Goal: Task Accomplishment & Management: Manage account settings

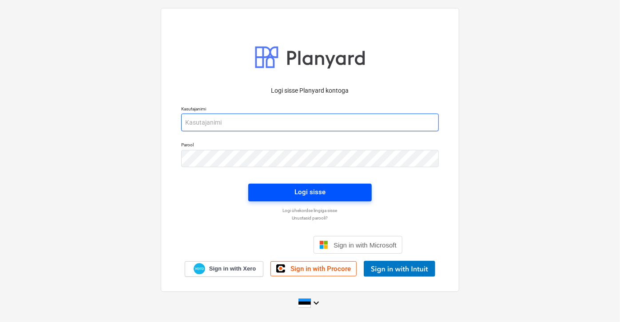
type input "[EMAIL_ADDRESS][DOMAIN_NAME]"
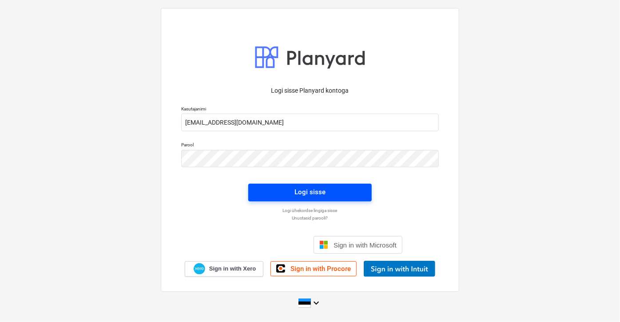
click at [314, 191] on div "Logi sisse" at bounding box center [309, 192] width 31 height 12
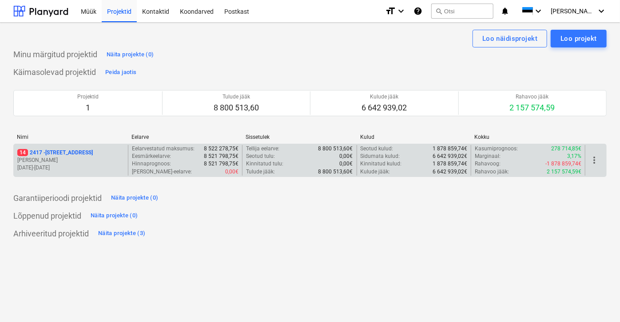
click at [21, 152] on span "14" at bounding box center [22, 152] width 11 height 7
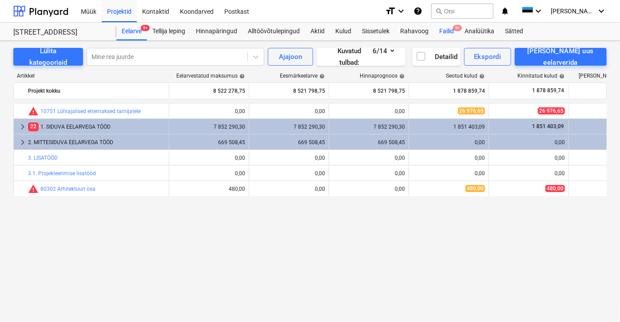
click at [446, 28] on div "Failid 9+" at bounding box center [446, 32] width 25 height 18
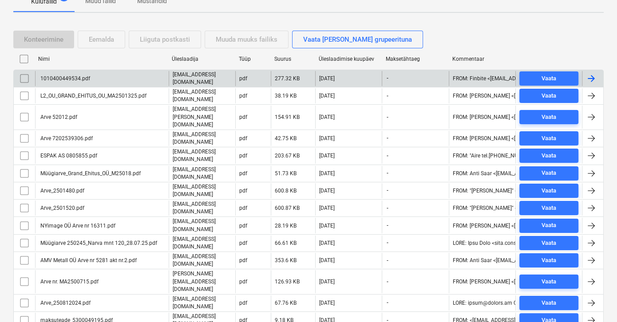
scroll to position [130, 0]
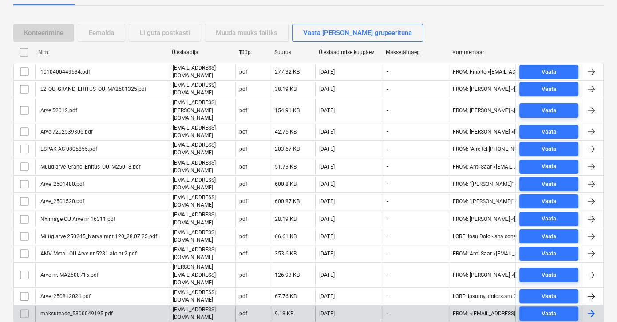
click at [85, 311] on div "maksuteade_5300049195.pdf" at bounding box center [76, 314] width 74 height 6
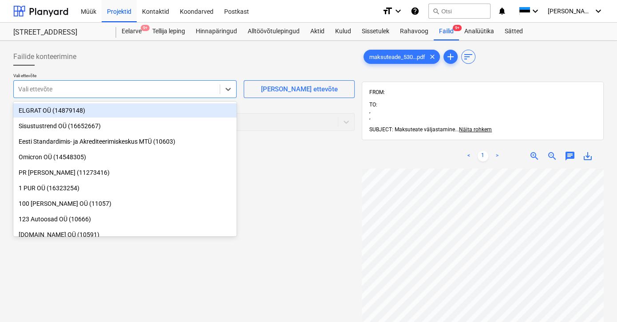
click at [62, 87] on div at bounding box center [116, 89] width 197 height 9
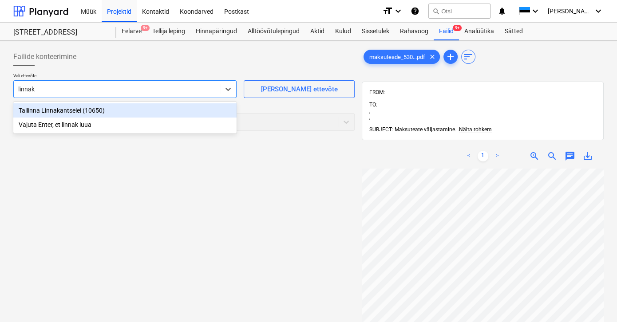
type input "linnaka"
click at [63, 110] on div "Tallinna Linnakantselei (10650)" at bounding box center [124, 110] width 223 height 14
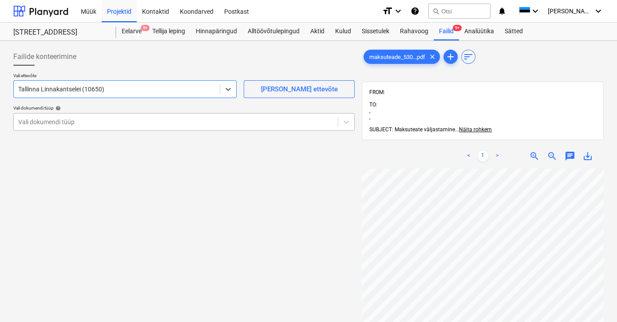
click at [61, 120] on div at bounding box center [175, 122] width 315 height 9
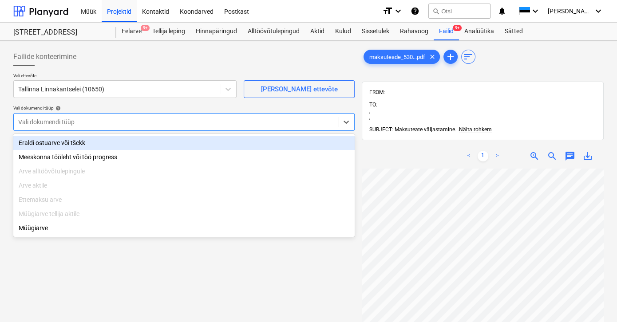
click at [63, 142] on div "Eraldi ostuarve või tšekk" at bounding box center [183, 143] width 341 height 14
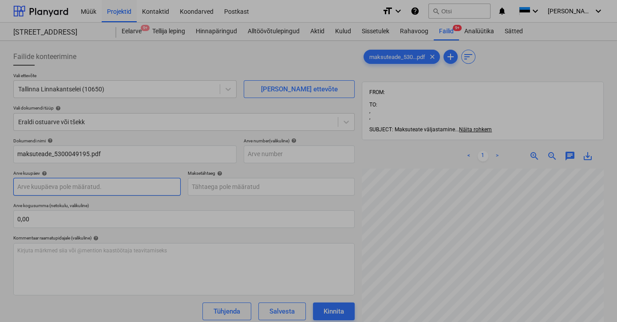
click at [53, 188] on body "Müük Projektid Kontaktid Koondarved Postkast format_size keyboard_arrow_down he…" at bounding box center [308, 161] width 617 height 322
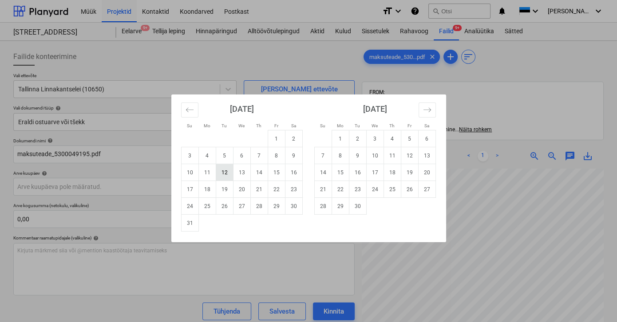
click at [222, 174] on td "12" at bounding box center [224, 172] width 17 height 17
type input "[DATE]"
click at [205, 184] on body "Müük Projektid Kontaktid Koondarved Postkast format_size keyboard_arrow_down he…" at bounding box center [308, 161] width 617 height 322
click at [393, 157] on td "11" at bounding box center [392, 155] width 17 height 17
type input "[DATE]"
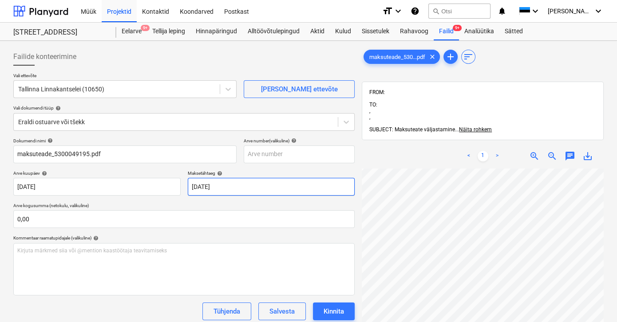
scroll to position [83, 24]
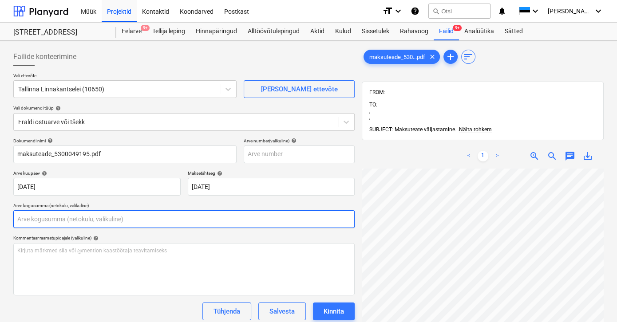
click at [41, 216] on input "text" at bounding box center [183, 219] width 341 height 18
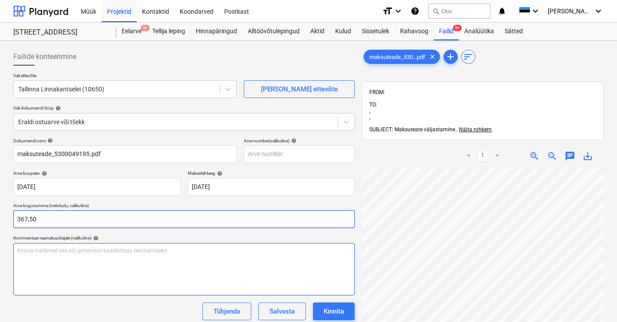
type input "367,50"
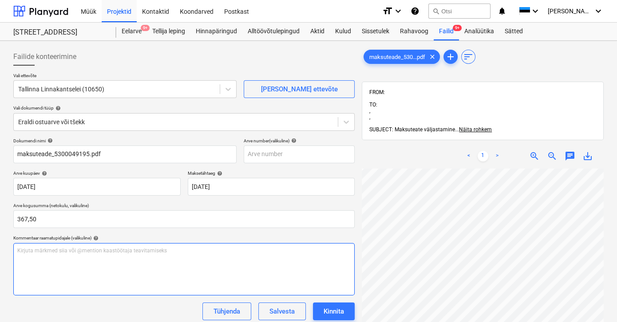
click at [133, 261] on div "Kirjuta märkmed siia või @mention kaastöötaja teavitamiseks ﻿" at bounding box center [183, 269] width 341 height 52
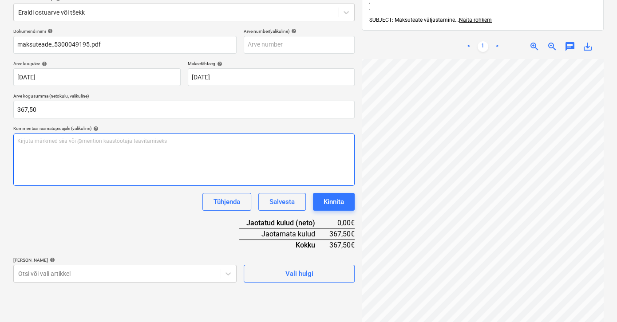
scroll to position [121, 0]
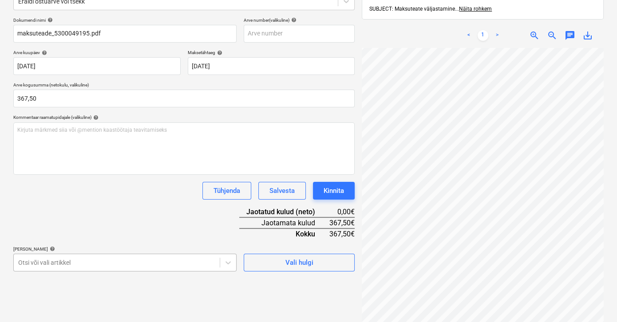
click at [39, 202] on body "Müük Projektid Kontaktid Koondarved Postkast format_size keyboard_arrow_down he…" at bounding box center [308, 40] width 617 height 322
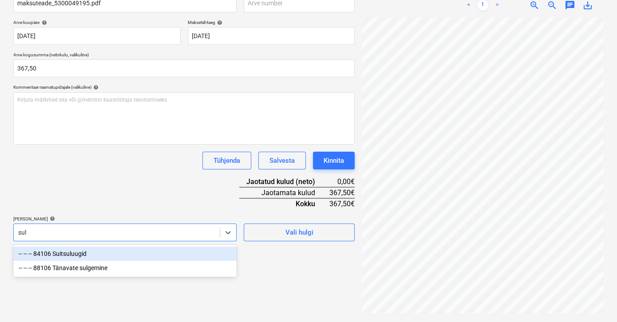
scroll to position [126, 0]
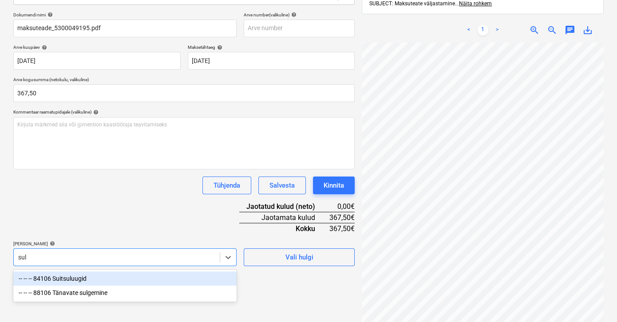
type input "sulg"
click at [69, 277] on div "-- -- -- 88106 Tänavate sulgemine" at bounding box center [124, 279] width 223 height 14
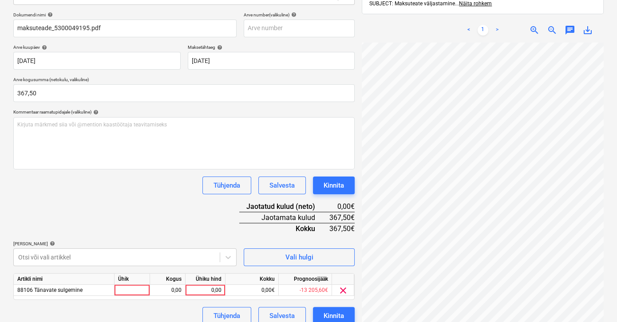
click at [198, 225] on div "Dokumendi nimi help maksuteade_5300049195.pdf Arve number (valikuline) help Arv…" at bounding box center [183, 168] width 341 height 313
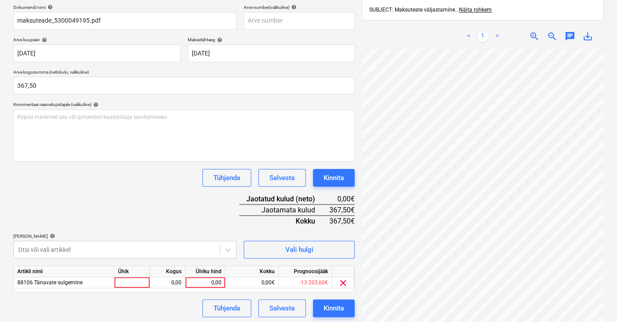
scroll to position [135, 0]
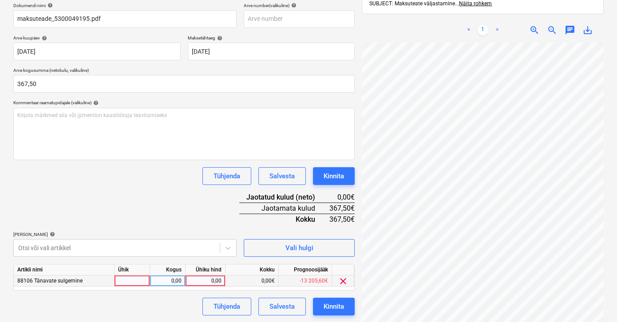
click at [195, 281] on div "0,00" at bounding box center [205, 281] width 32 height 11
type input "367,50"
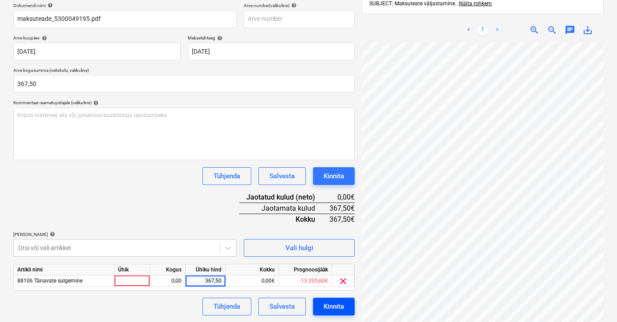
click at [325, 307] on div "Kinnita" at bounding box center [334, 307] width 20 height 12
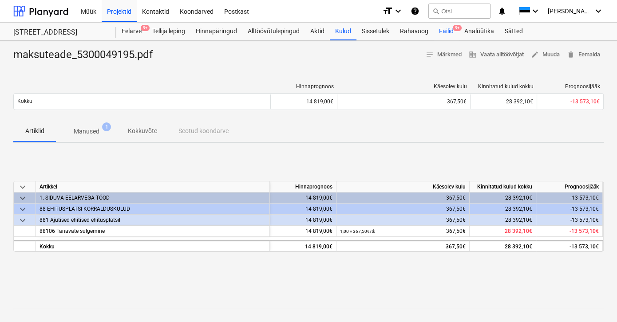
click at [450, 30] on div "Failid 9+" at bounding box center [446, 32] width 25 height 18
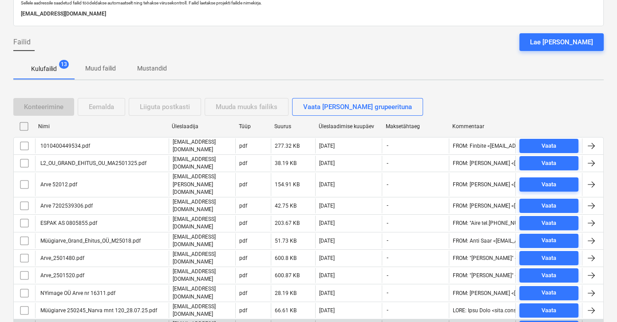
scroll to position [114, 0]
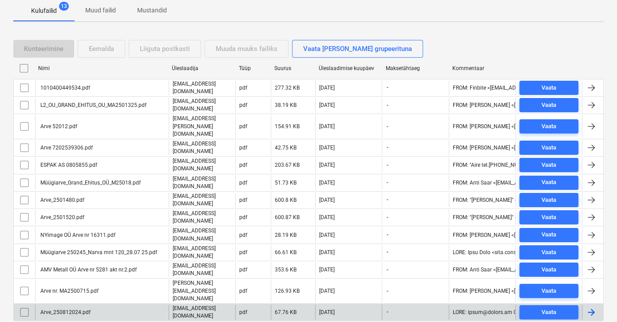
click at [68, 309] on div "Arve_250812024.pdf" at bounding box center [64, 312] width 51 height 6
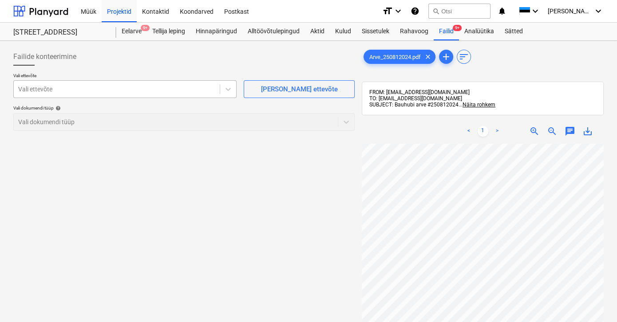
click at [52, 92] on div at bounding box center [116, 89] width 197 height 9
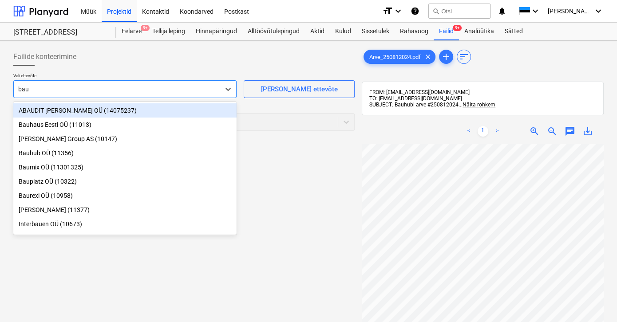
type input "bauh"
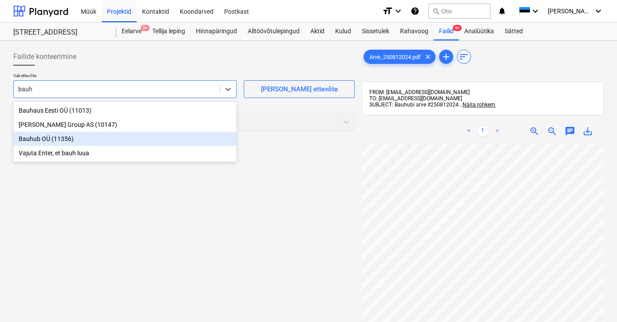
click at [31, 140] on div "Bauhub OÜ (11356)" at bounding box center [124, 139] width 223 height 14
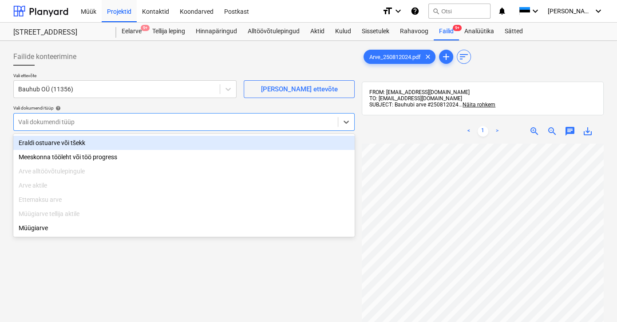
click at [34, 123] on div at bounding box center [175, 122] width 315 height 9
click at [36, 146] on div "Eraldi ostuarve või tšekk" at bounding box center [183, 143] width 341 height 14
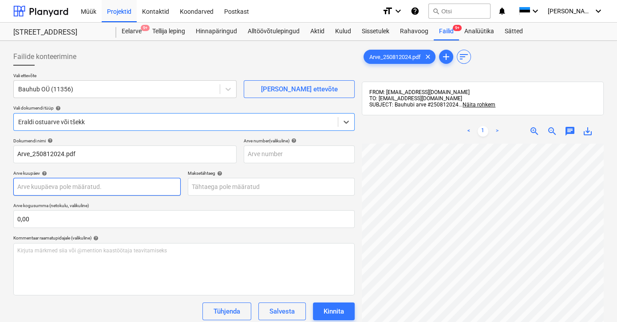
click at [38, 190] on body "Müük Projektid Kontaktid Koondarved Postkast format_size keyboard_arrow_down he…" at bounding box center [308, 161] width 617 height 322
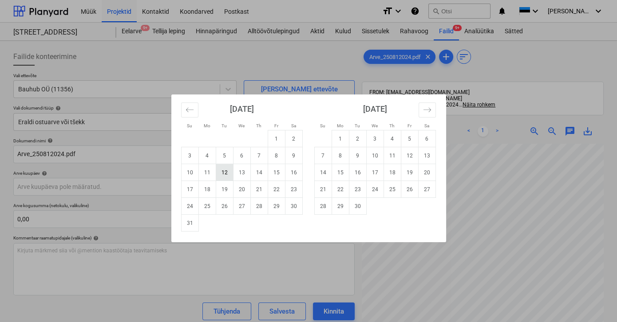
click at [224, 172] on td "12" at bounding box center [224, 172] width 17 height 17
type input "[DATE]"
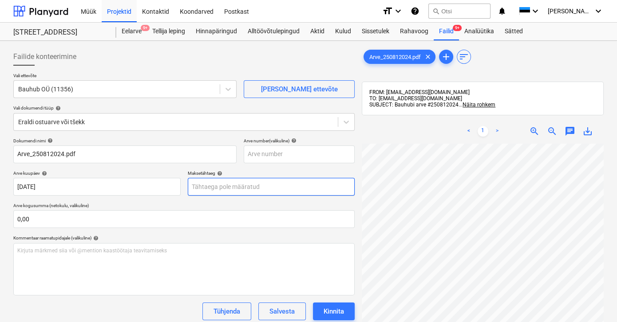
click at [210, 186] on body "Müük Projektid Kontaktid Koondarved Postkast format_size keyboard_arrow_down he…" at bounding box center [308, 161] width 617 height 322
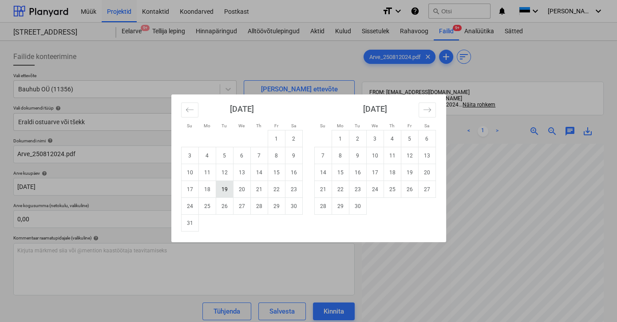
click at [221, 188] on td "19" at bounding box center [224, 189] width 17 height 17
type input "[DATE]"
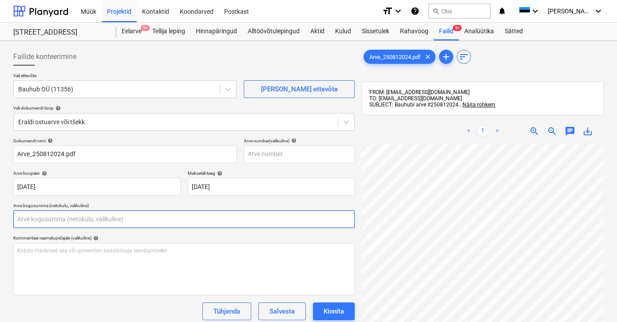
click at [40, 220] on input "text" at bounding box center [183, 219] width 341 height 18
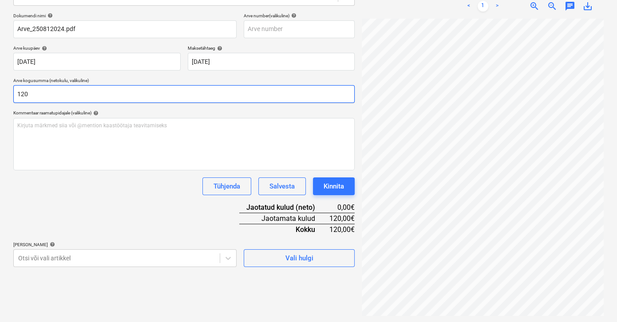
scroll to position [126, 0]
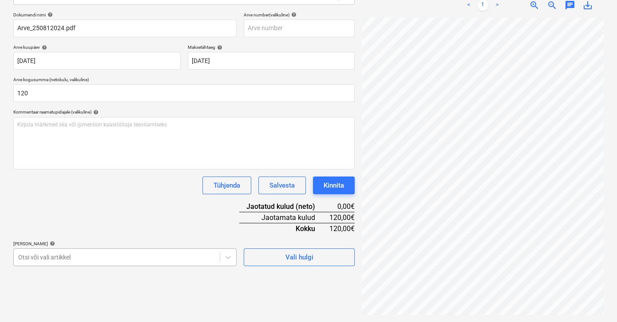
type input "120,00"
click at [30, 196] on body "Müük Projektid Kontaktid Koondarved Postkast format_size keyboard_arrow_down he…" at bounding box center [308, 35] width 617 height 322
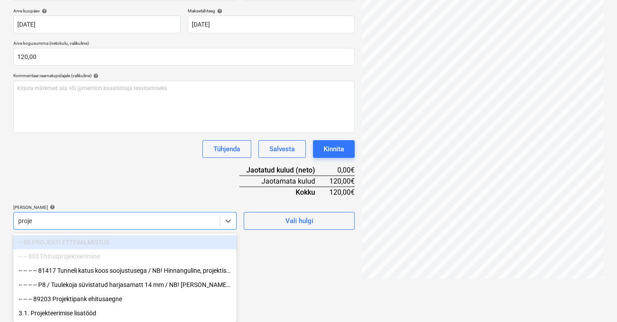
scroll to position [164, 0]
type input "projekti"
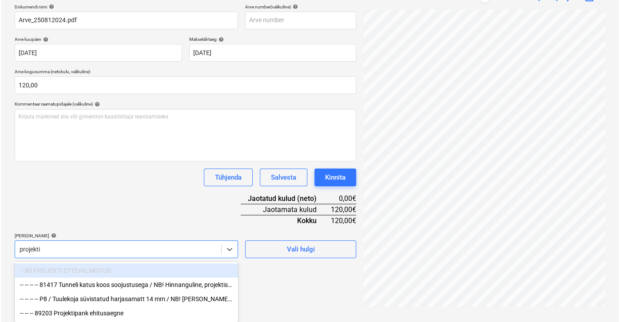
scroll to position [135, 0]
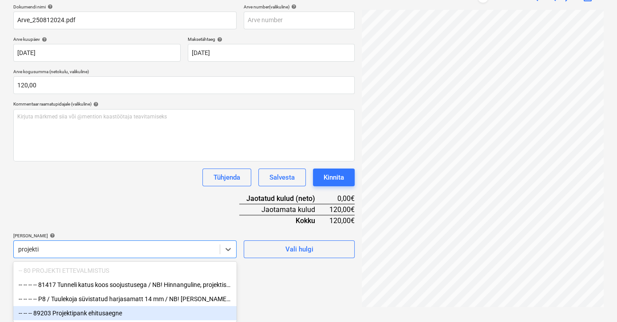
click at [84, 312] on div "-- -- -- 89203 Projektipank ehitusaegne" at bounding box center [124, 313] width 223 height 14
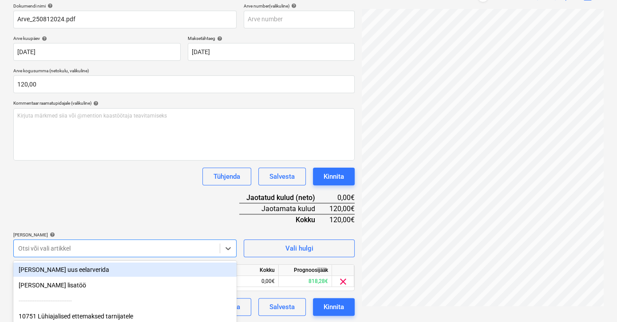
click at [134, 206] on div "Dokumendi nimi help Arve_250812024.pdf Arve number (valikuline) help Arve kuupä…" at bounding box center [183, 159] width 341 height 313
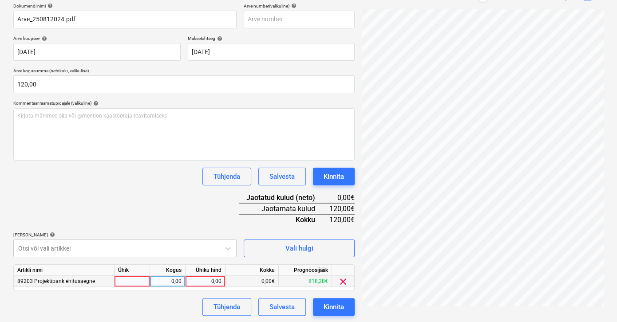
click at [206, 284] on div "0,00" at bounding box center [205, 281] width 32 height 11
type input "120"
click at [168, 304] on div "Tühjenda Salvesta Kinnita" at bounding box center [183, 307] width 341 height 18
click at [330, 303] on div "Kinnita" at bounding box center [334, 307] width 20 height 12
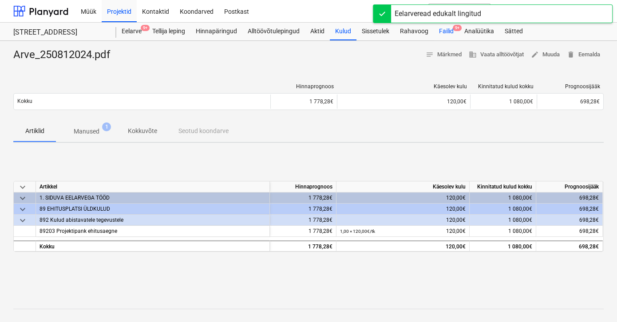
click at [444, 30] on div "Failid 9+" at bounding box center [446, 32] width 25 height 18
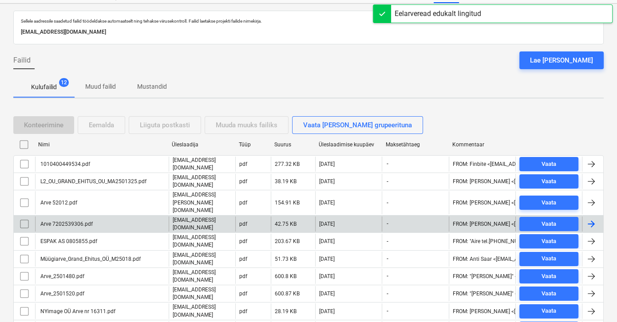
scroll to position [97, 0]
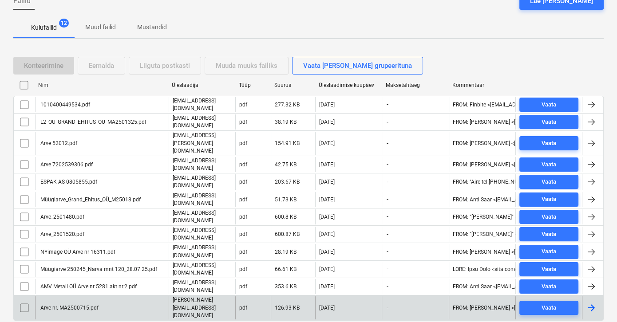
click at [64, 305] on div "Arve nr. MA2500715.pdf" at bounding box center [68, 308] width 59 height 6
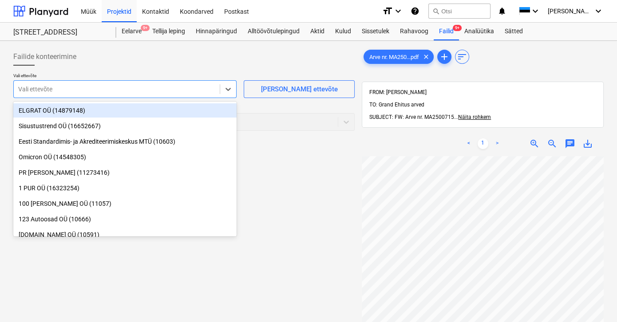
click at [61, 90] on div at bounding box center [116, 89] width 197 height 9
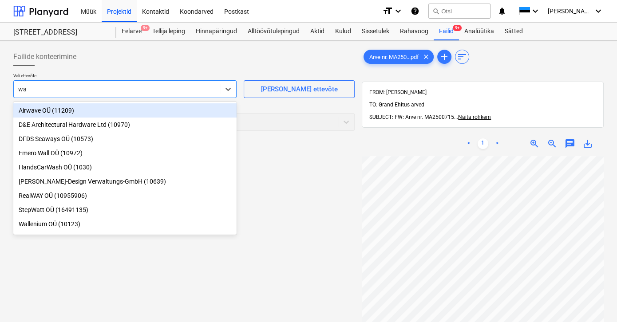
type input "way"
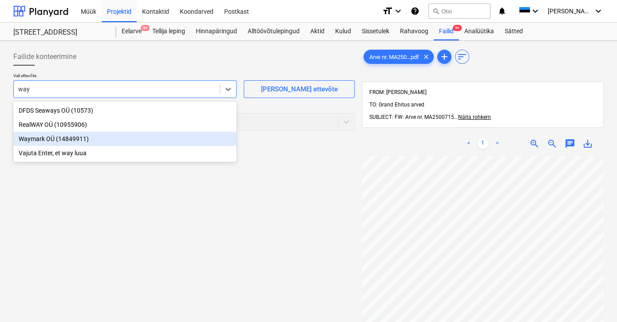
click at [29, 140] on div "Waymark OÜ (14849911)" at bounding box center [124, 139] width 223 height 14
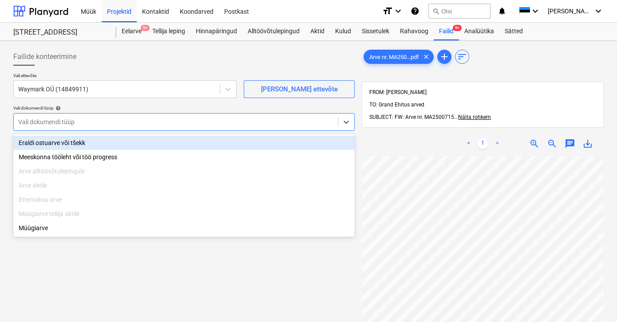
click at [32, 123] on div at bounding box center [175, 122] width 315 height 9
click at [36, 142] on div "Eraldi ostuarve või tšekk" at bounding box center [183, 143] width 341 height 14
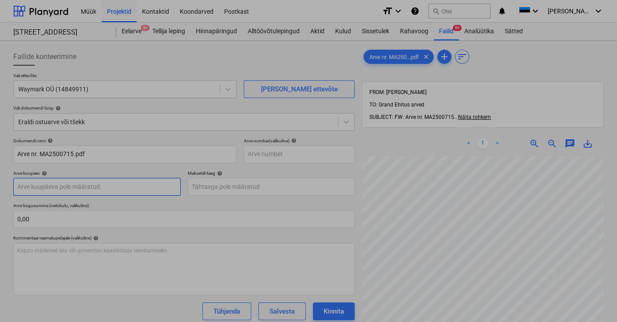
click at [56, 188] on body "Müük Projektid Kontaktid Koondarved Postkast format_size keyboard_arrow_down he…" at bounding box center [308, 161] width 617 height 322
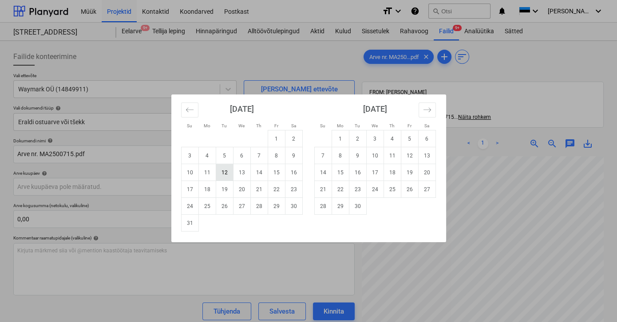
click at [225, 174] on td "12" at bounding box center [224, 172] width 17 height 17
type input "[DATE]"
click at [245, 189] on body "Müük Projektid Kontaktid Koondarved Postkast format_size keyboard_arrow_down he…" at bounding box center [308, 161] width 617 height 322
click at [224, 206] on td "26" at bounding box center [224, 206] width 17 height 17
type input "[DATE]"
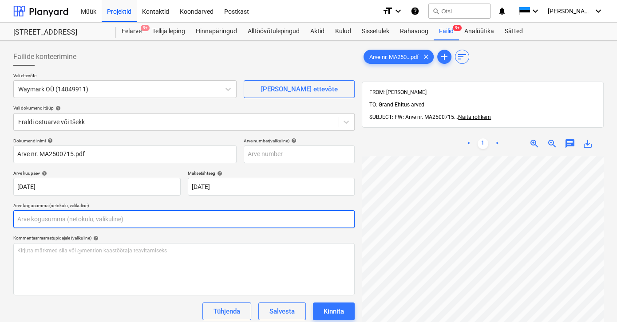
click at [104, 222] on input "text" at bounding box center [183, 219] width 341 height 18
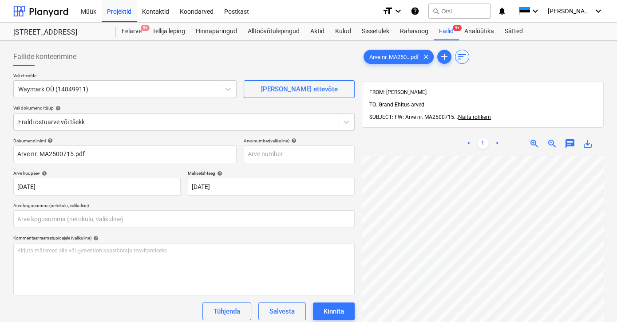
type input "0,00"
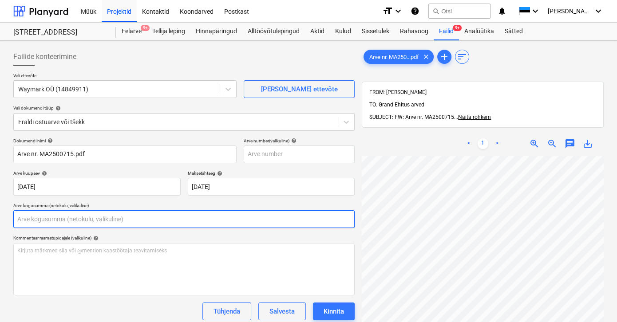
click at [115, 216] on input "text" at bounding box center [183, 219] width 341 height 18
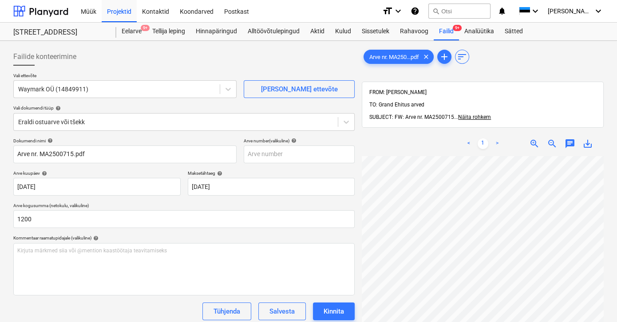
type input "1 200,00"
click at [100, 303] on div "Tühjenda Salvesta Kinnita" at bounding box center [183, 312] width 341 height 18
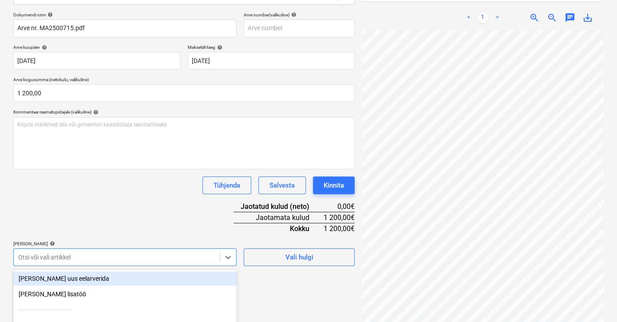
scroll to position [208, 0]
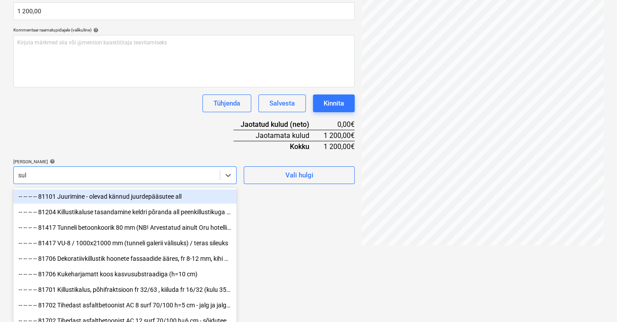
scroll to position [126, 0]
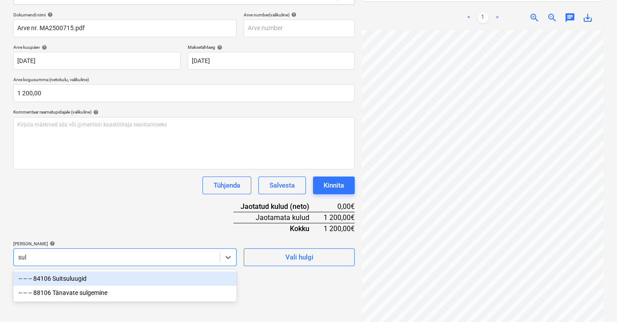
type input "sulg"
click at [67, 276] on div "-- -- -- 88106 Tänavate sulgemine" at bounding box center [124, 279] width 223 height 14
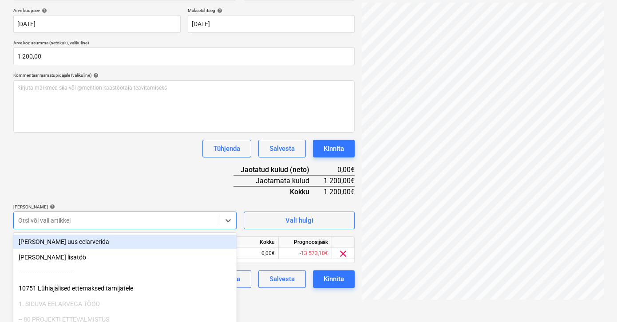
scroll to position [208, 0]
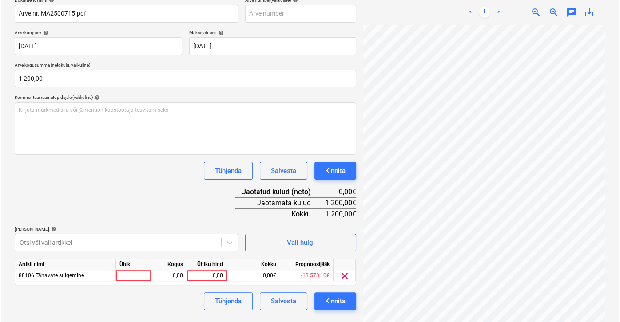
scroll to position [135, 0]
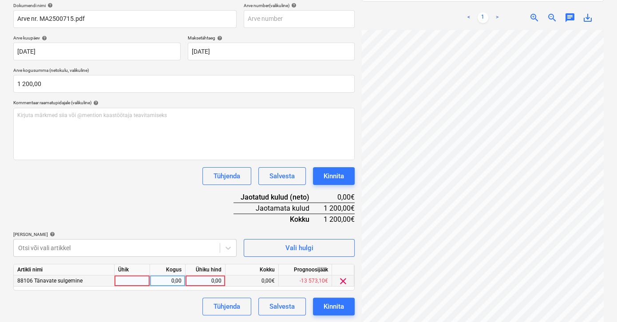
click at [207, 279] on div "0,00" at bounding box center [205, 281] width 32 height 11
type input "1200"
click at [175, 302] on div "Tühjenda Salvesta Kinnita" at bounding box center [183, 307] width 341 height 18
click at [321, 305] on button "Kinnita" at bounding box center [334, 307] width 42 height 18
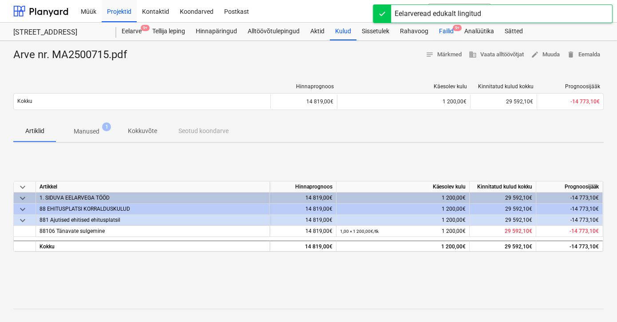
click at [446, 31] on div "Failid 9+" at bounding box center [446, 32] width 25 height 18
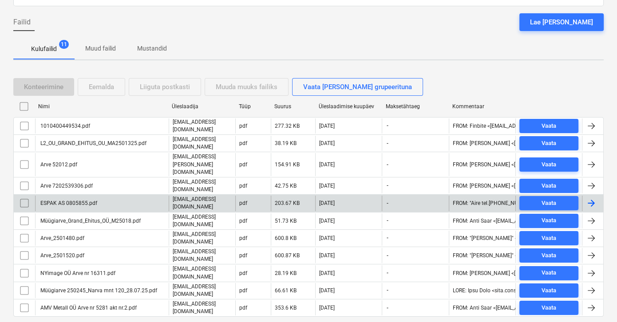
scroll to position [81, 0]
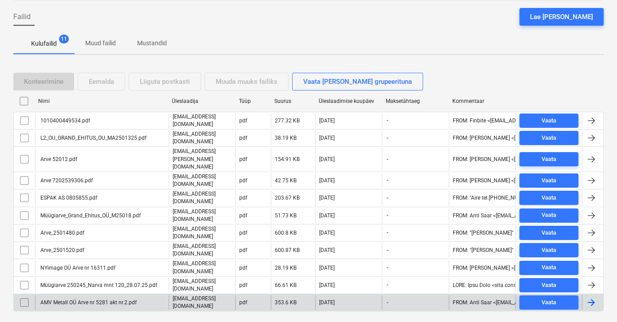
click at [98, 300] on div "AMV Metall OÜ Arve nr 5281 akt nr.2.pdf" at bounding box center [88, 303] width 98 height 6
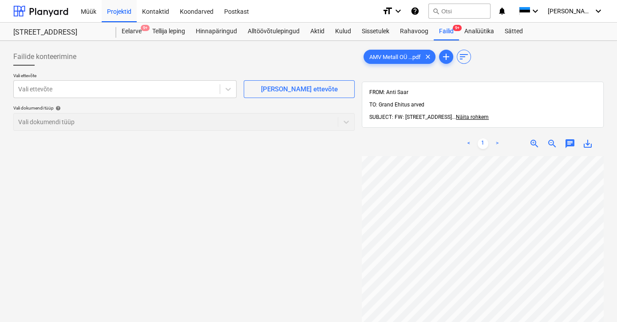
scroll to position [47, 20]
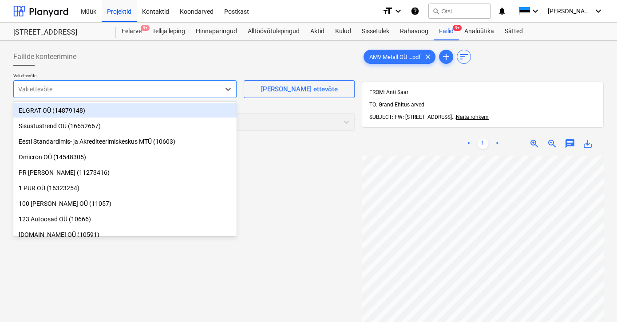
click at [78, 91] on div at bounding box center [116, 89] width 197 height 9
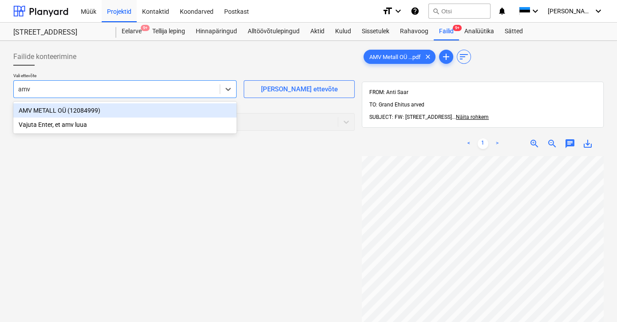
type input "amv"
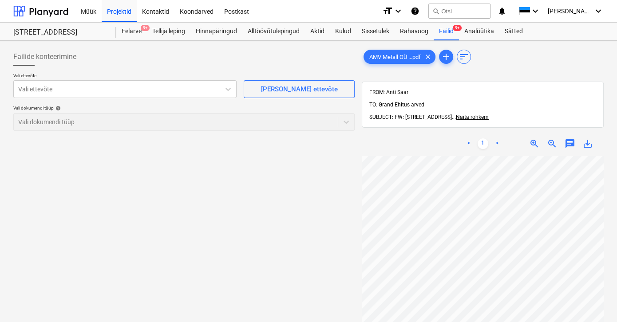
click at [98, 214] on div "Failide konteerimine Vali ettevõte Vali ettevõte [PERSON_NAME] uus ettevõte Val…" at bounding box center [184, 250] width 348 height 413
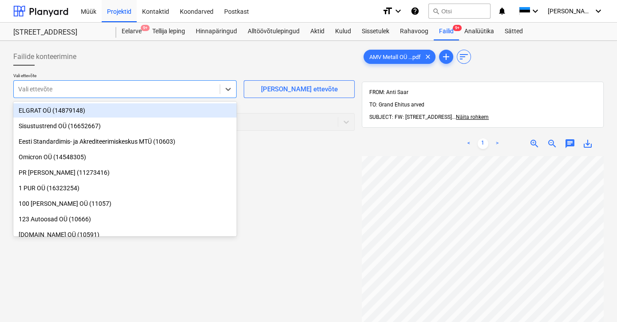
click at [89, 92] on div at bounding box center [116, 89] width 197 height 9
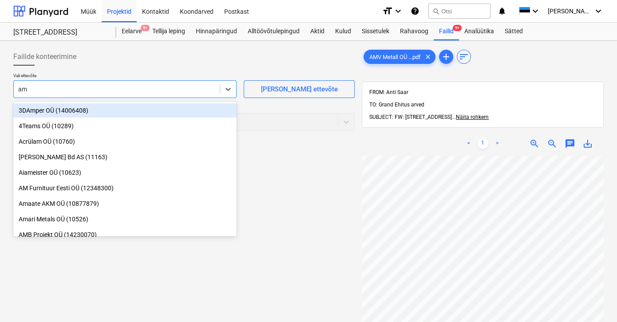
type input "amv"
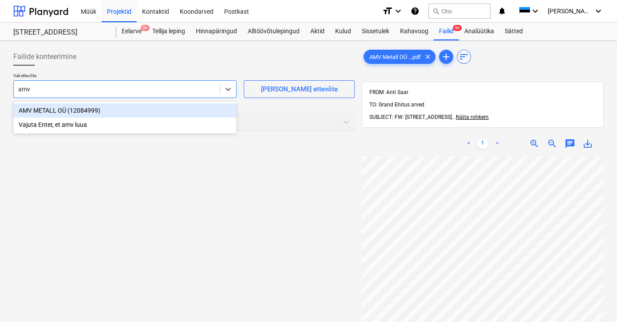
click at [47, 112] on div "AMV METALL OÜ (12084999)" at bounding box center [124, 110] width 223 height 14
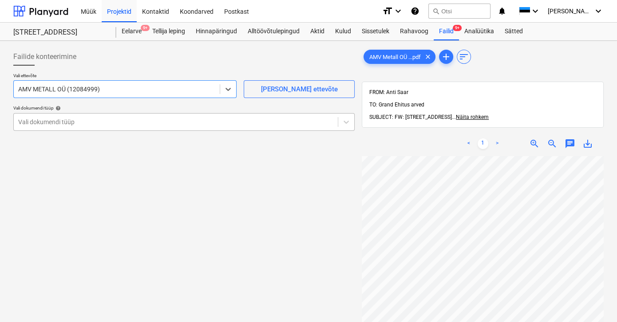
click at [46, 120] on div at bounding box center [175, 122] width 315 height 9
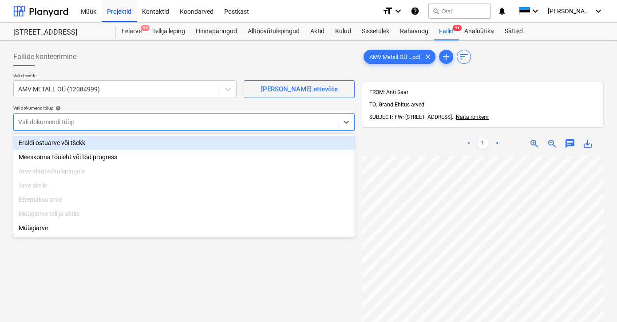
click at [50, 143] on div "Eraldi ostuarve või tšekk" at bounding box center [183, 143] width 341 height 14
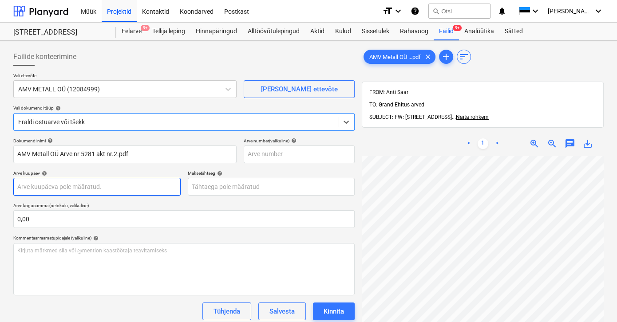
click at [57, 185] on body "Müük Projektid Kontaktid Koondarved Postkast format_size keyboard_arrow_down he…" at bounding box center [308, 161] width 617 height 322
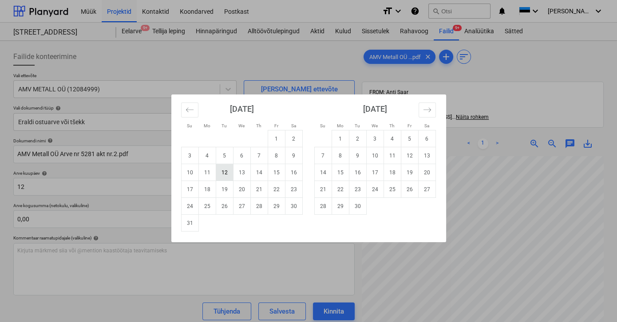
click at [222, 174] on td "12" at bounding box center [224, 172] width 17 height 17
type input "[DATE]"
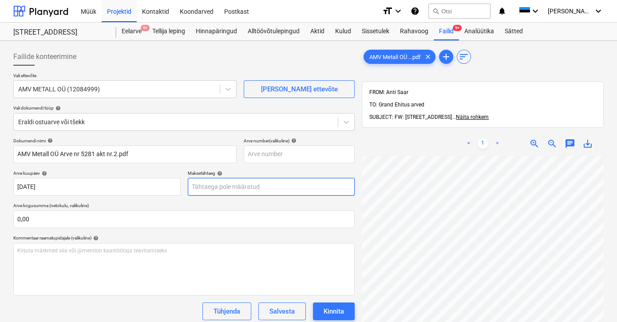
click at [245, 186] on body "Müük Projektid Kontaktid Koondarved Postkast format_size keyboard_arrow_down he…" at bounding box center [308, 161] width 617 height 322
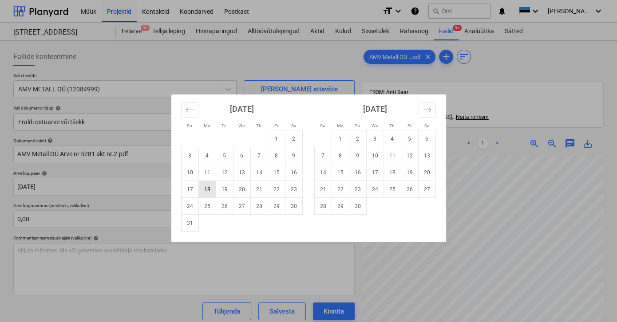
click at [206, 189] on td "18" at bounding box center [206, 189] width 17 height 17
type input "[DATE]"
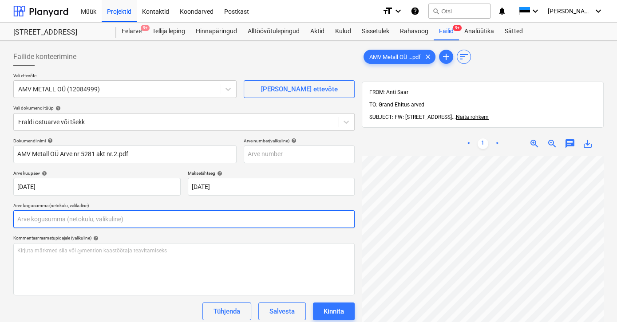
click at [44, 221] on input "text" at bounding box center [183, 219] width 341 height 18
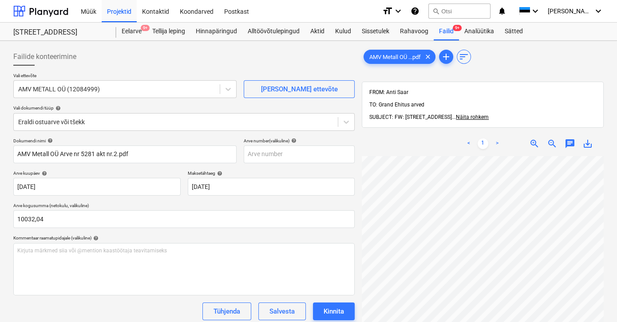
type input "10 032,04"
click at [75, 307] on div "Tühjenda Salvesta Kinnita" at bounding box center [183, 312] width 341 height 18
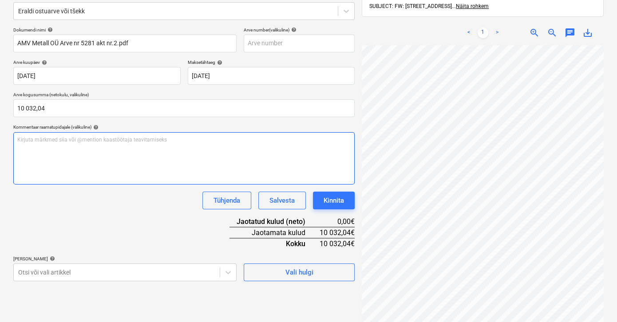
scroll to position [126, 0]
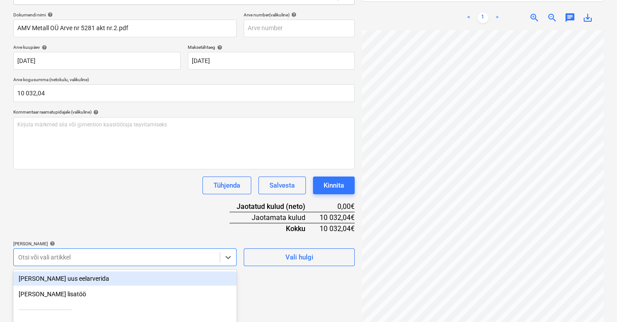
click at [67, 196] on body "Müük Projektid Kontaktid Koondarved Postkast format_size keyboard_arrow_down he…" at bounding box center [308, 35] width 617 height 322
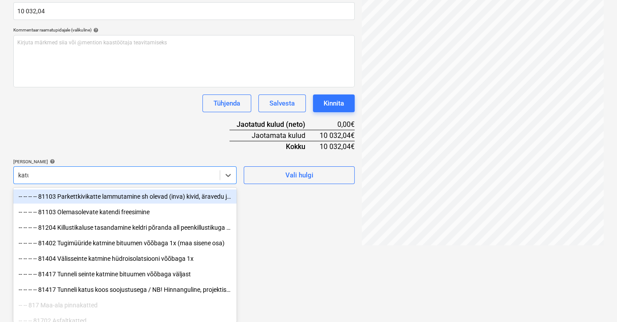
scroll to position [206, 0]
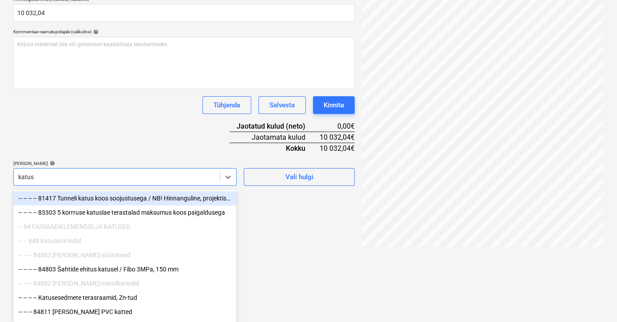
type input "[PERSON_NAME]"
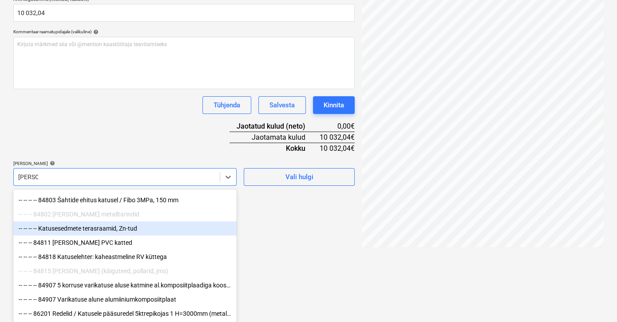
scroll to position [44, 0]
click at [67, 226] on div "-- -- -- -- Katusesedmete terasraamid, Zn-tud" at bounding box center [124, 229] width 223 height 14
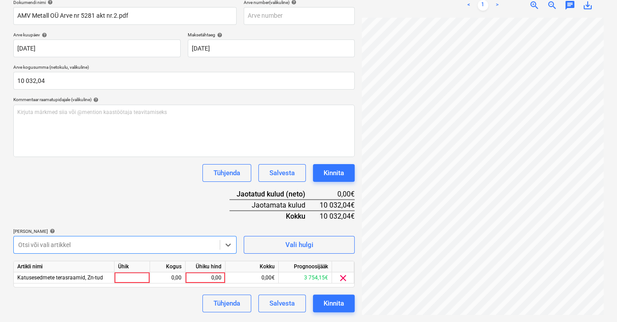
scroll to position [135, 0]
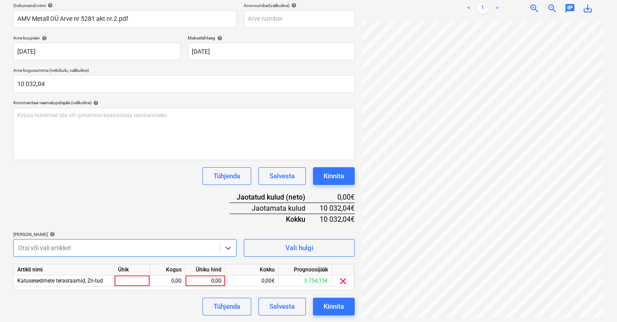
click at [68, 174] on div "Dokumendi nimi help AMV Metall OÜ Arve nr 5281 akt nr.2.pdf Arve number (valiku…" at bounding box center [183, 159] width 341 height 313
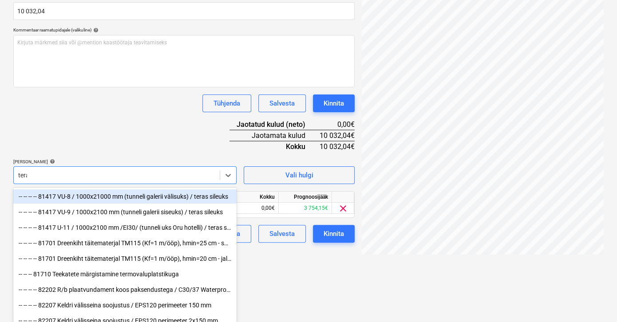
scroll to position [206, 0]
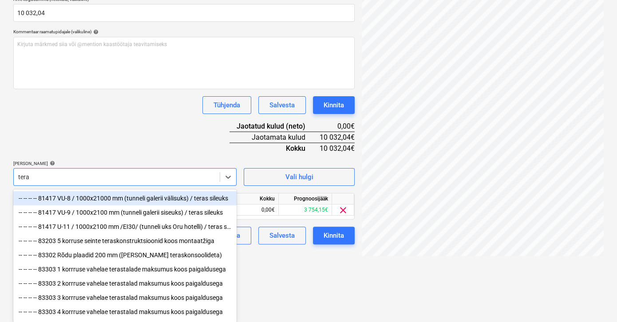
type input "teras"
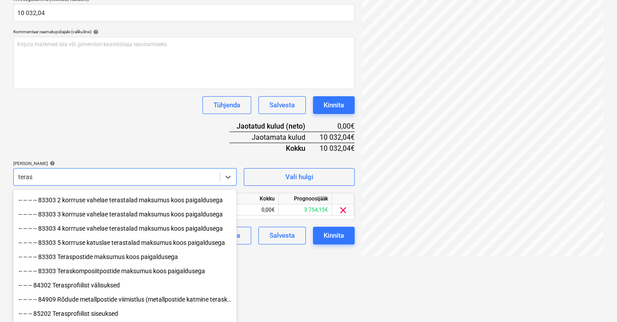
scroll to position [88, 0]
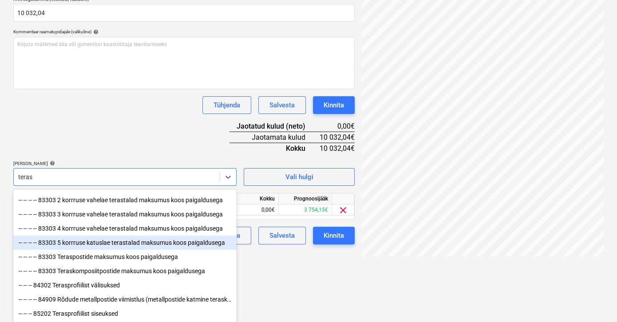
click at [94, 240] on div "-- -- -- -- 83303 5 korrruse katuslae terastalad maksumus koos paigaldusega" at bounding box center [124, 243] width 223 height 14
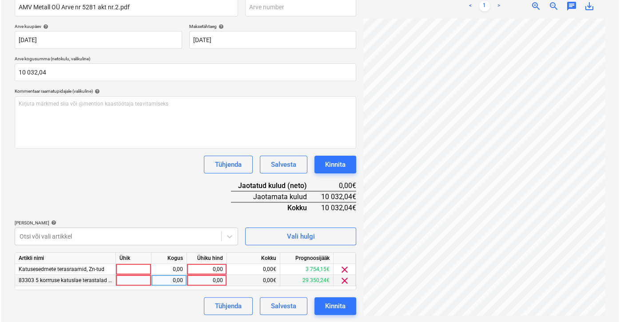
scroll to position [146, 0]
click at [257, 176] on html "Müük Projektid Kontaktid Koondarved Postkast format_size keyboard_arrow_down he…" at bounding box center [308, 15] width 617 height 322
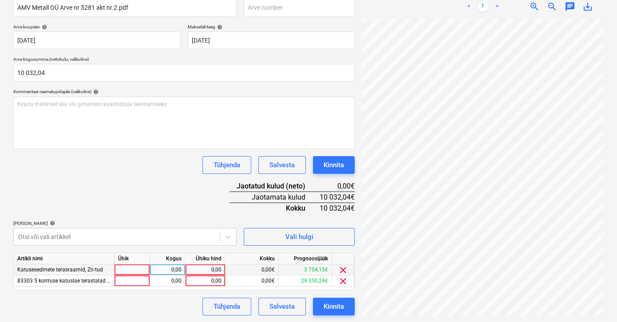
click at [206, 269] on div "0,00" at bounding box center [205, 270] width 32 height 11
type input "3700"
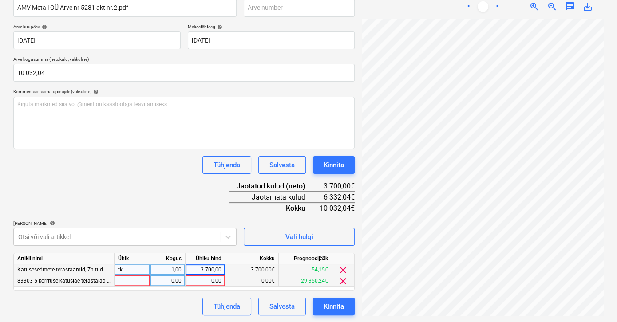
click at [202, 281] on div "0,00" at bounding box center [205, 281] width 32 height 11
type input "6332,04"
click at [175, 304] on div "Tühjenda Salvesta Kinnita" at bounding box center [183, 307] width 341 height 18
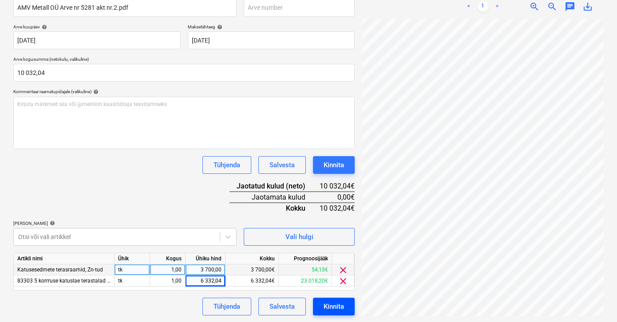
click at [332, 303] on div "Kinnita" at bounding box center [334, 307] width 20 height 12
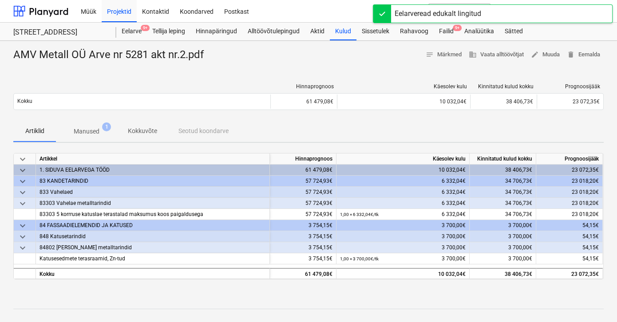
click at [243, 65] on div at bounding box center [308, 65] width 590 height 7
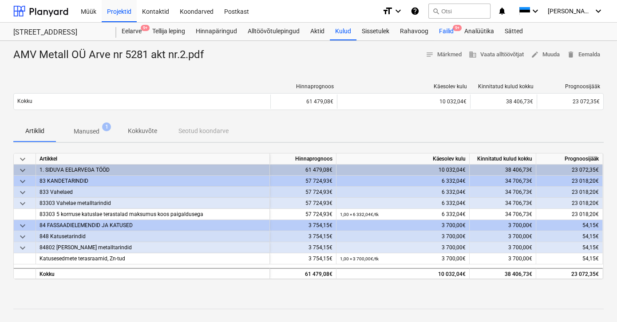
click at [441, 30] on div "Failid 9+" at bounding box center [446, 32] width 25 height 18
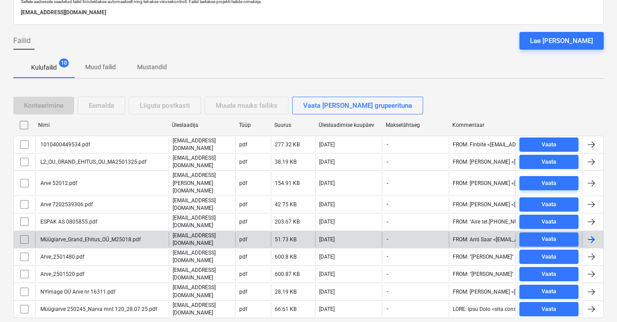
scroll to position [64, 0]
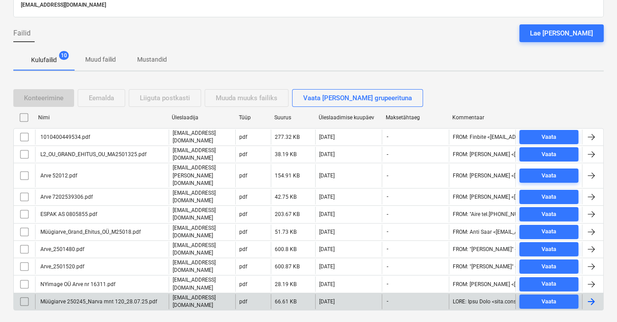
click at [86, 299] on div "Müügiarve 250245_Narva mnt 120_28.07.25.pdf" at bounding box center [98, 302] width 118 height 6
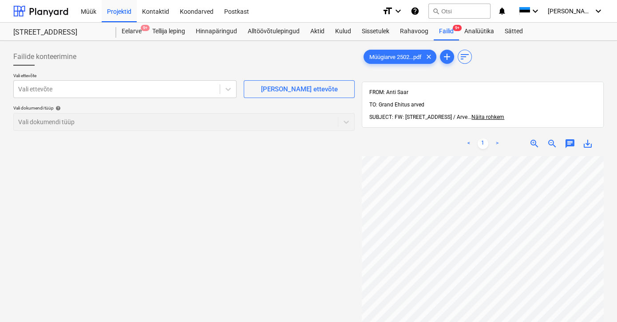
scroll to position [80, 0]
click at [81, 92] on div at bounding box center [116, 89] width 197 height 9
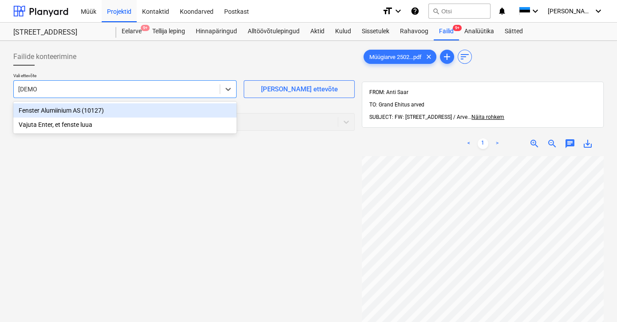
type input "fenster"
click at [66, 110] on div "Fenster Alumiinium AS (10127)" at bounding box center [124, 110] width 223 height 14
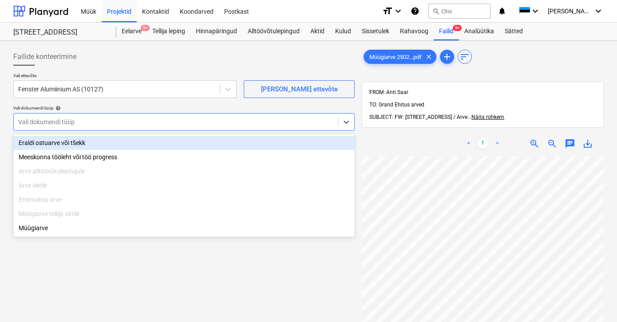
click at [63, 122] on div at bounding box center [175, 122] width 315 height 9
click at [60, 142] on div "Eraldi ostuarve või tšekk" at bounding box center [183, 143] width 341 height 14
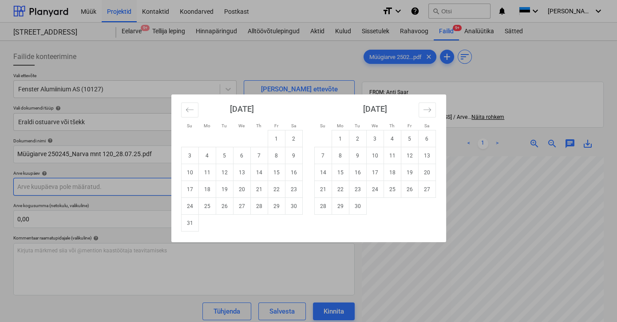
click at [44, 186] on body "Müük Projektid Kontaktid Koondarved Postkast format_size keyboard_arrow_down he…" at bounding box center [308, 161] width 617 height 322
click at [191, 113] on icon "Move backward to switch to the previous month." at bounding box center [190, 110] width 8 height 8
click at [208, 204] on td "28" at bounding box center [206, 206] width 17 height 17
type input "[DATE]"
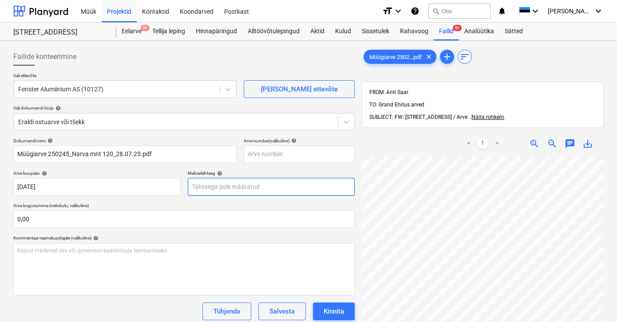
click at [214, 188] on body "Müük Projektid Kontaktid Koondarved Postkast format_size keyboard_arrow_down he…" at bounding box center [308, 161] width 617 height 322
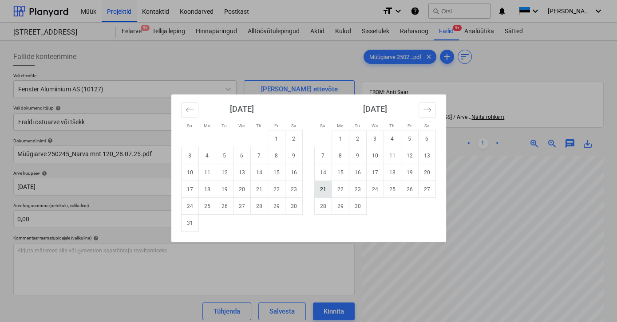
click at [321, 189] on td "21" at bounding box center [322, 189] width 17 height 17
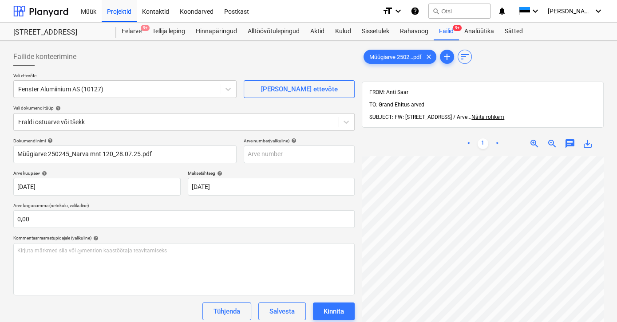
click at [168, 200] on div "Dokumendi nimi help Müügiarve 250245_Narva mnt 120_28.07.25.pdf Arve number (va…" at bounding box center [183, 254] width 341 height 232
click at [202, 187] on body "Müük Projektid Kontaktid Koondarved Postkast format_size keyboard_arrow_down he…" at bounding box center [308, 161] width 617 height 322
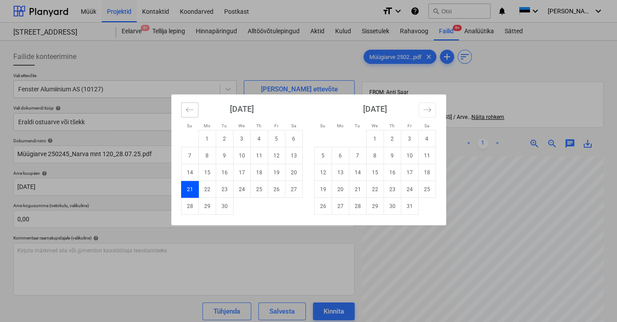
click at [191, 106] on icon "Move backward to switch to the previous month." at bounding box center [190, 110] width 8 height 8
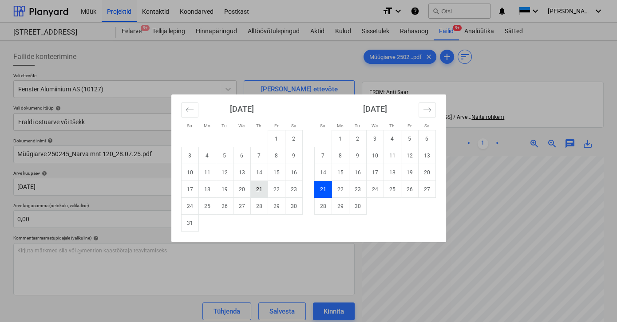
click at [258, 189] on td "21" at bounding box center [258, 189] width 17 height 17
type input "[DATE]"
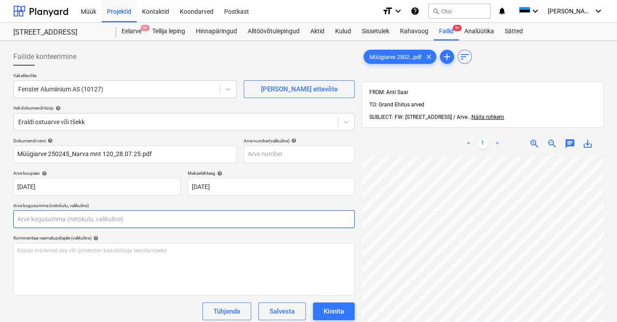
click at [90, 222] on input "text" at bounding box center [183, 219] width 341 height 18
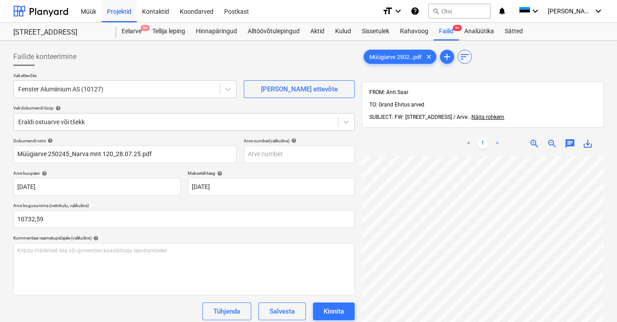
type input "10 732,59"
click at [157, 301] on div "Dokumendi nimi help Müügiarve 250245_Narva mnt 120_28.07.25.pdf Arve number (va…" at bounding box center [183, 265] width 341 height 254
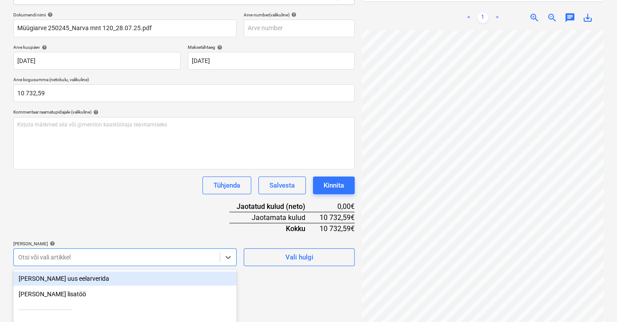
click at [124, 196] on body "Müük Projektid Kontaktid Koondarved Postkast format_size keyboard_arrow_down he…" at bounding box center [308, 35] width 617 height 322
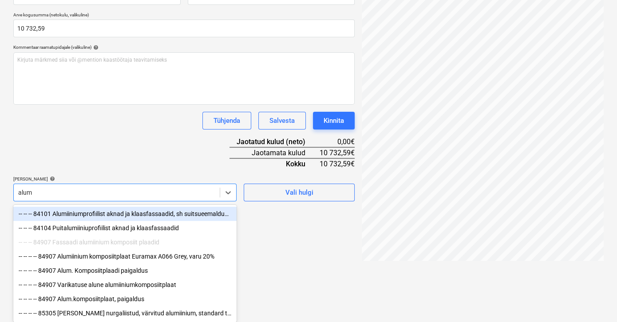
type input "alumi"
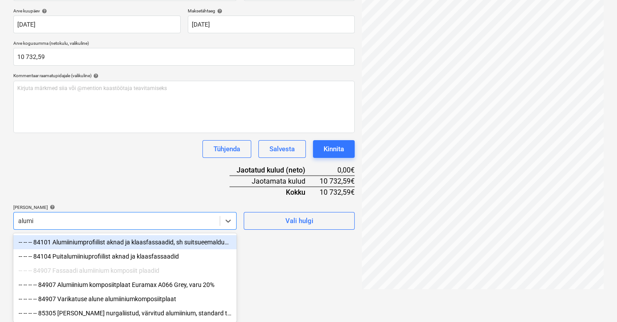
click at [103, 245] on div "-- -- -- 84101 Alumiiniumprofiilist aknad ja klaasfassaadid, sh suitsueemaldusa…" at bounding box center [124, 242] width 223 height 14
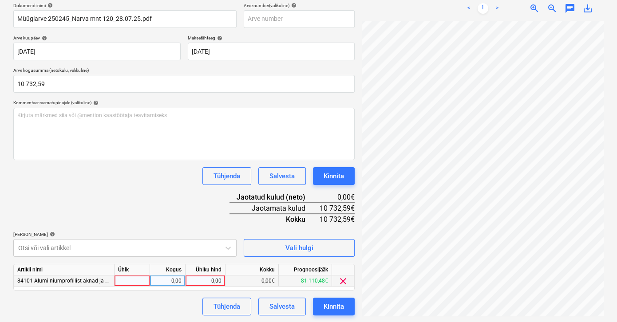
click at [206, 280] on div "0,00" at bounding box center [205, 281] width 32 height 11
type input "10732,59"
click at [173, 306] on div "Tühjenda Salvesta Kinnita" at bounding box center [183, 307] width 341 height 18
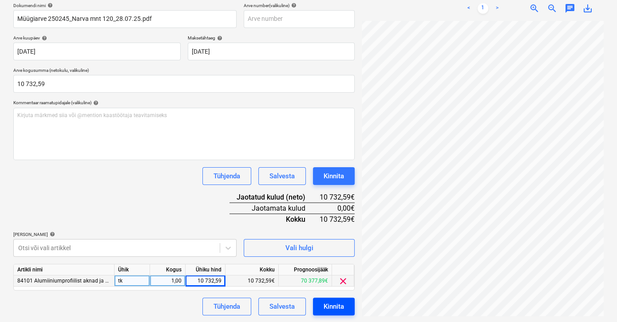
click at [325, 308] on div "Kinnita" at bounding box center [334, 307] width 20 height 12
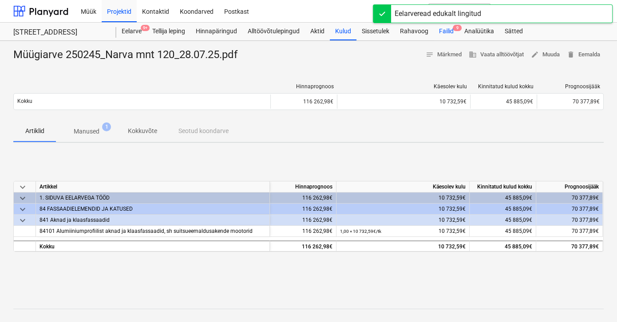
click at [451, 30] on div "Failid 9" at bounding box center [446, 32] width 25 height 18
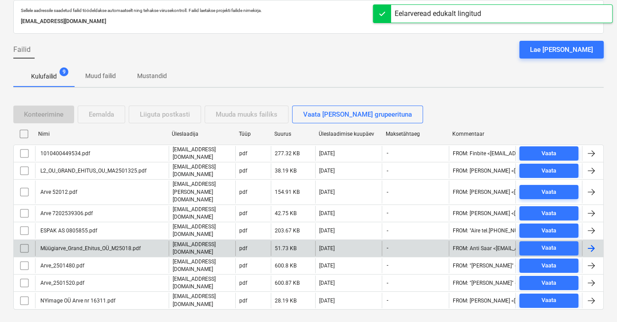
scroll to position [48, 0]
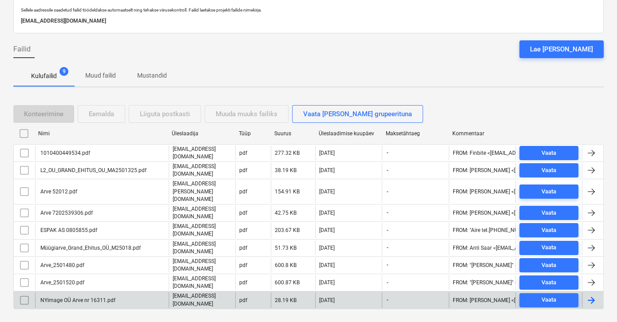
click at [69, 297] on div "NYimage OÜ Arve nr 16311.pdf" at bounding box center [77, 300] width 76 height 6
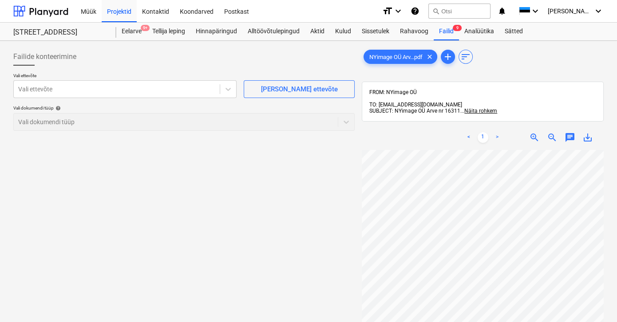
scroll to position [44, 14]
click at [44, 87] on div at bounding box center [116, 89] width 197 height 9
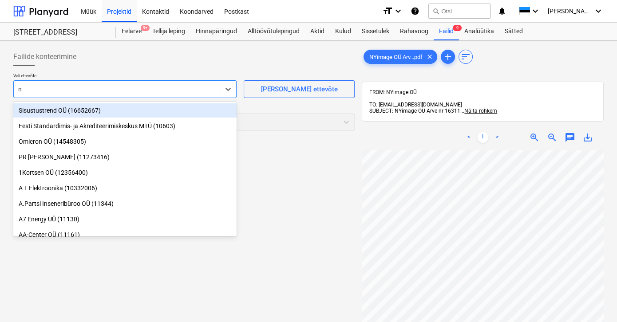
type input "ny"
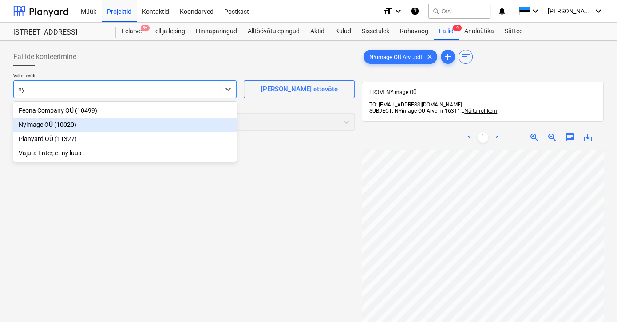
click at [32, 127] on div "Nyimage OÜ (10020)" at bounding box center [124, 125] width 223 height 14
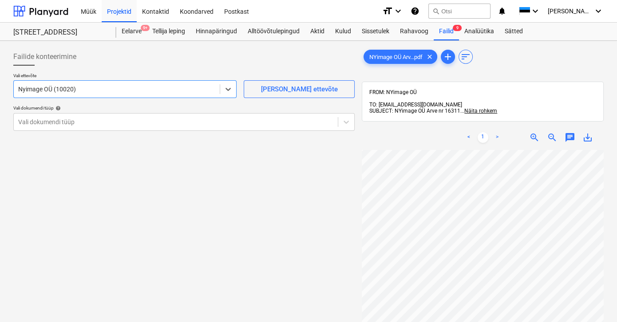
click at [32, 127] on div "Vali dokumendi tüüp" at bounding box center [176, 122] width 324 height 12
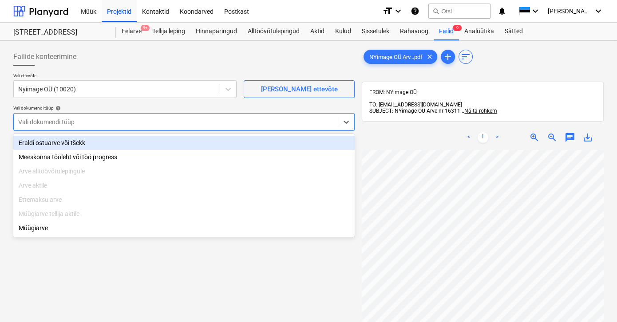
click at [32, 144] on div "Eraldi ostuarve või tšekk" at bounding box center [183, 143] width 341 height 14
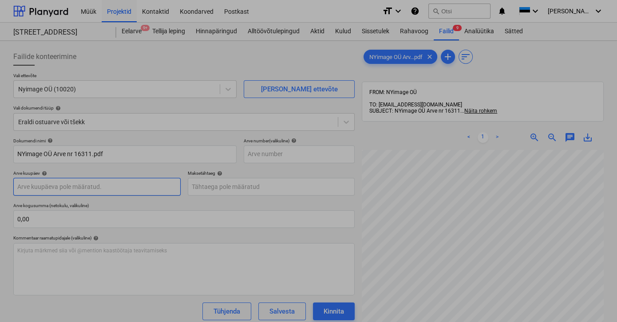
click at [57, 186] on body "Müük Projektid Kontaktid Koondarved Postkast format_size keyboard_arrow_down he…" at bounding box center [308, 161] width 617 height 322
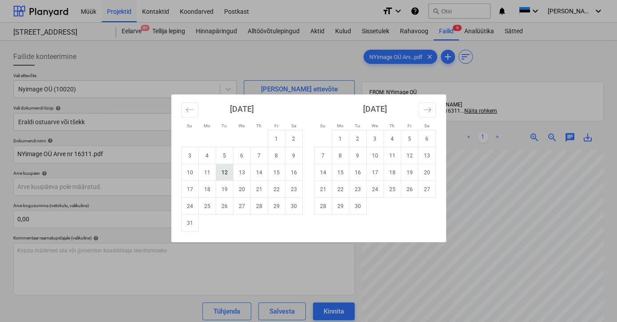
click at [222, 175] on td "12" at bounding box center [224, 172] width 17 height 17
type input "[DATE]"
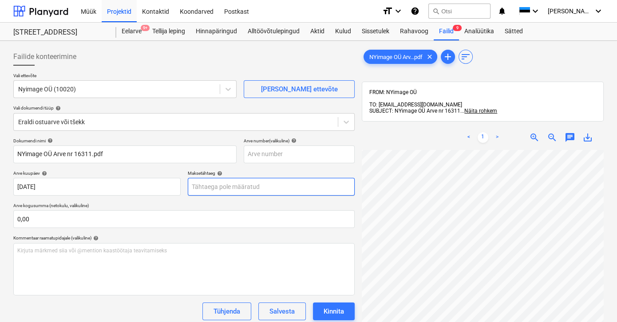
click at [224, 184] on body "Müük Projektid Kontaktid Koondarved Postkast format_size keyboard_arrow_down he…" at bounding box center [308, 161] width 617 height 322
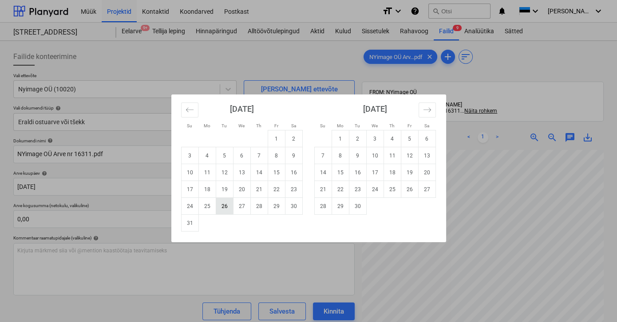
click at [221, 206] on td "26" at bounding box center [224, 206] width 17 height 17
type input "[DATE]"
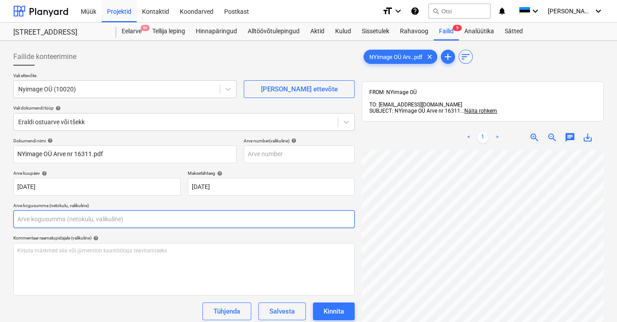
click at [98, 218] on input "text" at bounding box center [183, 219] width 341 height 18
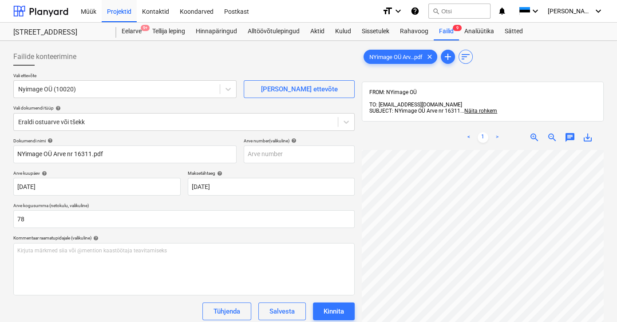
type input "78,00"
click at [54, 311] on div "Tühjenda Salvesta Kinnita" at bounding box center [183, 312] width 341 height 18
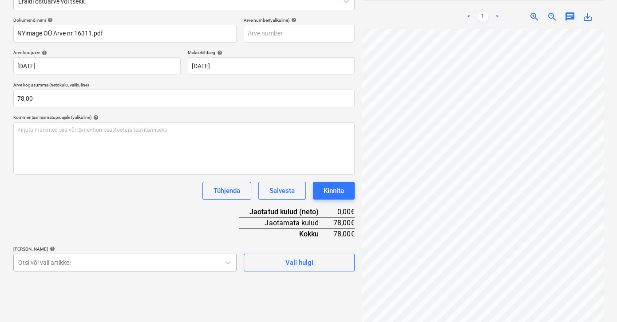
scroll to position [208, 0]
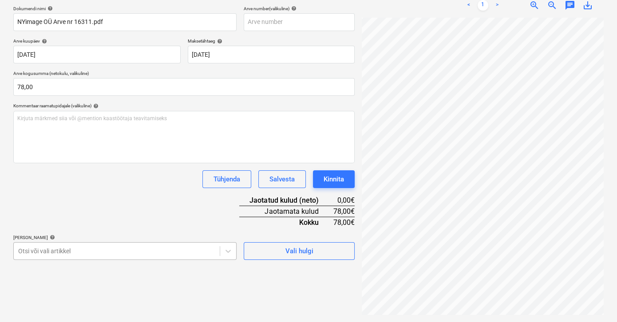
click at [65, 190] on body "Müük Projektid Kontaktid Koondarved Postkast format_size keyboard_arrow_down he…" at bounding box center [308, 29] width 617 height 322
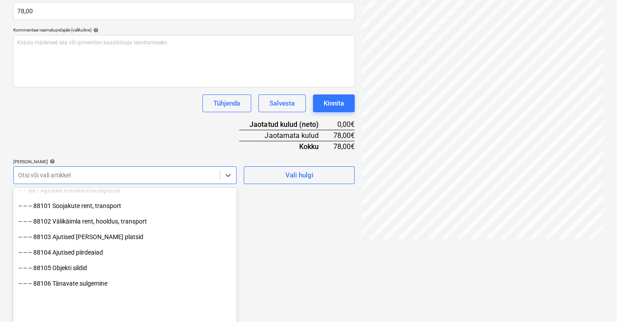
scroll to position [7184, 0]
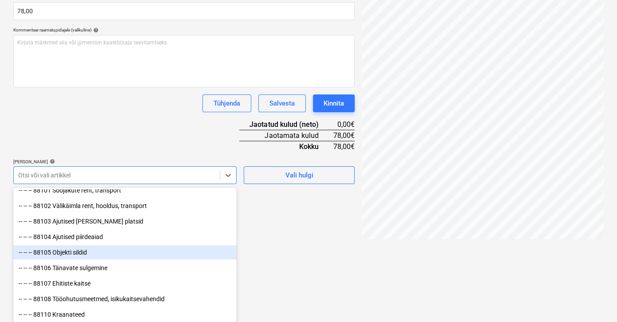
click at [73, 253] on div "-- -- -- 88105 Objekti sildid" at bounding box center [124, 252] width 223 height 14
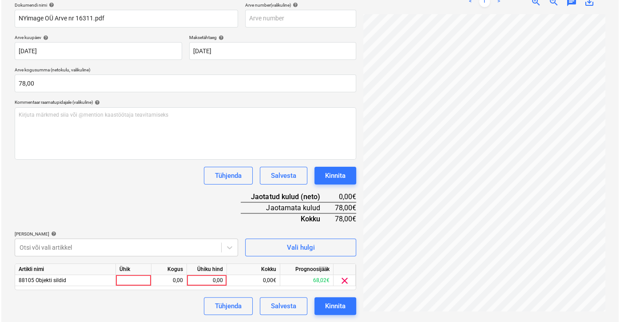
scroll to position [135, 0]
click at [337, 187] on html "Müük Projektid Kontaktid Koondarved Postkast format_size keyboard_arrow_down he…" at bounding box center [308, 26] width 617 height 322
click at [215, 279] on div "0,00" at bounding box center [205, 281] width 32 height 11
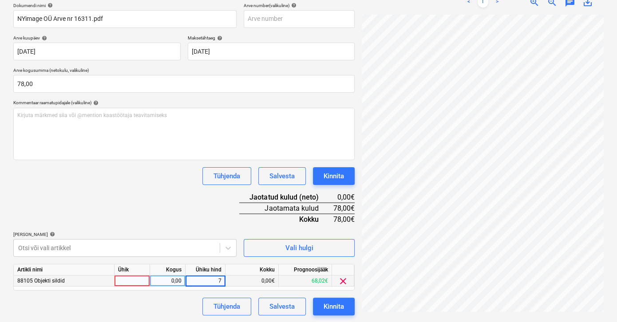
type input "78"
click at [166, 314] on div "Tühjenda Salvesta Kinnita" at bounding box center [183, 307] width 341 height 18
click at [332, 307] on div "Kinnita" at bounding box center [334, 307] width 20 height 12
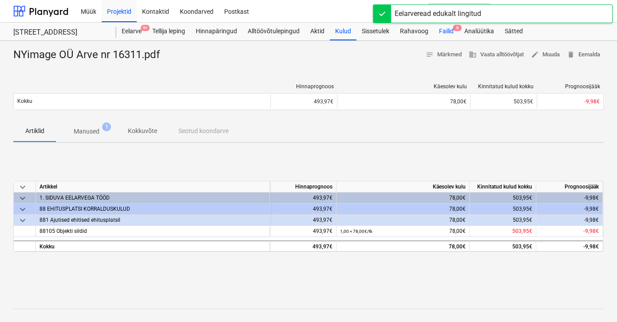
click at [446, 30] on div "Failid 8" at bounding box center [446, 32] width 25 height 18
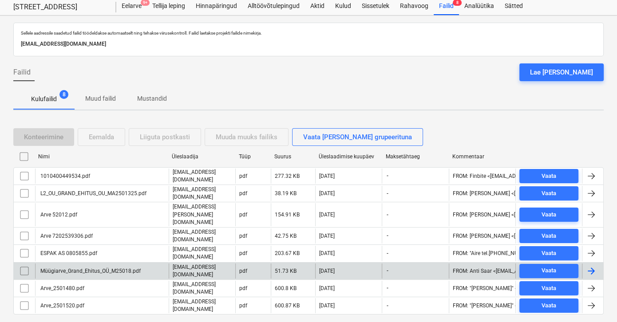
scroll to position [32, 0]
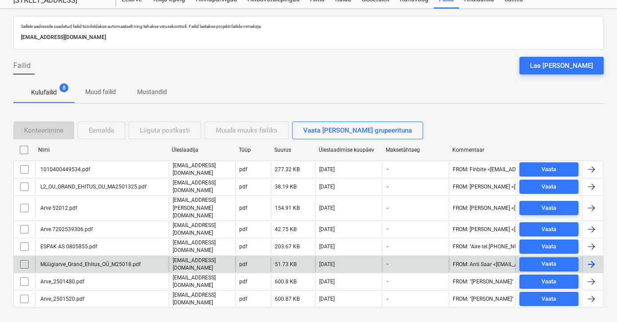
click at [127, 261] on div "Müügiarve_Grand_Ehitus_OÜ_M25018.pdf" at bounding box center [90, 264] width 102 height 6
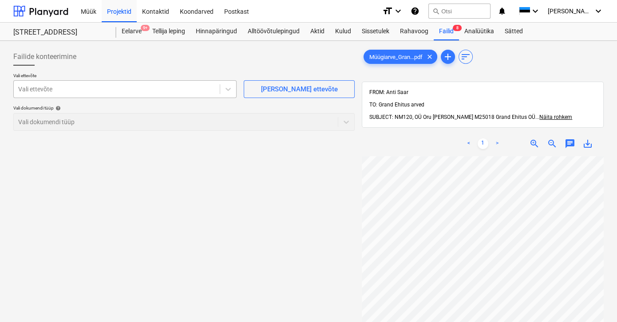
click at [133, 93] on div at bounding box center [116, 89] width 197 height 9
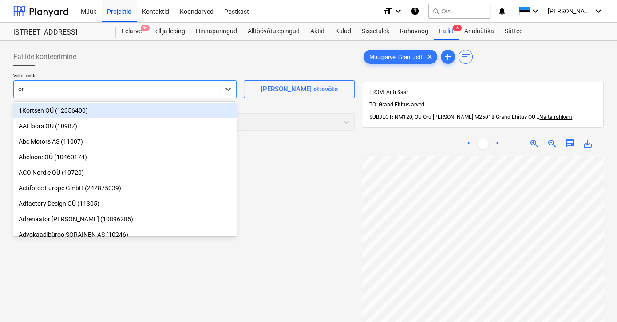
type input "oru"
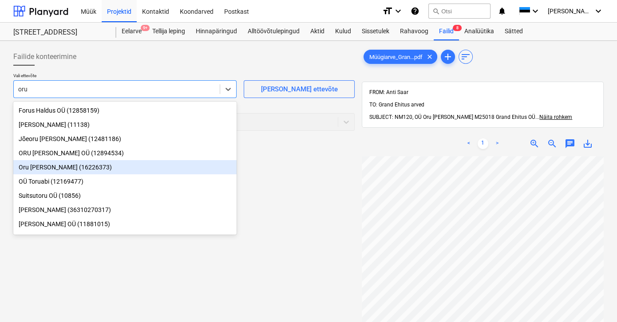
click at [30, 169] on div "Oru [PERSON_NAME] (16226373)" at bounding box center [124, 167] width 223 height 14
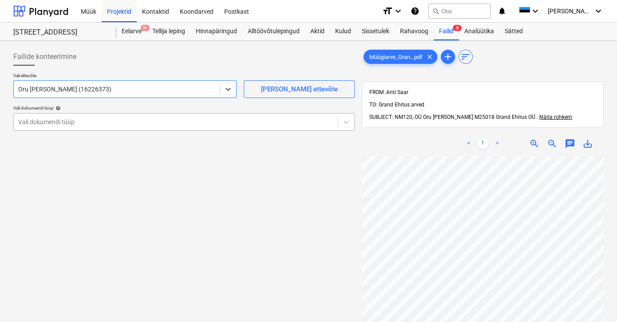
click at [44, 122] on div at bounding box center [175, 122] width 315 height 9
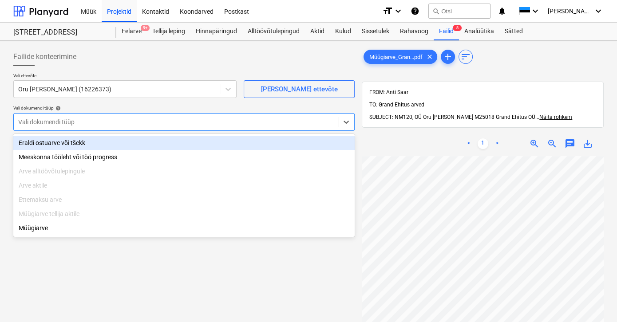
click at [41, 143] on div "Eraldi ostuarve või tšekk" at bounding box center [183, 143] width 341 height 14
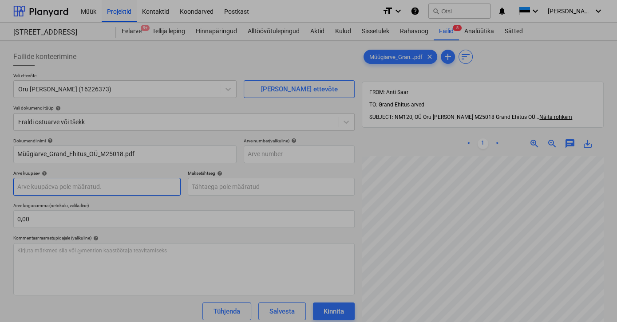
click at [29, 185] on body "Müük Projektid Kontaktid Koondarved Postkast format_size keyboard_arrow_down he…" at bounding box center [308, 161] width 617 height 322
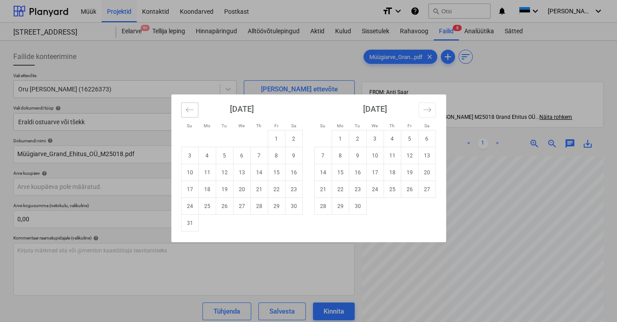
click at [189, 106] on icon "Move backward to switch to the previous month." at bounding box center [190, 110] width 8 height 8
click at [257, 208] on td "31" at bounding box center [258, 206] width 17 height 17
type input "[DATE]"
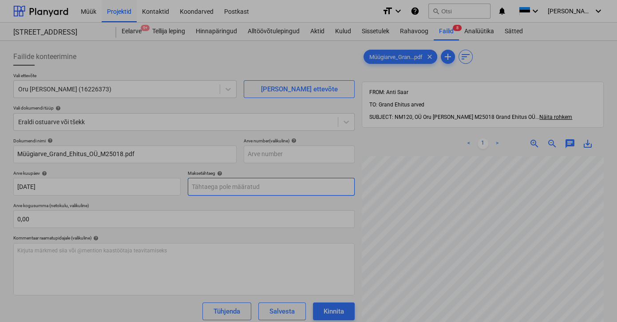
click at [226, 186] on body "Müük Projektid Kontaktid Koondarved Postkast format_size keyboard_arrow_down he…" at bounding box center [308, 161] width 617 height 322
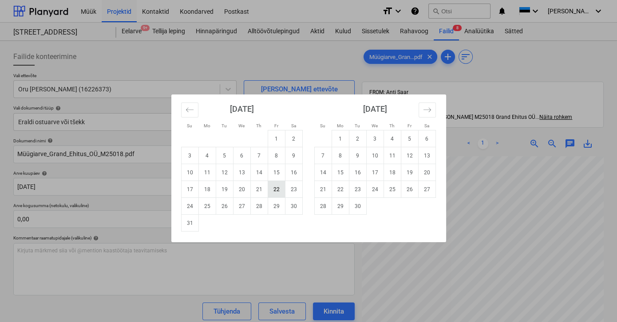
click at [276, 190] on td "22" at bounding box center [276, 189] width 17 height 17
type input "[DATE]"
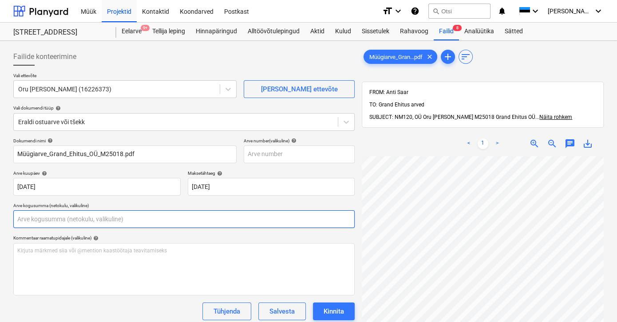
click at [36, 220] on input "text" at bounding box center [183, 219] width 341 height 18
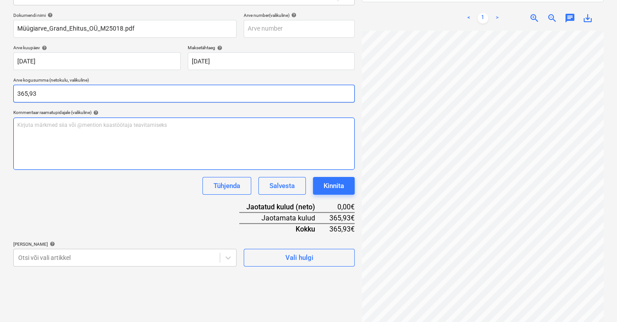
scroll to position [126, 0]
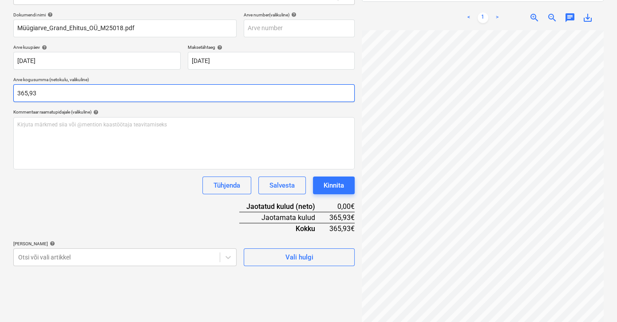
type input "365,93"
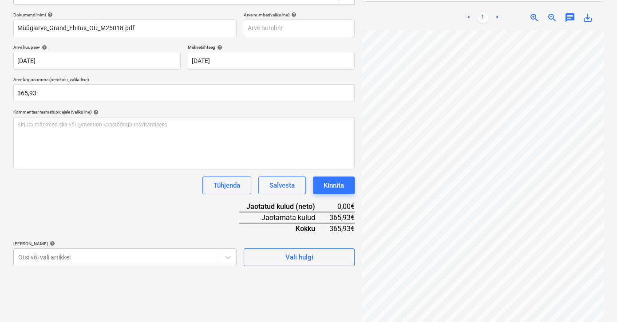
click at [64, 222] on div "Dokumendi nimi help Müügiarve_Grand_Ehitus_OÜ_M25018.pdf Arve number (valikulin…" at bounding box center [183, 139] width 341 height 254
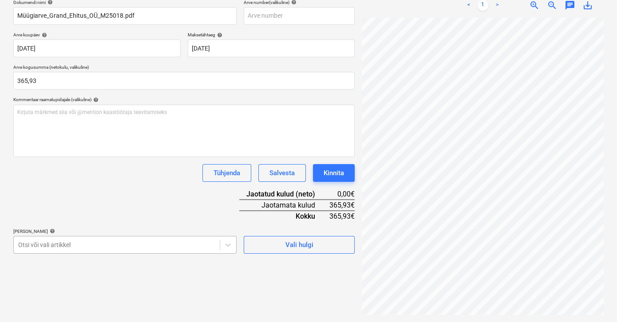
click at [53, 184] on body "Müük Projektid Kontaktid Koondarved Postkast format_size keyboard_arrow_down he…" at bounding box center [308, 22] width 617 height 322
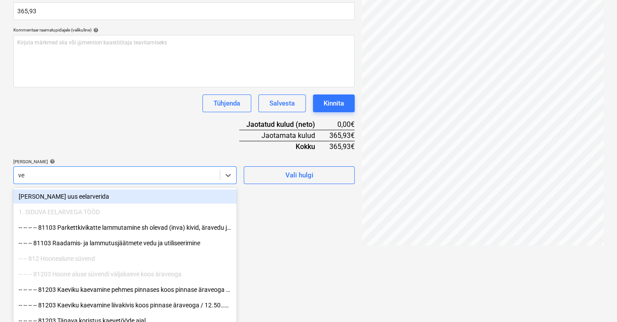
type input "vee"
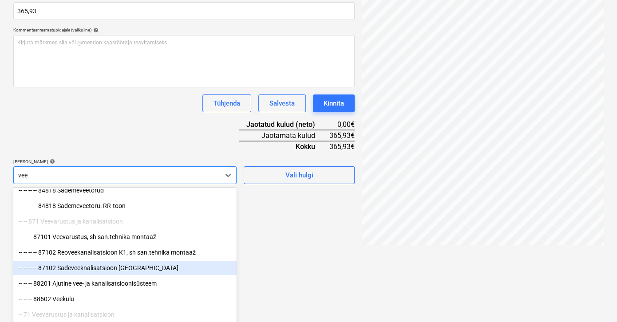
scroll to position [178, 0]
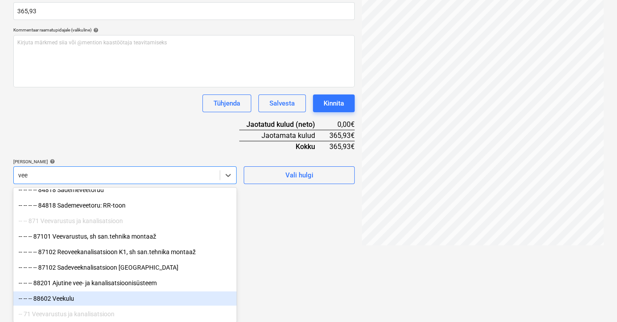
click at [64, 298] on div "-- -- -- 88602 Veekulu" at bounding box center [124, 299] width 223 height 14
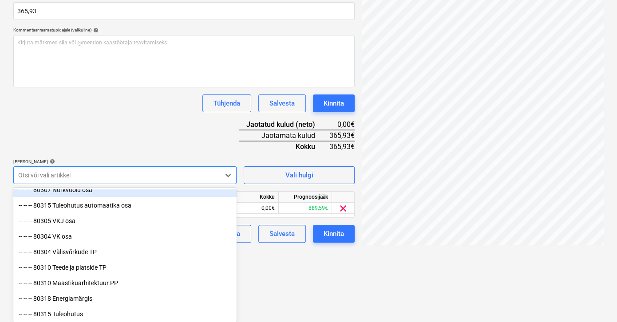
click at [57, 178] on div "Dokumendi nimi help Müügiarve_Grand_Ehitus_OÜ_M25018.pdf Arve number (valikulin…" at bounding box center [183, 86] width 341 height 313
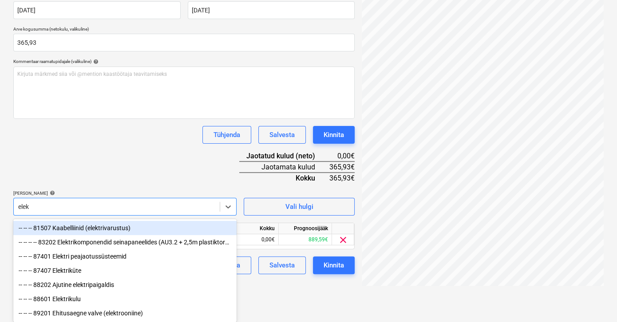
scroll to position [178, 0]
type input "elektri"
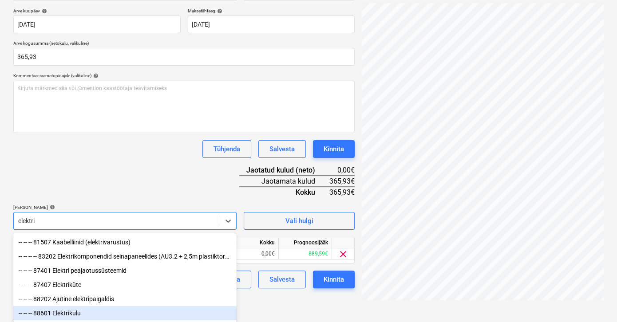
click at [65, 311] on div "-- -- -- 88601 Elektrikulu" at bounding box center [124, 313] width 223 height 14
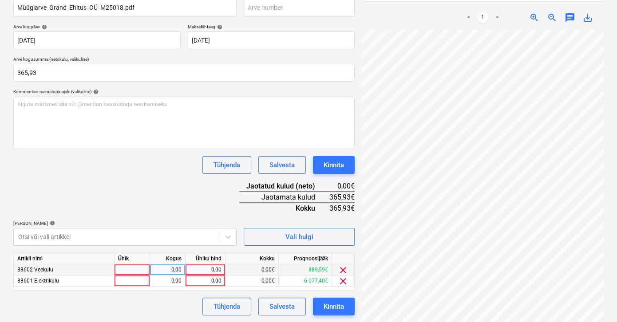
click at [198, 269] on div "0,00" at bounding box center [205, 270] width 32 height 11
type input "16,06"
click at [201, 283] on div "0,00" at bounding box center [205, 281] width 32 height 11
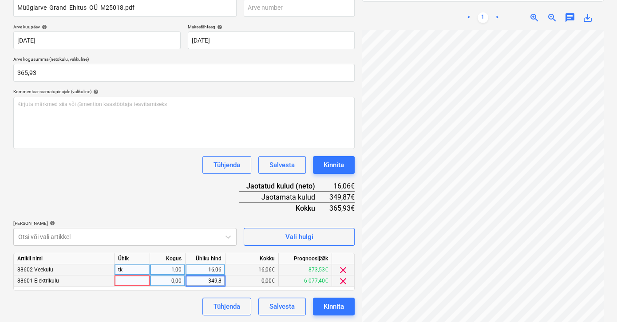
type input "349,87"
click at [150, 307] on div "Tühjenda Salvesta Kinnita" at bounding box center [183, 307] width 341 height 18
click at [331, 306] on div "Kinnita" at bounding box center [334, 307] width 20 height 12
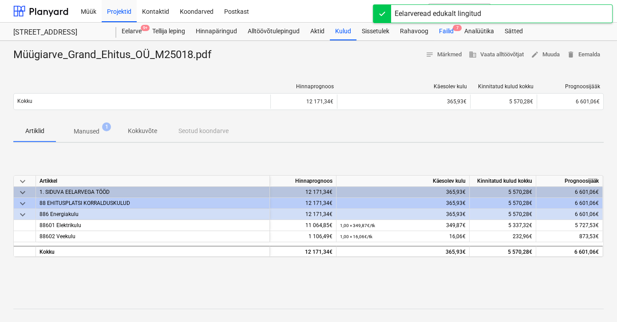
click at [456, 29] on span "7" at bounding box center [457, 28] width 9 height 6
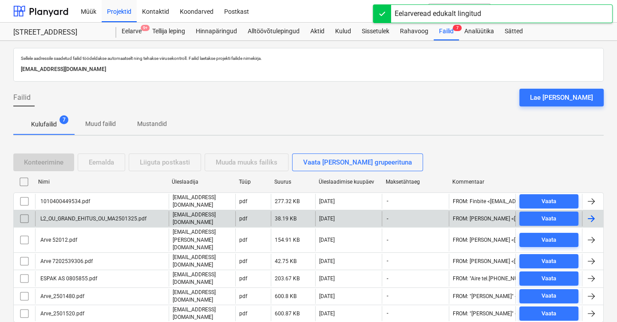
scroll to position [16, 0]
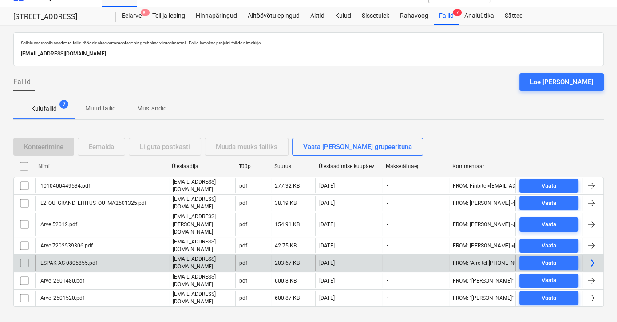
click at [86, 260] on div "ESPAK AS 0805855.pdf" at bounding box center [68, 263] width 58 height 6
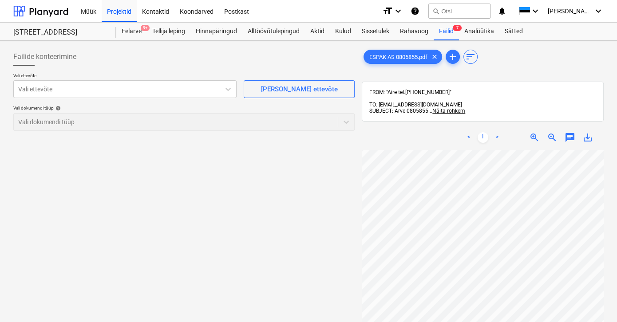
scroll to position [75, 20]
click at [72, 89] on div at bounding box center [116, 89] width 197 height 9
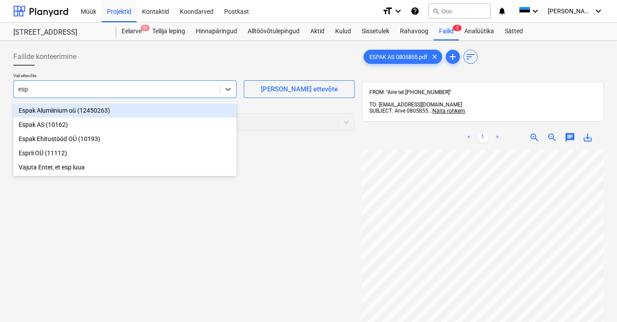
type input "espa"
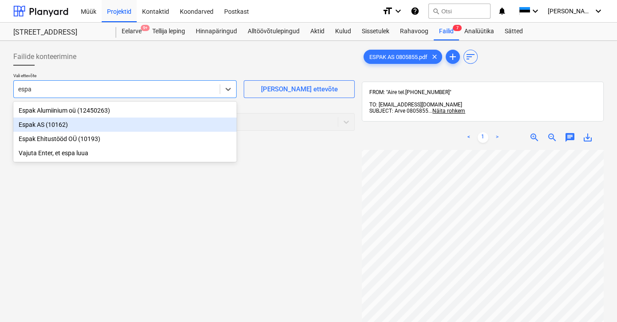
click at [34, 127] on div "Espak AS (10162)" at bounding box center [124, 125] width 223 height 14
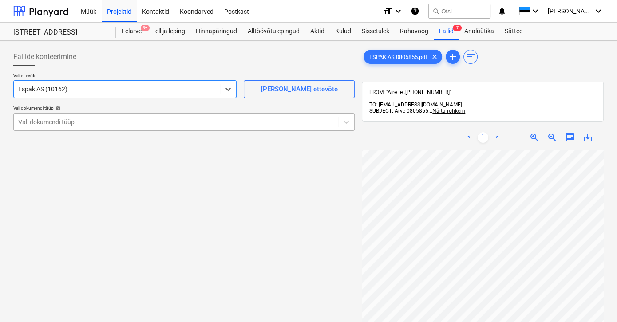
click at [41, 123] on div at bounding box center [175, 122] width 315 height 9
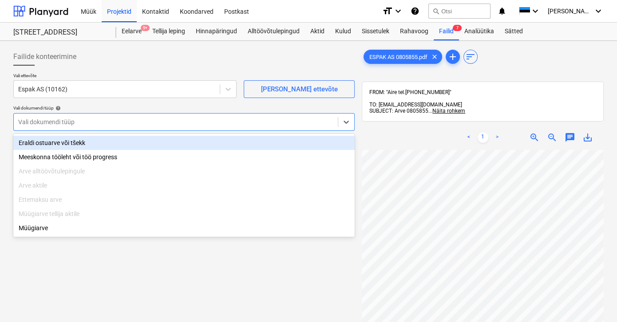
click at [46, 143] on div "Eraldi ostuarve või tšekk" at bounding box center [183, 143] width 341 height 14
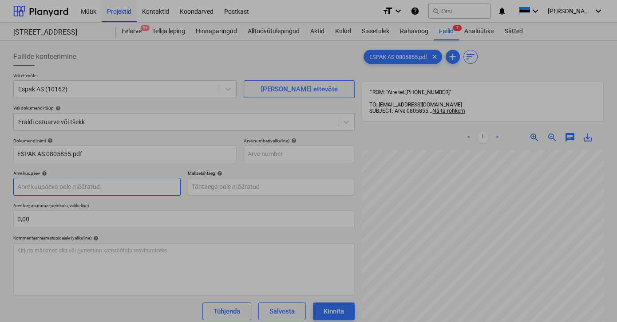
click at [78, 187] on body "Müük Projektid Kontaktid Koondarved Postkast format_size keyboard_arrow_down he…" at bounding box center [308, 161] width 617 height 322
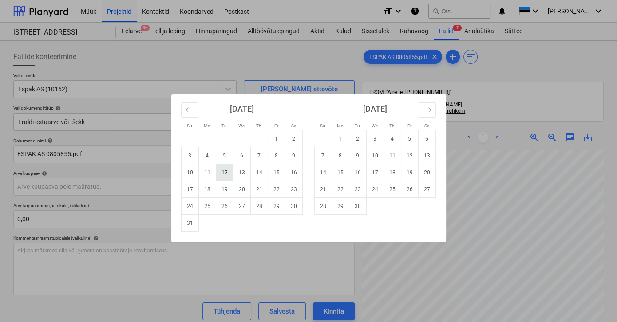
click at [221, 172] on td "12" at bounding box center [224, 172] width 17 height 17
type input "[DATE]"
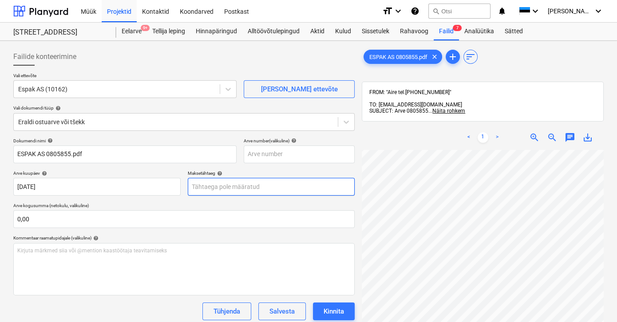
click at [246, 188] on body "Müük Projektid Kontaktid Koondarved Postkast format_size keyboard_arrow_down he…" at bounding box center [308, 161] width 617 height 322
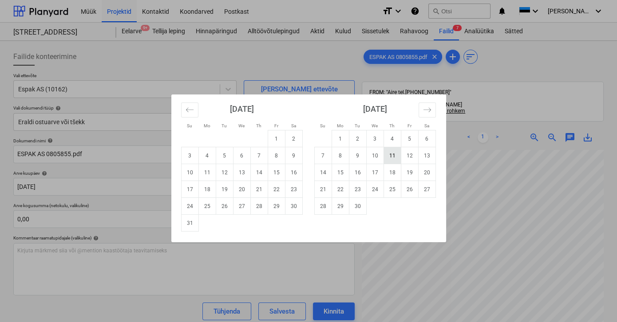
click at [389, 156] on td "11" at bounding box center [392, 155] width 17 height 17
type input "[DATE]"
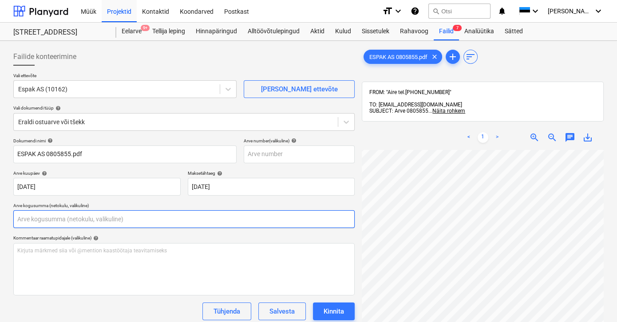
click at [24, 218] on input "text" at bounding box center [183, 219] width 341 height 18
type input "17,56"
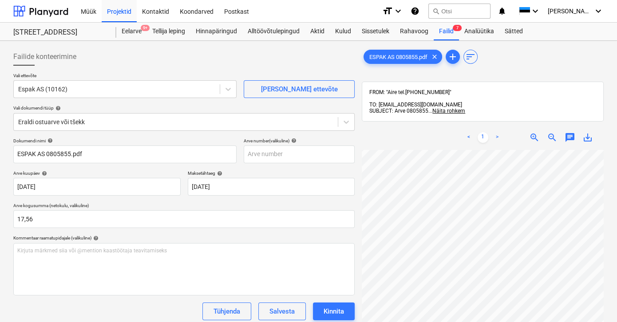
click at [58, 309] on div "Tühjenda Salvesta Kinnita" at bounding box center [183, 312] width 341 height 18
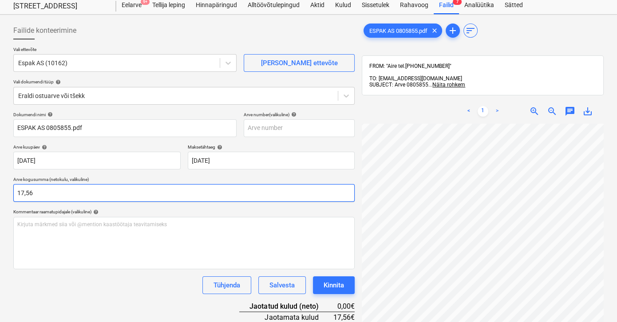
scroll to position [40, 0]
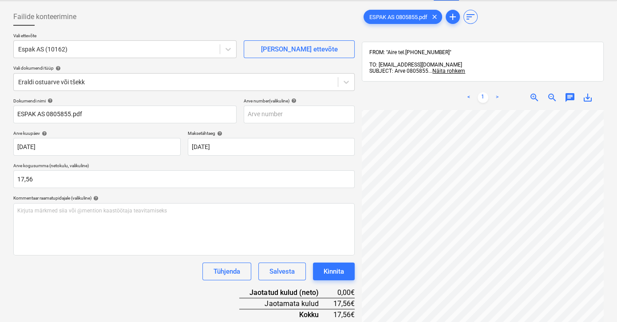
click at [115, 277] on div "Tühjenda Salvesta Kinnita" at bounding box center [183, 272] width 341 height 18
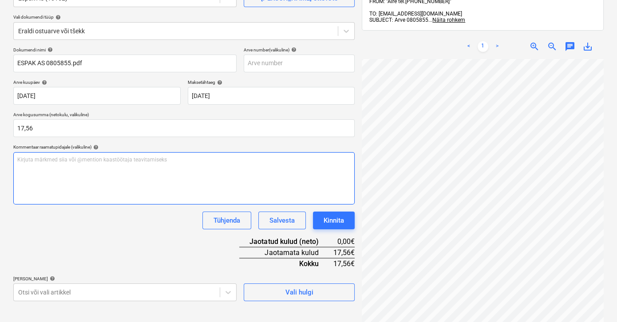
scroll to position [121, 0]
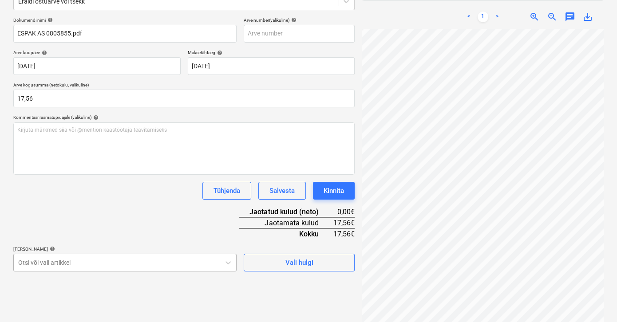
click at [67, 202] on body "Müük Projektid Kontaktid Koondarved Postkast format_size keyboard_arrow_down he…" at bounding box center [308, 40] width 617 height 322
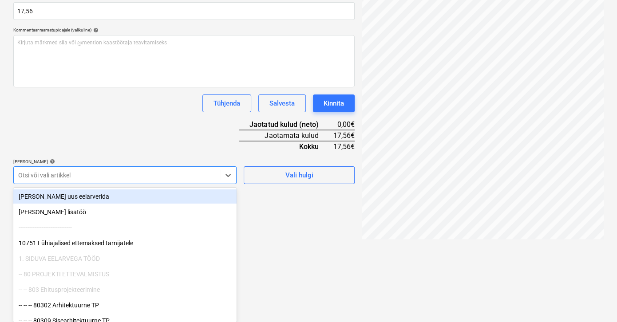
scroll to position [126, 0]
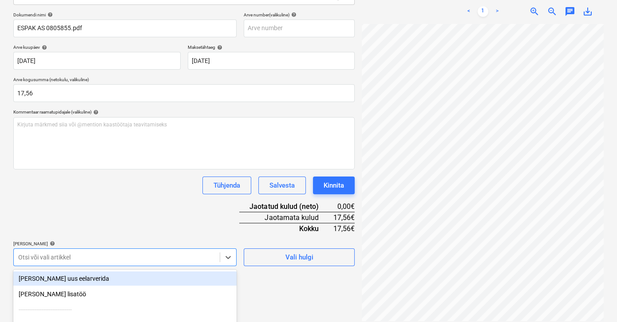
click at [119, 177] on div "Dokumendi nimi help ESPAK AS 0805855.pdf Arve number (valikuline) help Arve kuu…" at bounding box center [183, 139] width 341 height 254
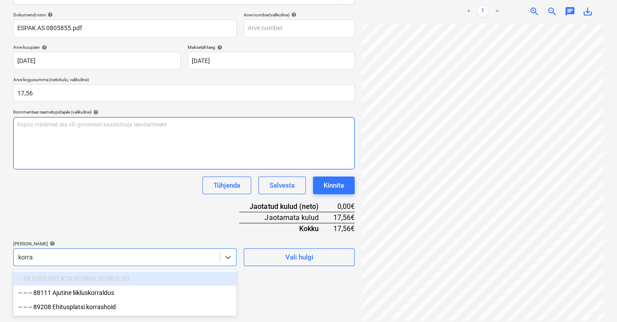
type input "korras"
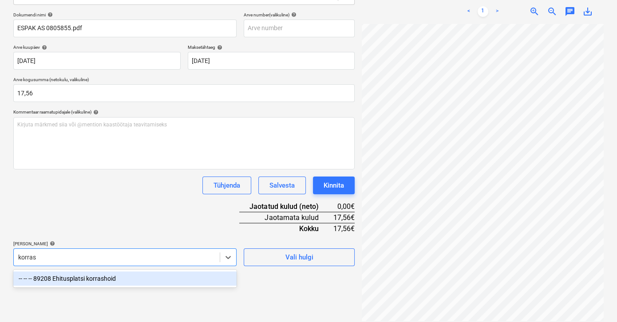
click at [84, 278] on div "-- -- -- 89208 Ehitusplatsi korrashoid" at bounding box center [124, 279] width 223 height 14
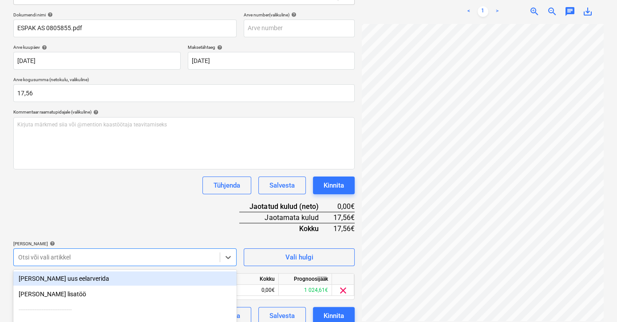
click at [221, 213] on div "Dokumendi nimi help ESPAK AS 0805855.pdf Arve number (valikuline) help Arve kuu…" at bounding box center [183, 168] width 341 height 313
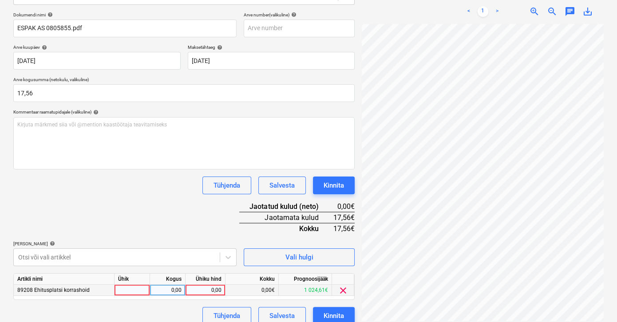
click at [202, 289] on div "0,00" at bounding box center [205, 290] width 32 height 11
type input "17,56"
click at [171, 198] on div "Dokumendi nimi help ESPAK AS 0805855.pdf Arve number (valikuline) help Arve kuu…" at bounding box center [183, 168] width 341 height 313
click at [325, 316] on div "Kinnita" at bounding box center [334, 316] width 20 height 12
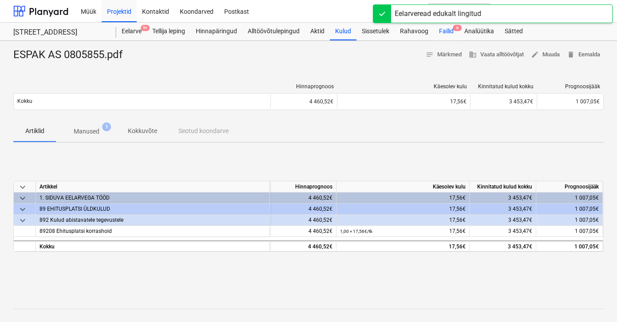
click at [447, 32] on div "Failid 6" at bounding box center [446, 32] width 25 height 18
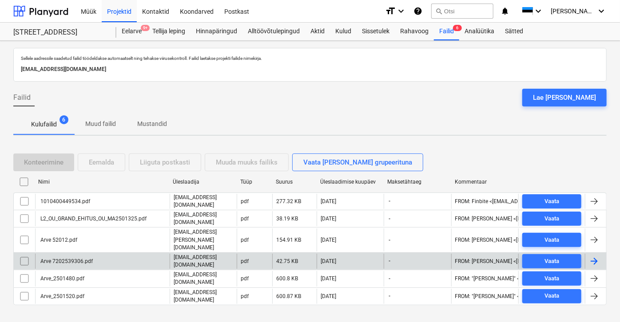
click at [71, 258] on div "Arve 7202539306.pdf" at bounding box center [66, 261] width 54 height 6
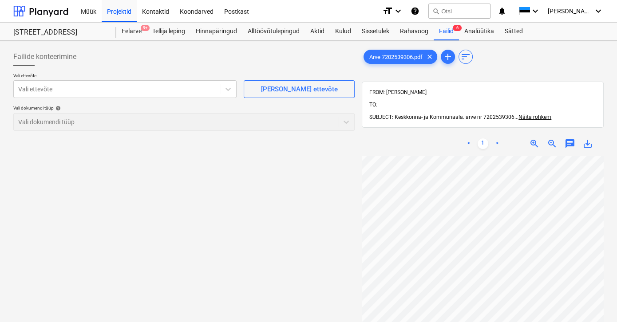
scroll to position [46, 21]
click at [94, 86] on div at bounding box center [116, 89] width 197 height 9
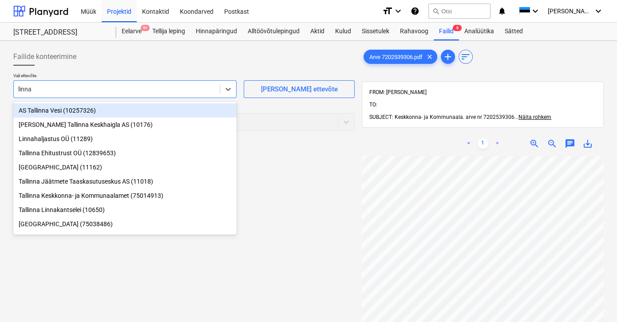
type input "linnak"
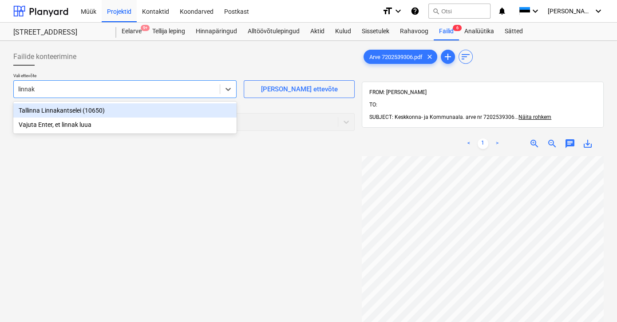
click at [64, 111] on div "Tallinna Linnakantselei (10650)" at bounding box center [124, 110] width 223 height 14
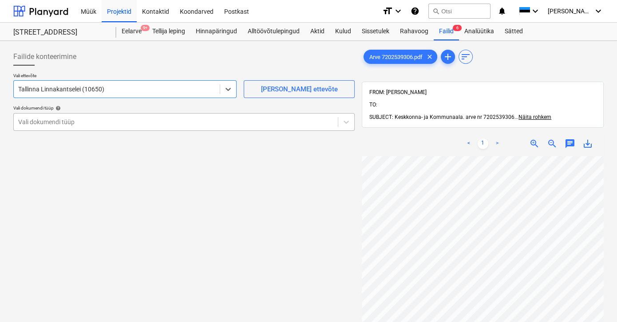
click at [60, 121] on div at bounding box center [175, 122] width 315 height 9
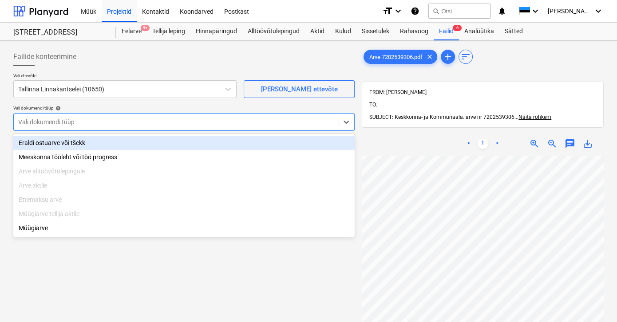
click at [52, 144] on div "Eraldi ostuarve või tšekk" at bounding box center [183, 143] width 341 height 14
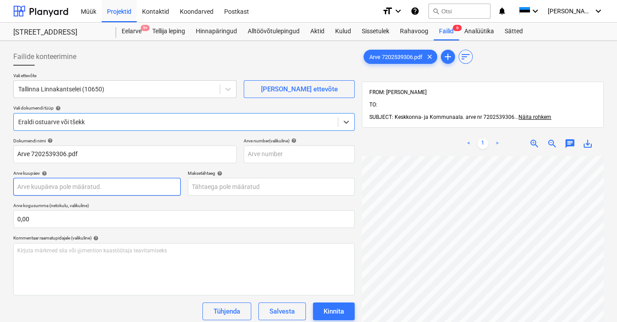
click at [52, 185] on body "Müük Projektid Kontaktid Koondarved Postkast format_size keyboard_arrow_down he…" at bounding box center [308, 161] width 617 height 322
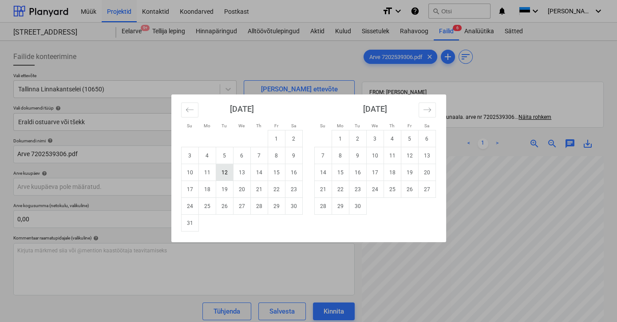
click at [223, 174] on td "12" at bounding box center [224, 172] width 17 height 17
type input "[DATE]"
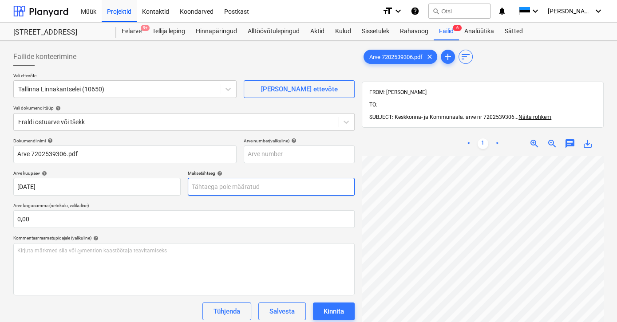
click at [226, 185] on body "Müük Projektid Kontaktid Koondarved Postkast format_size keyboard_arrow_down he…" at bounding box center [308, 161] width 617 height 322
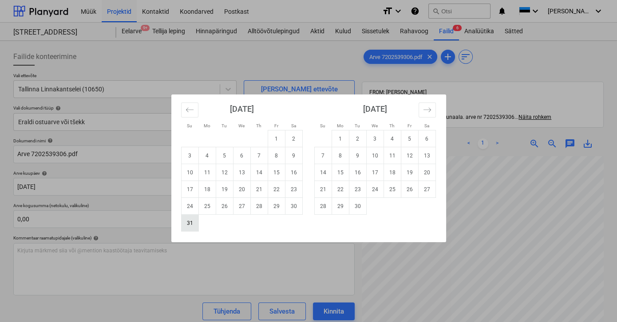
click at [189, 221] on td "31" at bounding box center [189, 223] width 17 height 17
type input "[DATE]"
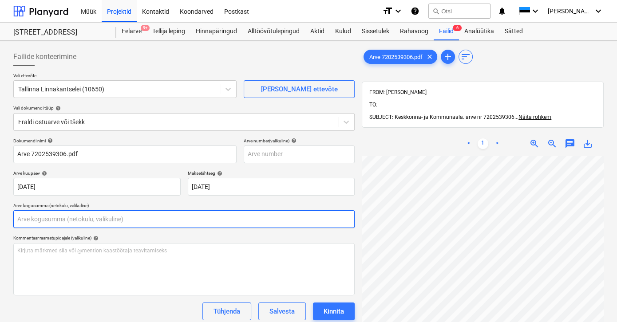
click at [59, 217] on input "text" at bounding box center [183, 219] width 341 height 18
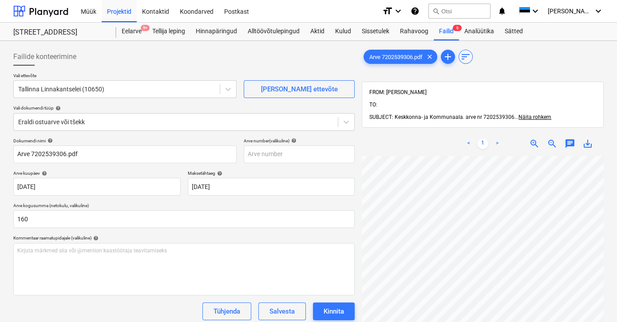
type input "160,00"
click at [45, 301] on div "Dokumendi nimi help Arve 7202539306.pdf Arve number (valikuline) help Arve kuup…" at bounding box center [183, 265] width 341 height 254
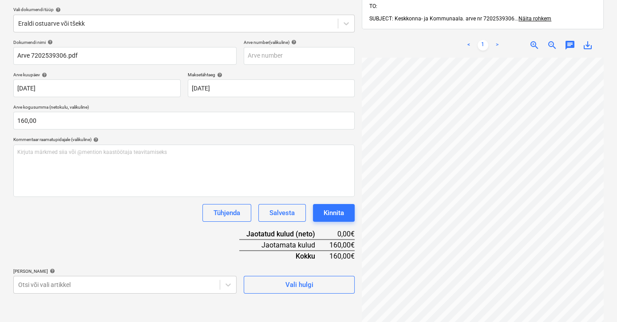
scroll to position [126, 0]
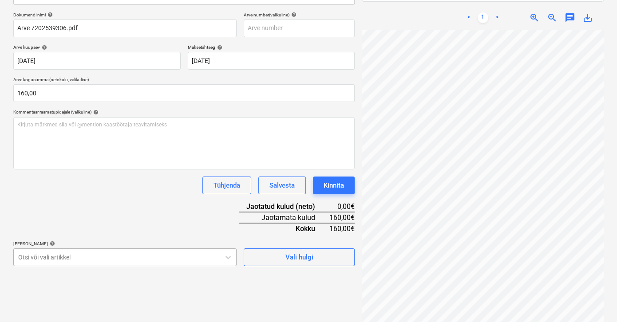
click at [59, 196] on body "Müük Projektid Kontaktid Koondarved Postkast format_size keyboard_arrow_down he…" at bounding box center [308, 35] width 617 height 322
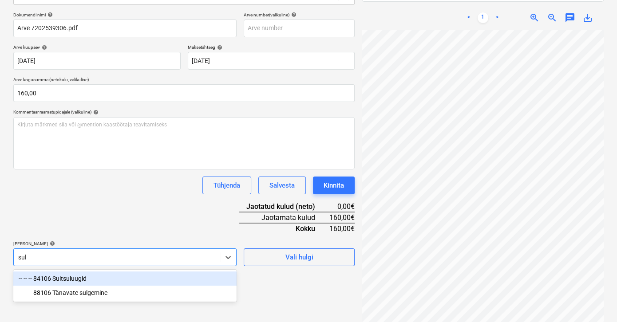
type input "sulg"
click at [71, 282] on div "-- -- -- 88106 Tänavate sulgemine" at bounding box center [124, 279] width 223 height 14
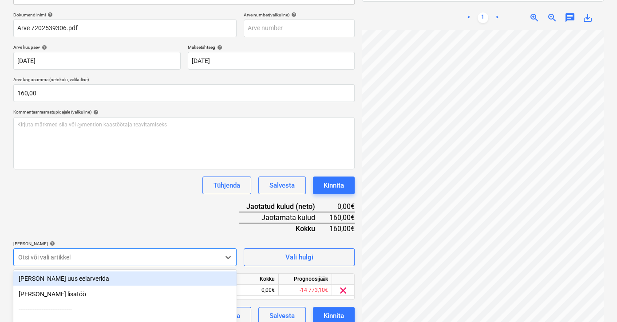
click at [143, 204] on div "Dokumendi nimi help Arve 7202539306.pdf Arve number (valikuline) help Arve kuup…" at bounding box center [183, 168] width 341 height 313
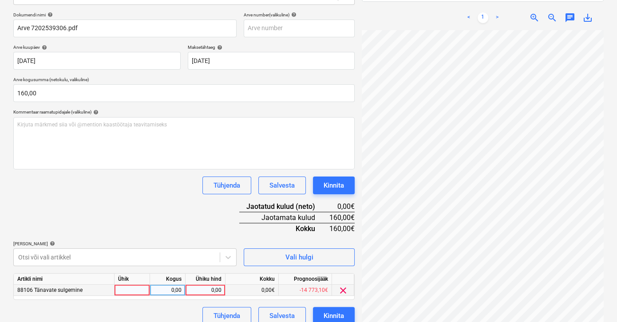
click at [207, 291] on div "0,00" at bounding box center [205, 290] width 32 height 11
type input "160"
click at [182, 214] on div "Dokumendi nimi help Arve 7202539306.pdf Arve number (valikuline) help Arve kuup…" at bounding box center [183, 168] width 341 height 313
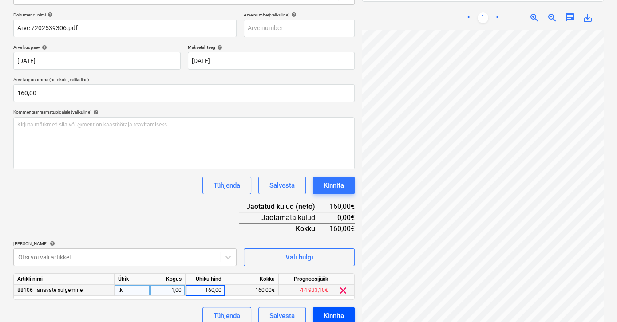
click at [325, 312] on div "Kinnita" at bounding box center [334, 316] width 20 height 12
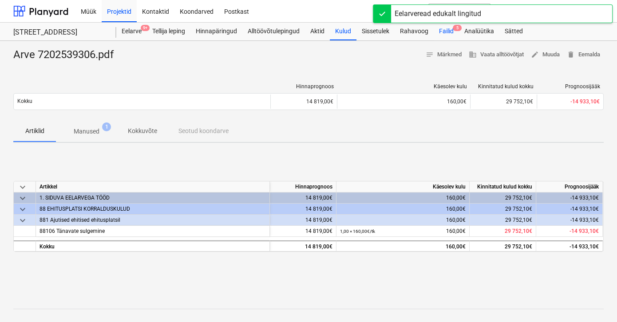
click at [449, 32] on div "Failid 5" at bounding box center [446, 32] width 25 height 18
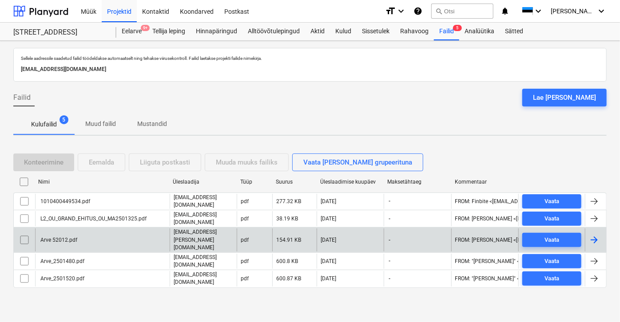
click at [57, 237] on div "Arve 52012.pdf" at bounding box center [58, 240] width 38 height 6
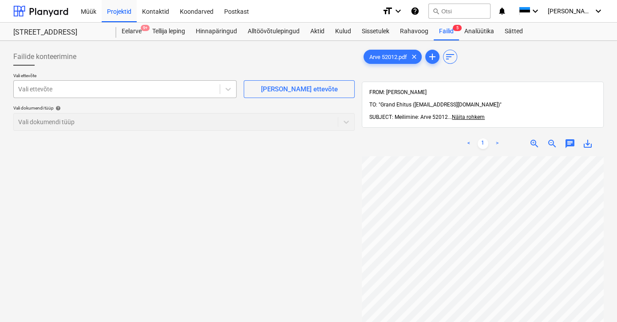
click at [42, 89] on div at bounding box center [116, 89] width 197 height 9
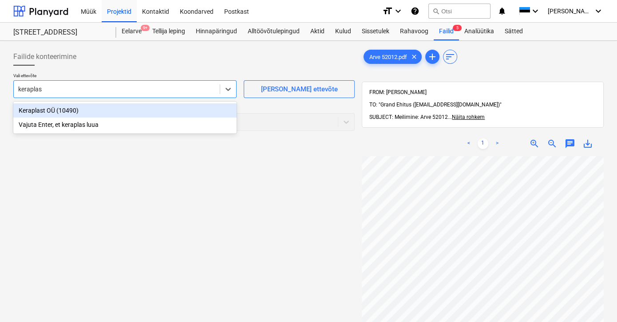
type input "keraplast"
click at [40, 110] on div "Keraplast OÜ (10490)" at bounding box center [124, 110] width 223 height 14
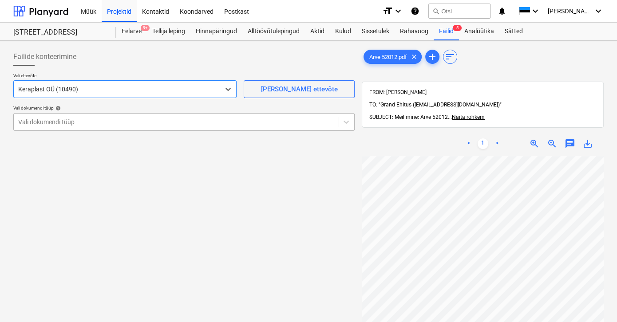
click at [40, 121] on div at bounding box center [175, 122] width 315 height 9
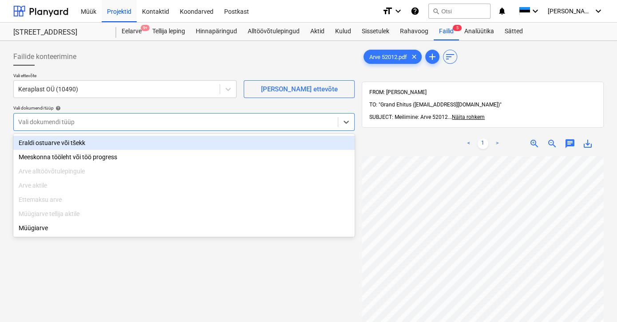
click at [43, 145] on div "Eraldi ostuarve või tšekk" at bounding box center [183, 143] width 341 height 14
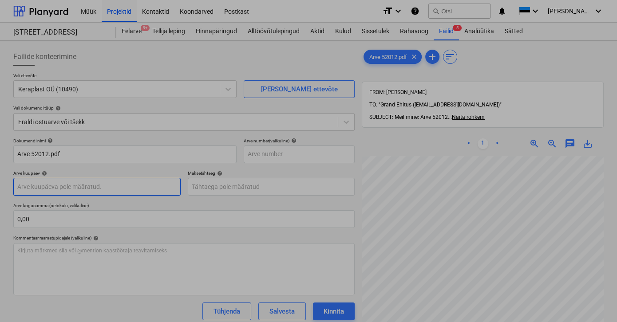
click at [48, 186] on body "Müük Projektid Kontaktid Koondarved Postkast format_size keyboard_arrow_down he…" at bounding box center [308, 161] width 617 height 322
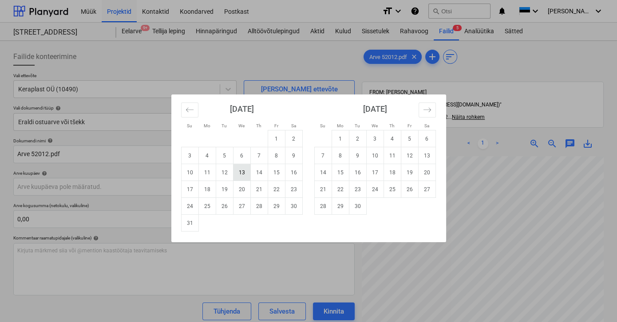
click at [241, 174] on td "13" at bounding box center [241, 172] width 17 height 17
type input "[DATE]"
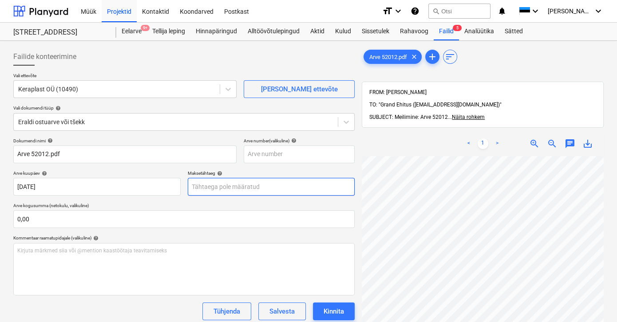
click at [241, 185] on body "Müük Projektid Kontaktid Koondarved Postkast format_size keyboard_arrow_down he…" at bounding box center [308, 161] width 617 height 322
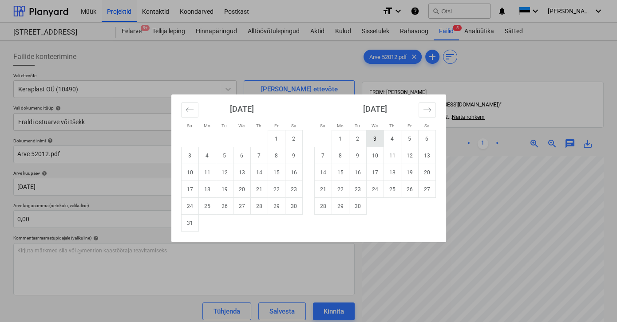
click at [373, 138] on td "3" at bounding box center [374, 139] width 17 height 17
type input "[DATE]"
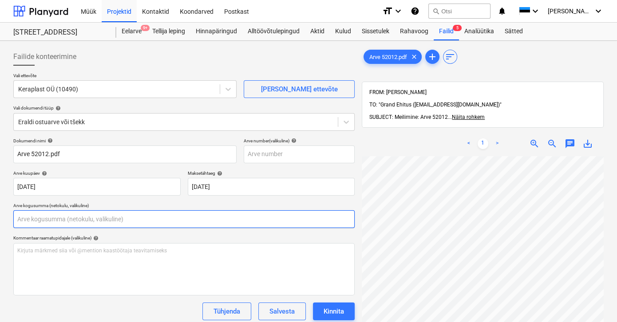
click at [36, 219] on input "text" at bounding box center [183, 219] width 341 height 18
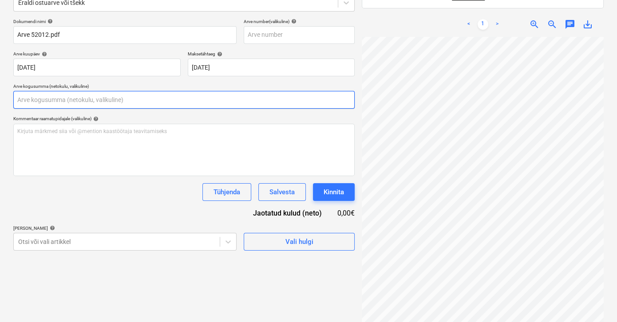
scroll to position [121, 0]
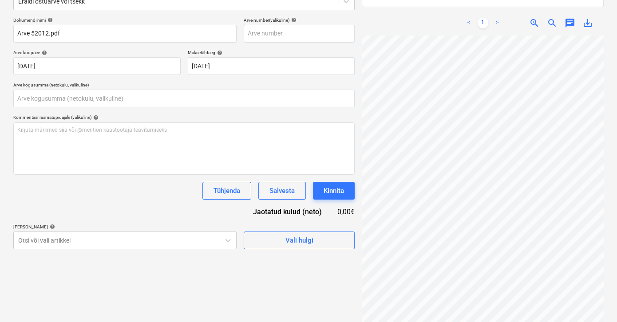
type input "0,00"
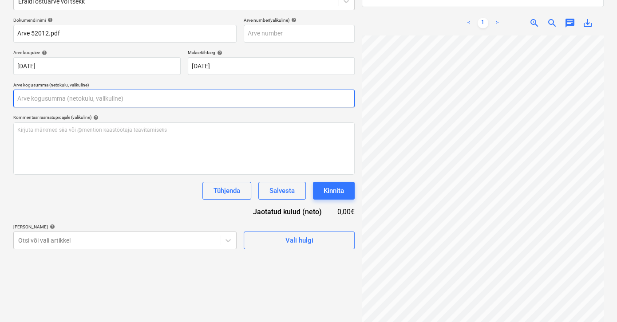
click at [38, 97] on input "text" at bounding box center [183, 99] width 341 height 18
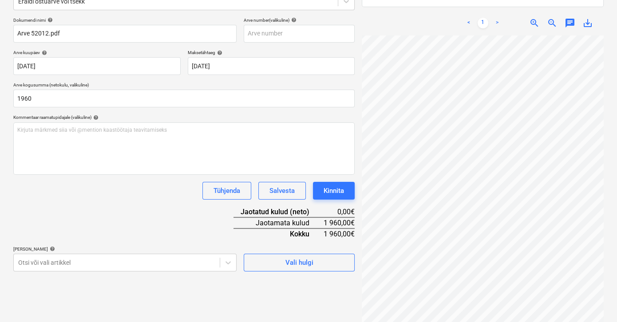
type input "1 960,00"
click at [65, 202] on div "Dokumendi nimi help Arve 52012.pdf Arve number (valikuline) help Arve kuupäev h…" at bounding box center [183, 144] width 341 height 254
click at [41, 202] on body "Müük Projektid Kontaktid Koondarved Postkast format_size keyboard_arrow_down he…" at bounding box center [308, 40] width 617 height 322
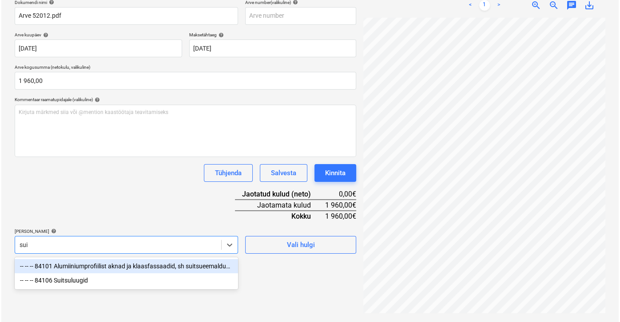
scroll to position [126, 0]
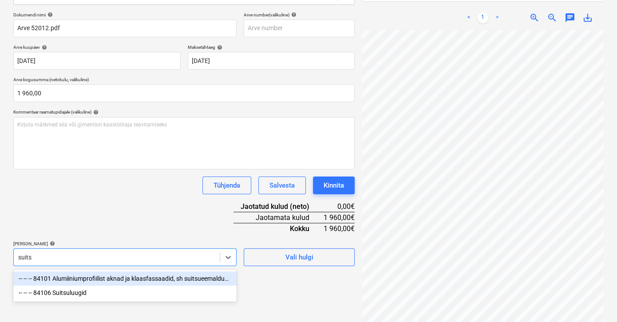
type input "suitsu"
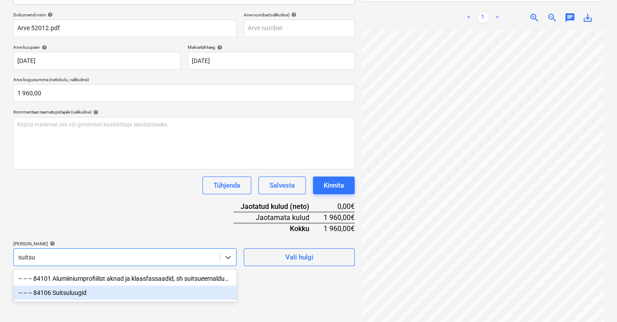
click at [65, 293] on div "-- -- -- 84106 Suitsuluugid" at bounding box center [124, 293] width 223 height 14
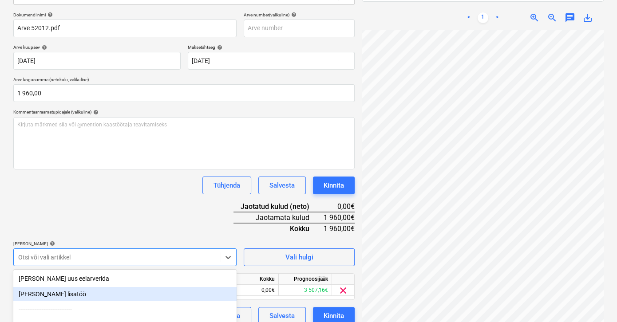
click at [191, 215] on div "Dokumendi nimi help Arve 52012.pdf Arve number (valikuline) help Arve kuupäev h…" at bounding box center [183, 168] width 341 height 313
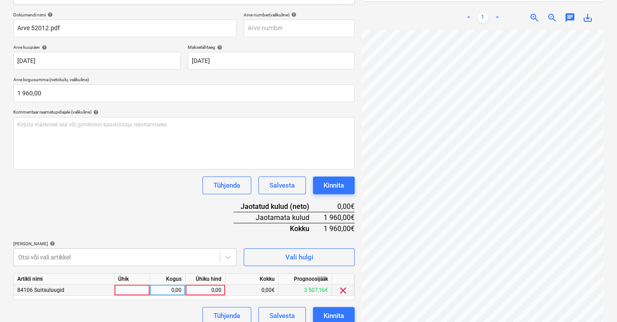
click at [201, 291] on div "0,00" at bounding box center [205, 290] width 32 height 11
type input "1960"
click at [132, 194] on div "Dokumendi nimi help Arve 52012.pdf Arve number (valikuline) help Arve kuupäev h…" at bounding box center [183, 168] width 341 height 313
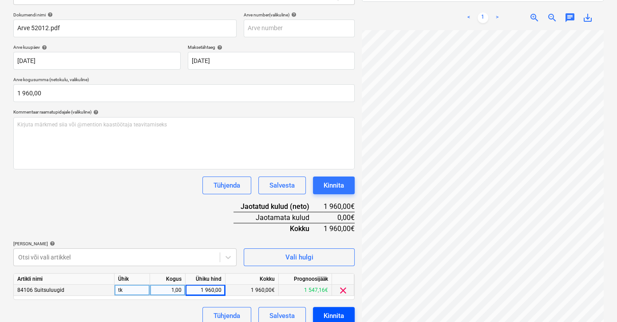
click at [322, 313] on button "Kinnita" at bounding box center [334, 316] width 42 height 18
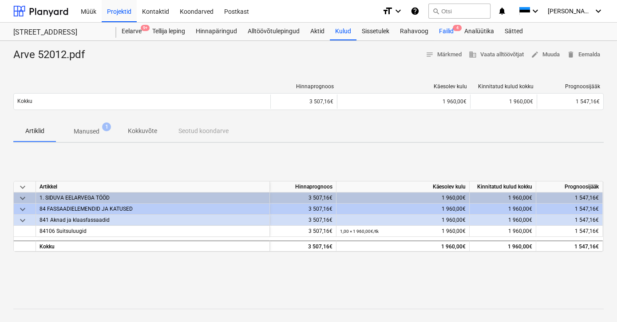
click at [445, 32] on div "Failid 4" at bounding box center [446, 32] width 25 height 18
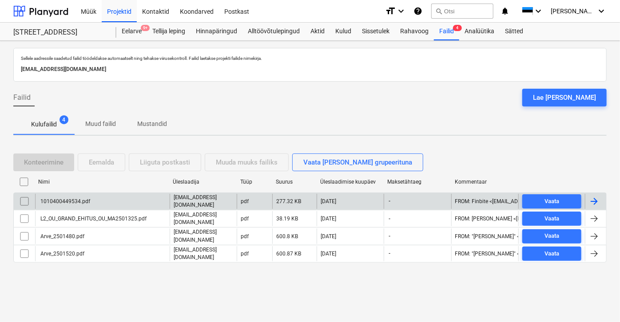
click at [71, 198] on div "1010400449534.pdf" at bounding box center [64, 201] width 51 height 6
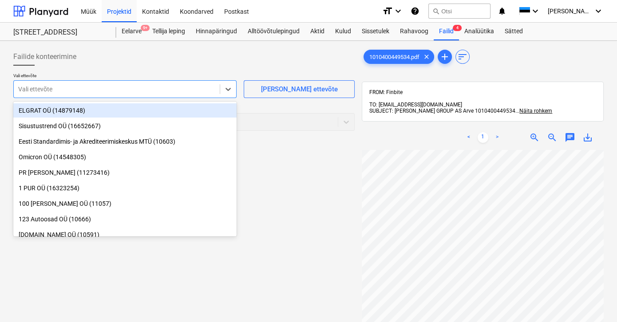
click at [53, 92] on div at bounding box center [116, 89] width 197 height 9
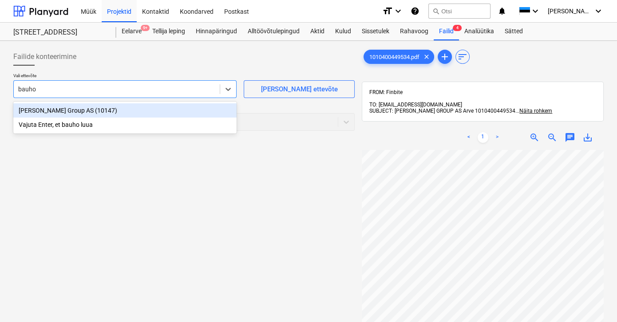
type input "[PERSON_NAME]"
click at [28, 112] on div "[PERSON_NAME] Group AS (10147)" at bounding box center [124, 110] width 223 height 14
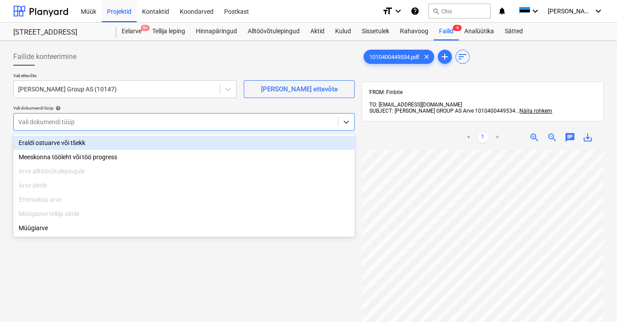
click at [34, 120] on div at bounding box center [175, 122] width 315 height 9
click at [56, 142] on div "Eraldi ostuarve või tšekk" at bounding box center [183, 143] width 341 height 14
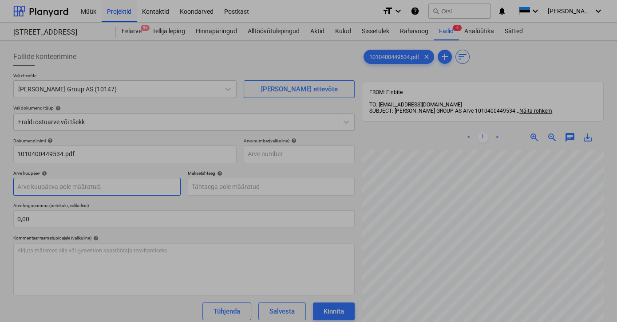
click at [57, 186] on body "Müük Projektid Kontaktid Koondarved Postkast format_size keyboard_arrow_down he…" at bounding box center [308, 161] width 617 height 322
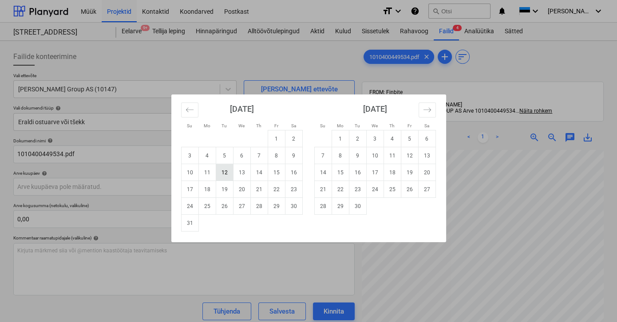
click at [221, 172] on td "12" at bounding box center [224, 172] width 17 height 17
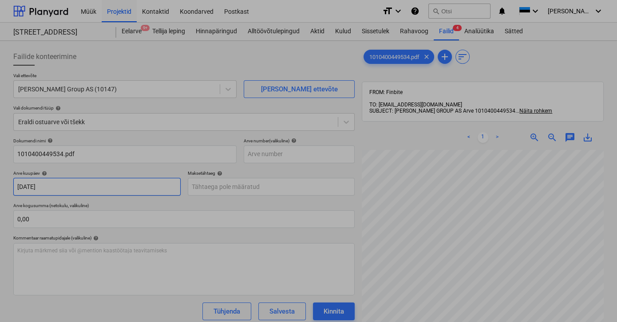
click at [75, 186] on body "Müük Projektid Kontaktid Koondarved Postkast format_size keyboard_arrow_down he…" at bounding box center [308, 161] width 617 height 322
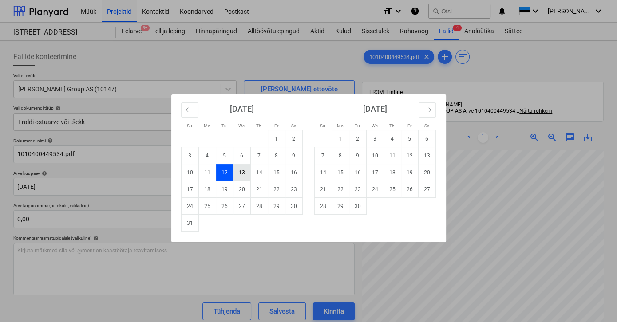
click at [237, 173] on td "13" at bounding box center [241, 172] width 17 height 17
type input "[DATE]"
click at [245, 185] on body "Müük Projektid Kontaktid Koondarved Postkast format_size keyboard_arrow_down he…" at bounding box center [308, 161] width 617 height 322
click at [408, 154] on td "12" at bounding box center [409, 155] width 17 height 17
type input "[DATE]"
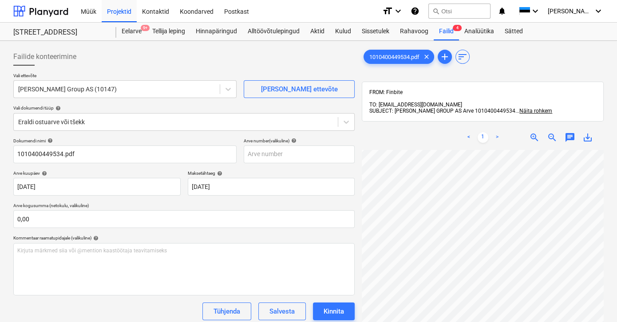
scroll to position [83, 27]
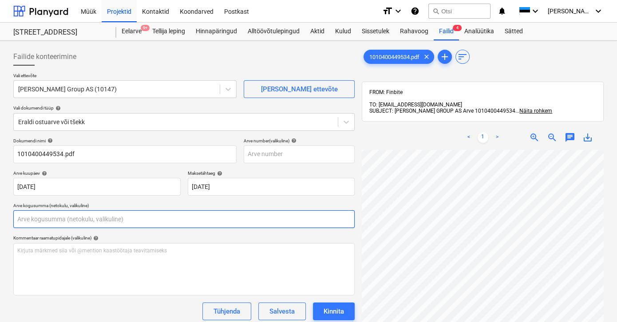
click at [96, 217] on input "text" at bounding box center [183, 219] width 341 height 18
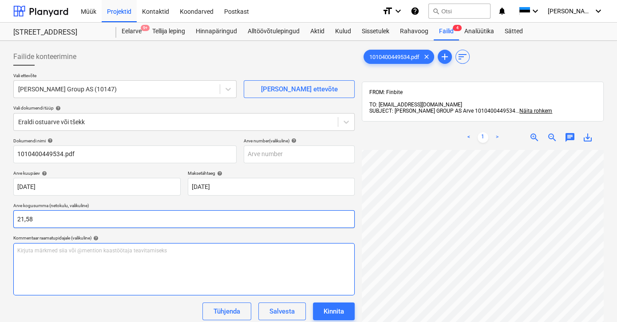
type input "21,58"
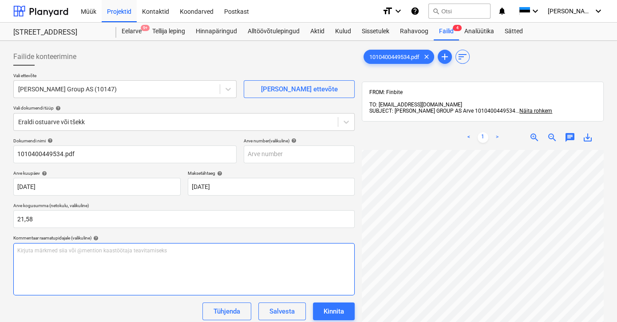
click at [85, 266] on div "Kirjuta märkmed siia või @mention kaastöötaja teavitamiseks ﻿" at bounding box center [183, 269] width 341 height 52
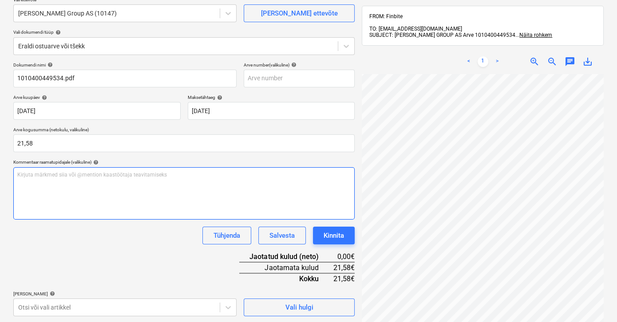
scroll to position [121, 0]
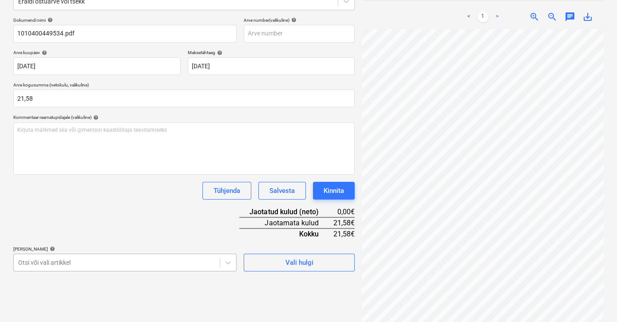
click at [64, 202] on body "Müük Projektid Kontaktid Koondarved Postkast format_size keyboard_arrow_down he…" at bounding box center [308, 40] width 617 height 322
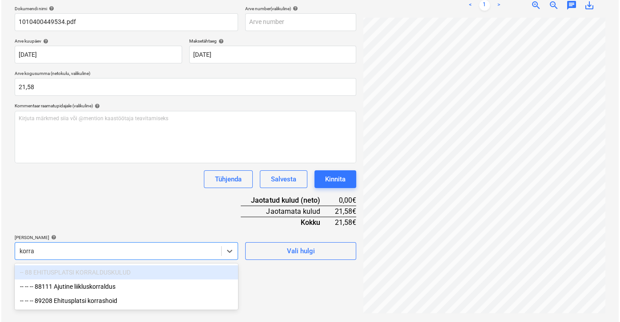
scroll to position [126, 0]
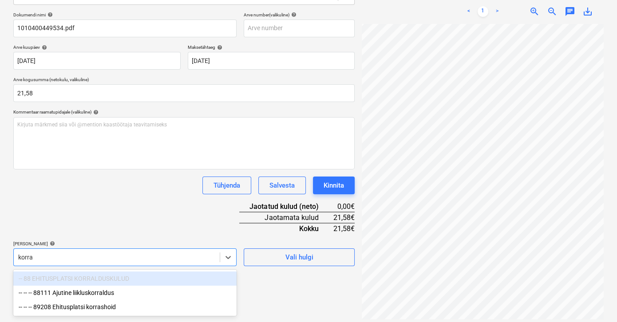
type input "korras"
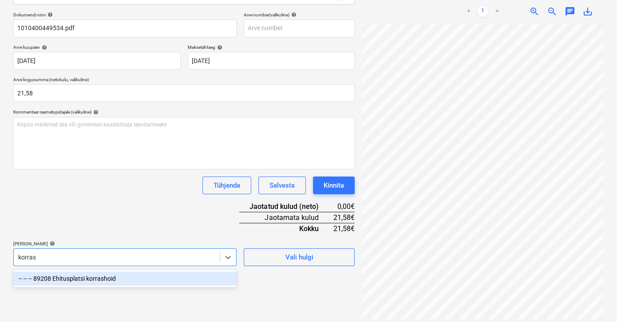
click at [66, 276] on div "-- -- -- 89208 Ehitusplatsi korrashoid" at bounding box center [124, 279] width 223 height 14
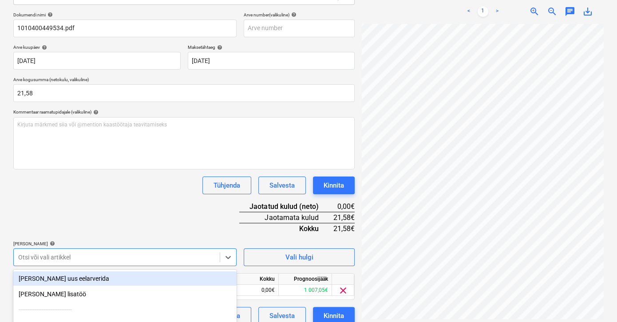
click at [203, 222] on div "Dokumendi nimi help 1010400449534.pdf Arve number (valikuline) help Arve kuupäe…" at bounding box center [183, 168] width 341 height 313
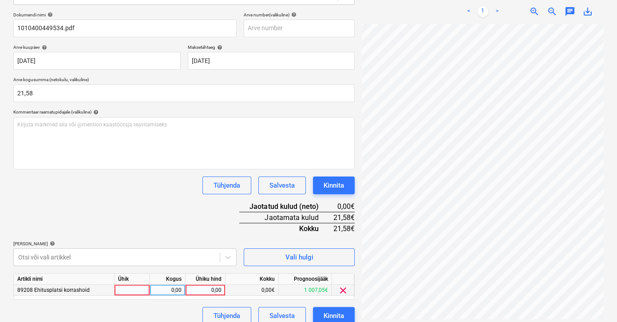
click at [210, 291] on div "0,00" at bounding box center [205, 290] width 32 height 11
type input "21,58"
click at [150, 179] on div "Tühjenda Salvesta Kinnita" at bounding box center [183, 186] width 341 height 18
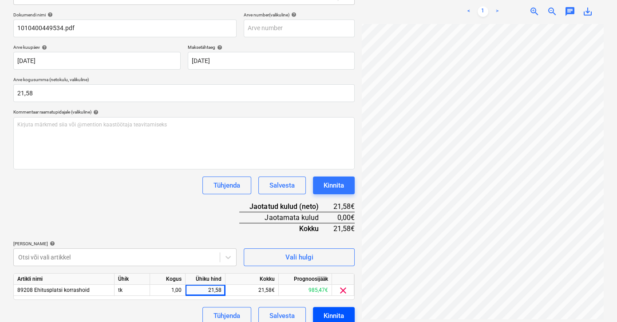
click at [334, 312] on div "Kinnita" at bounding box center [334, 316] width 20 height 12
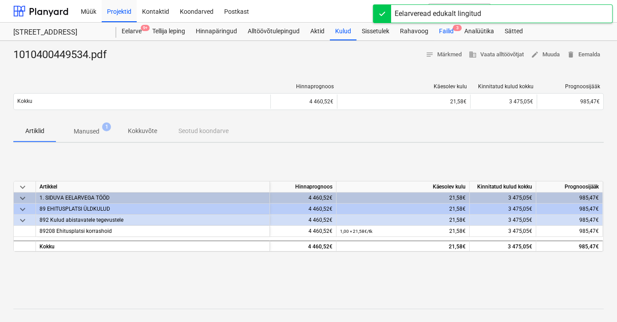
click at [450, 31] on div "Failid 3" at bounding box center [446, 32] width 25 height 18
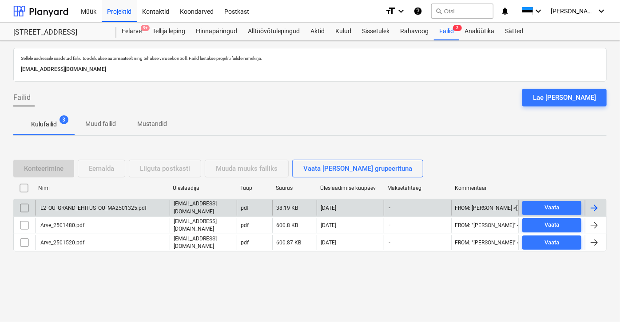
click at [111, 208] on div "L2_OU_GRAND_EHITUS_OU_MA2501325.pdf" at bounding box center [92, 208] width 107 height 6
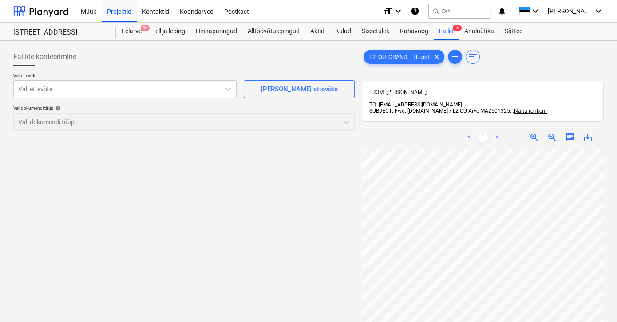
scroll to position [0, 27]
click at [44, 86] on div at bounding box center [116, 89] width 197 height 9
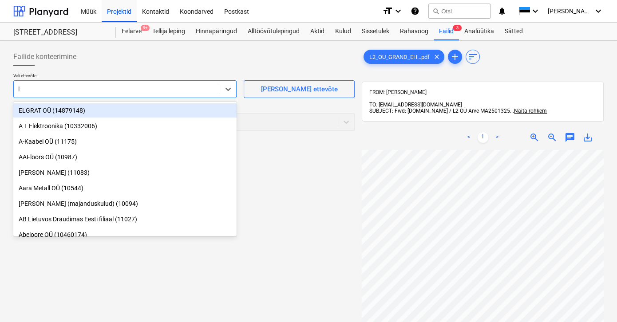
type input "l2"
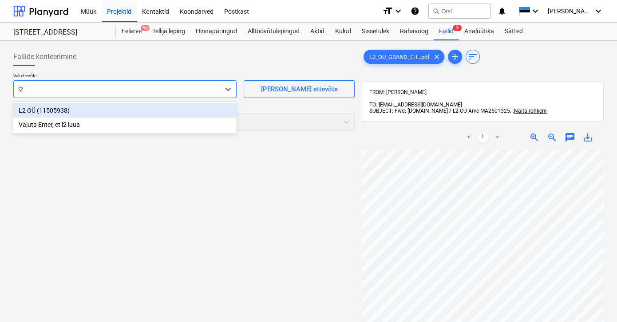
click at [29, 110] on div "L2 OÜ (11505938)" at bounding box center [124, 110] width 223 height 14
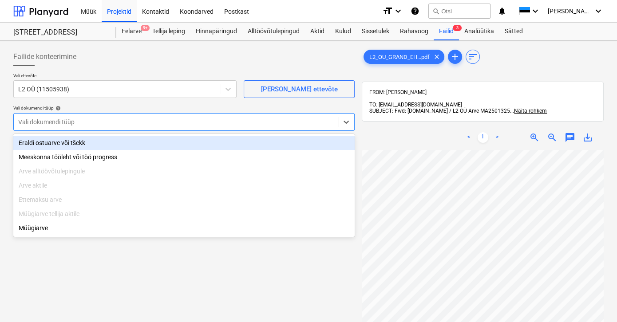
click at [35, 122] on div at bounding box center [175, 122] width 315 height 9
click at [43, 143] on div "Eraldi ostuarve või tšekk" at bounding box center [183, 143] width 341 height 14
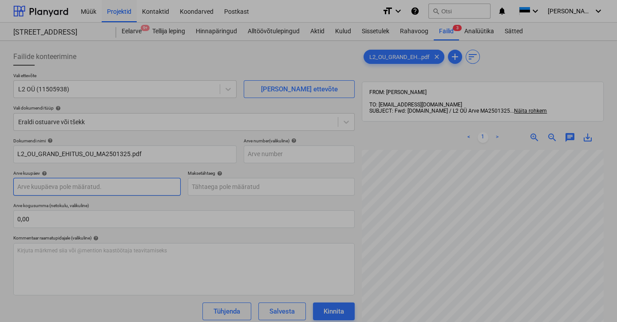
click at [49, 187] on body "Müük Projektid Kontaktid Koondarved Postkast format_size keyboard_arrow_down he…" at bounding box center [308, 161] width 617 height 322
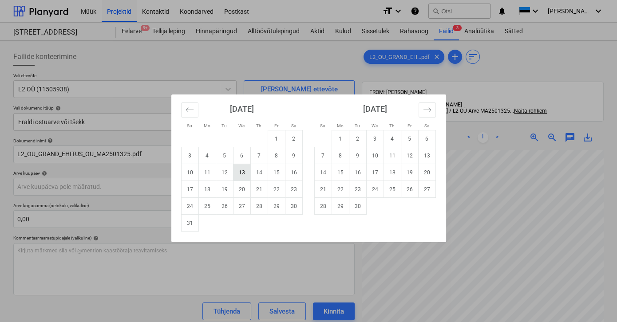
click at [241, 174] on td "13" at bounding box center [241, 172] width 17 height 17
type input "[DATE]"
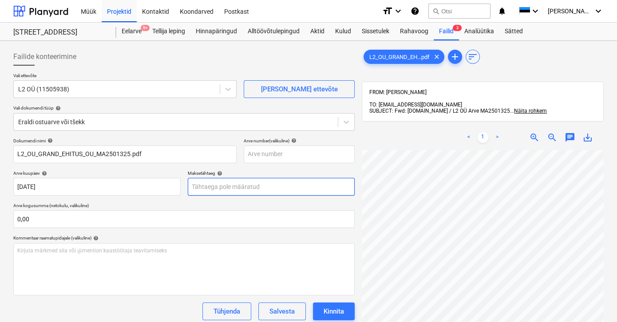
click at [230, 188] on body "Müük Projektid Kontaktid Koondarved Postkast format_size keyboard_arrow_down he…" at bounding box center [308, 161] width 617 height 322
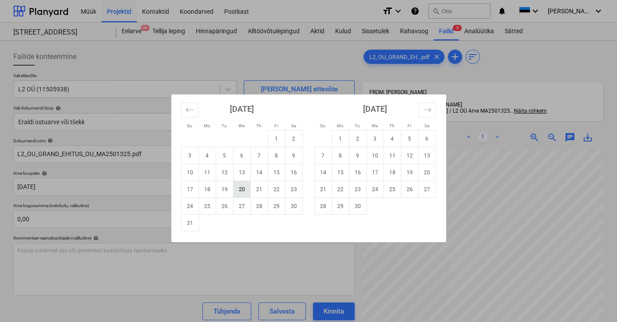
click at [240, 187] on td "20" at bounding box center [241, 189] width 17 height 17
type input "[DATE]"
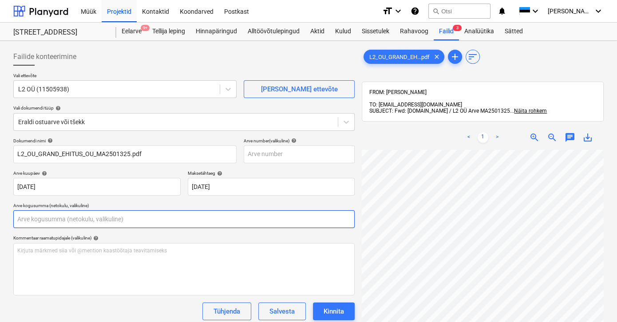
click at [71, 215] on input "text" at bounding box center [183, 219] width 341 height 18
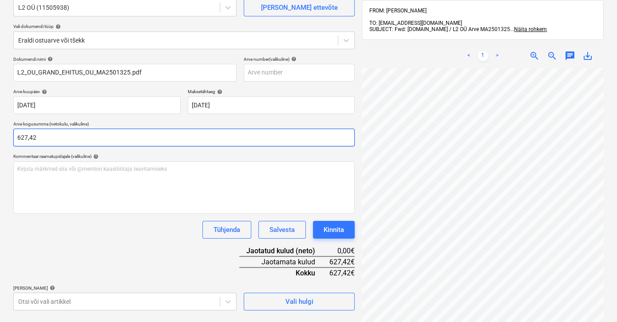
scroll to position [126, 0]
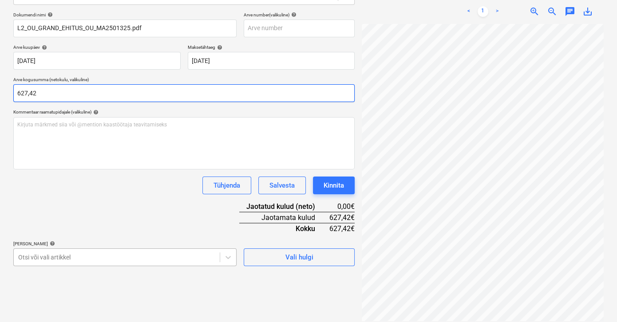
type input "627,42"
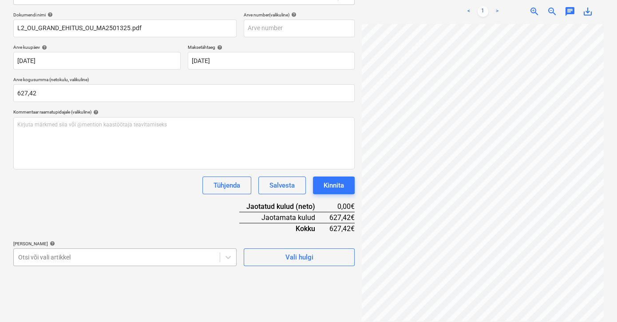
click at [49, 196] on body "Müük Projektid Kontaktid Koondarved Postkast format_size keyboard_arrow_down he…" at bounding box center [308, 35] width 617 height 322
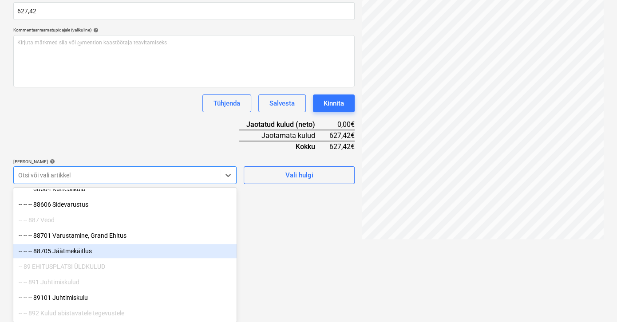
scroll to position [7537, 0]
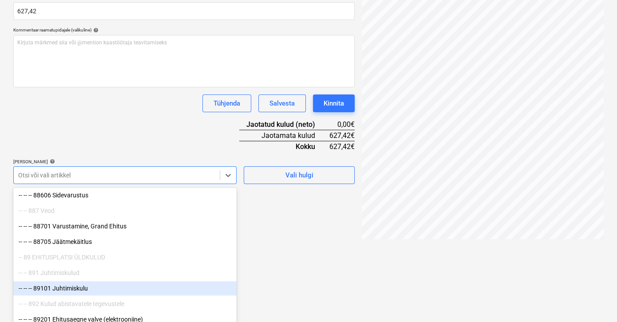
click at [81, 287] on div "-- -- -- 89101 Juhtimiskulu" at bounding box center [124, 288] width 223 height 14
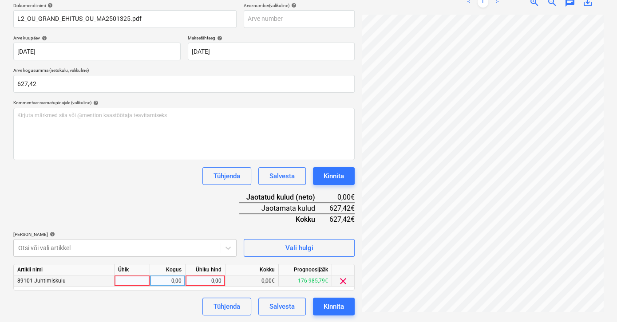
click at [198, 277] on div "0,00" at bounding box center [205, 281] width 32 height 11
type input "627,42"
click at [195, 219] on div "Dokumendi nimi help L2_OU_GRAND_EHITUS_OU_MA2501325.pdf Arve number (valikuline…" at bounding box center [183, 159] width 341 height 313
click at [331, 305] on div "Kinnita" at bounding box center [334, 307] width 20 height 12
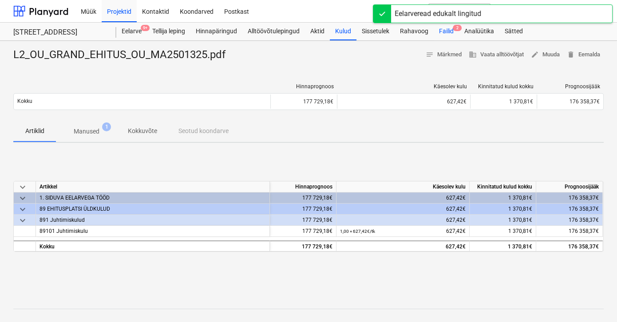
click at [450, 29] on div "Failid 2" at bounding box center [446, 32] width 25 height 18
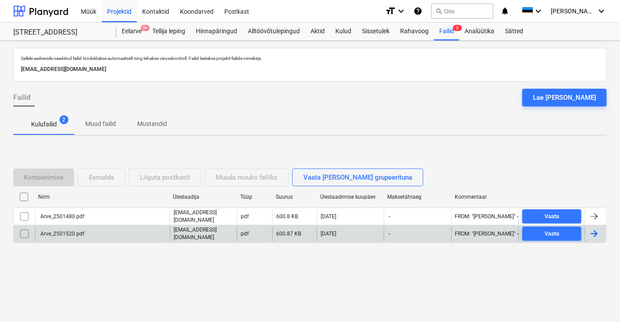
click at [62, 233] on div "Arve_2501520.pdf" at bounding box center [61, 234] width 45 height 6
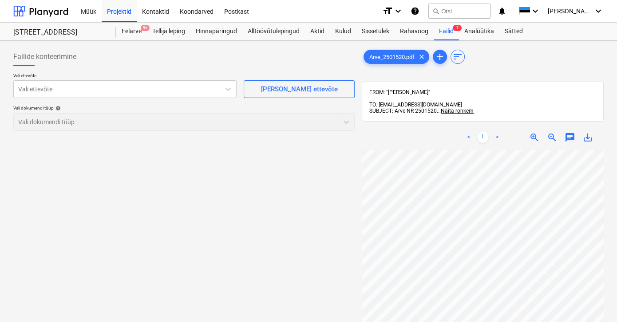
scroll to position [38, 8]
click at [75, 92] on div at bounding box center [116, 89] width 197 height 9
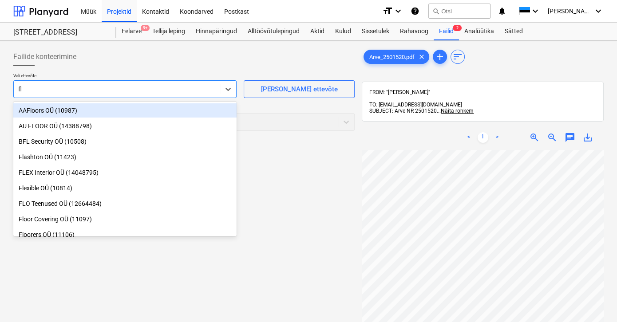
type input "fls"
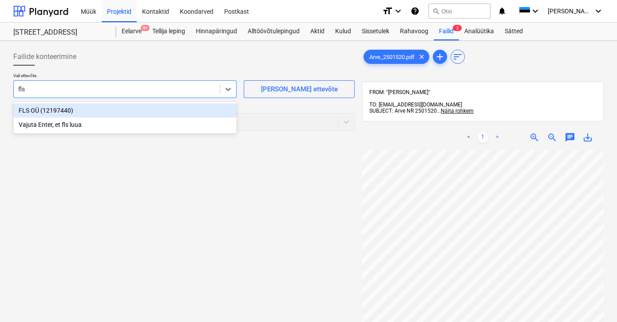
click at [27, 108] on div "FLS OÜ (12197440)" at bounding box center [124, 110] width 223 height 14
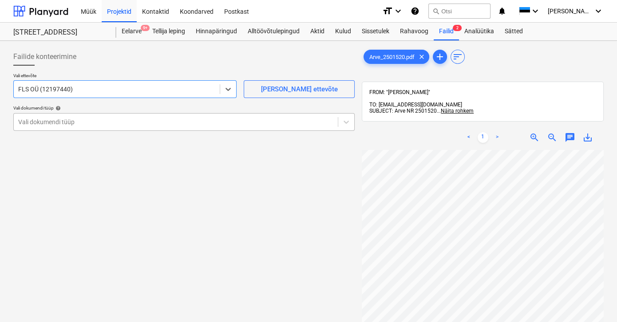
click at [33, 120] on div at bounding box center [175, 122] width 315 height 9
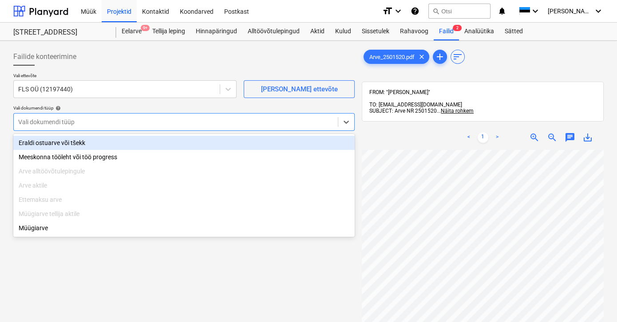
click at [39, 142] on div "Eraldi ostuarve või tšekk" at bounding box center [183, 143] width 341 height 14
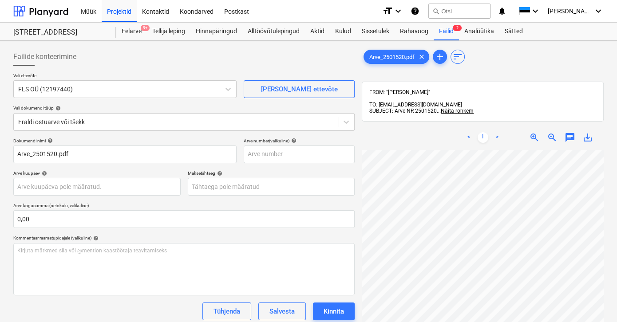
scroll to position [35, 24]
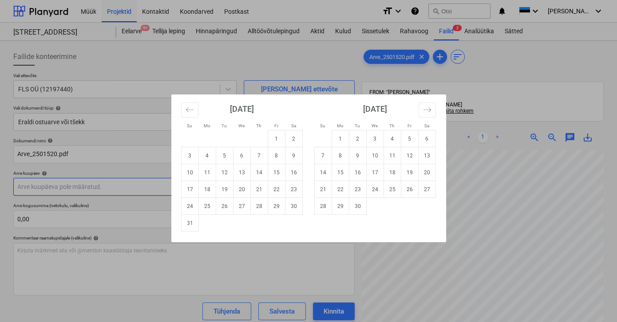
click at [50, 187] on body "Müük Projektid Kontaktid Koondarved Postkast format_size keyboard_arrow_down he…" at bounding box center [308, 161] width 617 height 322
click at [207, 174] on td "11" at bounding box center [206, 172] width 17 height 17
type input "[DATE]"
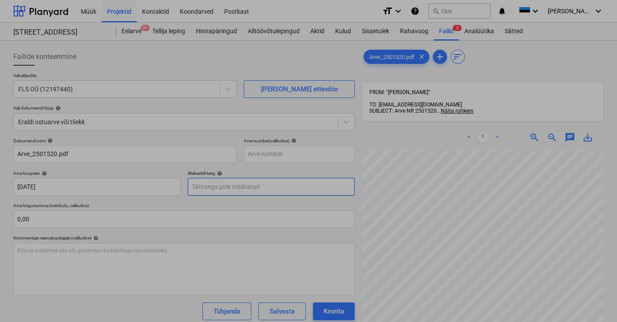
click at [210, 186] on body "Müük Projektid Kontaktid Koondarved Postkast format_size keyboard_arrow_down he…" at bounding box center [308, 161] width 617 height 322
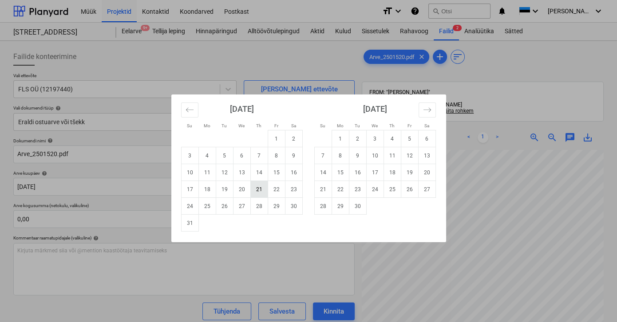
click at [257, 189] on td "21" at bounding box center [258, 189] width 17 height 17
type input "[DATE]"
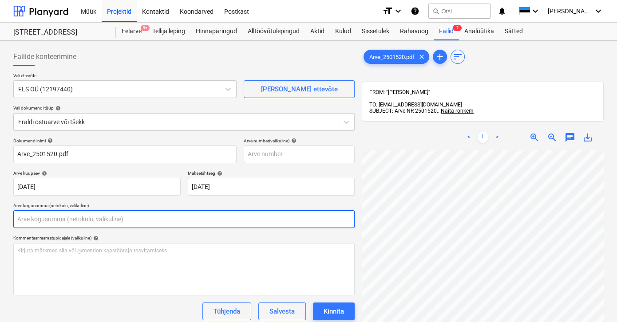
click at [42, 216] on input "text" at bounding box center [183, 219] width 341 height 18
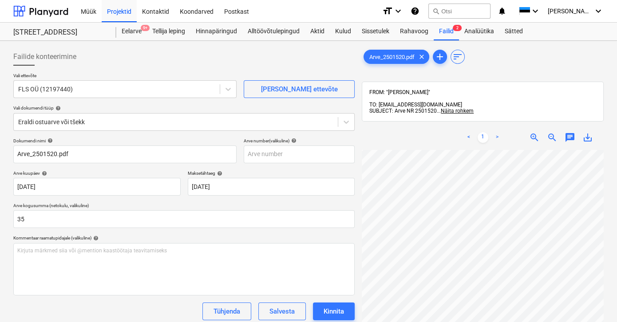
type input "35,00"
click at [40, 299] on div "Dokumendi nimi help Arve_2501520.pdf Arve number (valikuline) help Arve kuupäev…" at bounding box center [183, 265] width 341 height 254
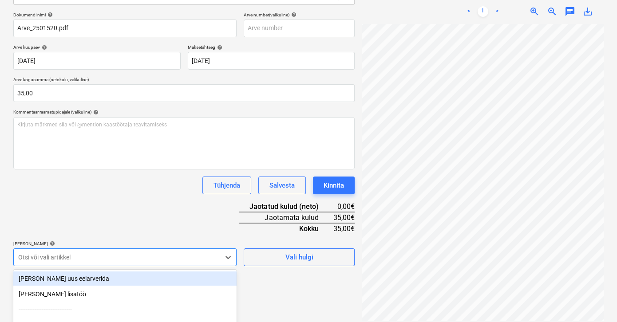
scroll to position [208, 0]
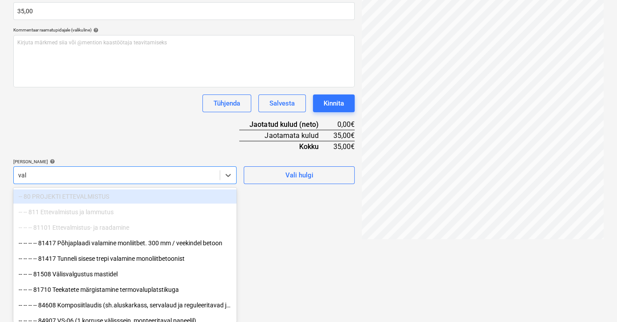
type input "valv"
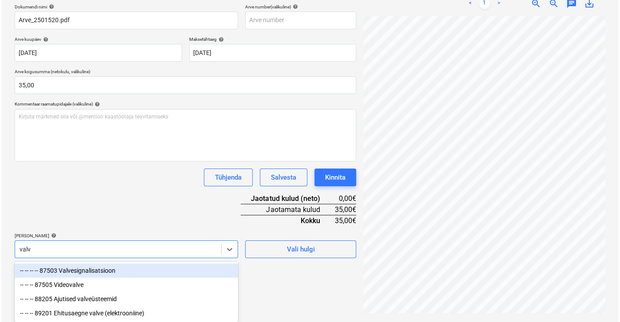
scroll to position [135, 0]
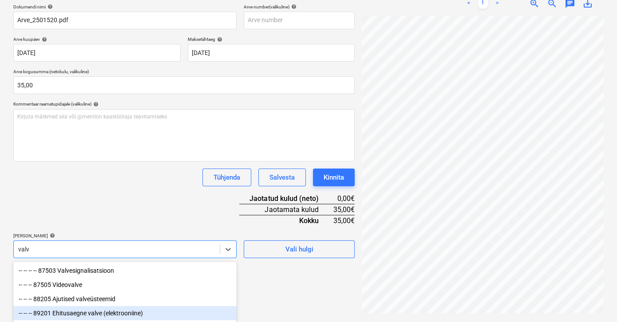
click at [76, 314] on div "-- -- -- 89201 Ehitusaegne valve (elektrooniine)" at bounding box center [124, 313] width 223 height 14
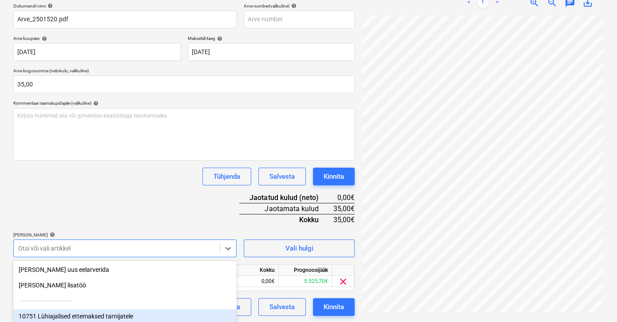
click at [183, 202] on div "Dokumendi nimi help Arve_2501520.pdf Arve number (valikuline) help Arve kuupäev…" at bounding box center [183, 159] width 341 height 313
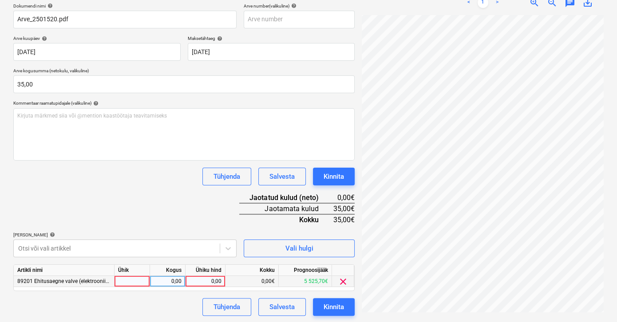
click at [210, 281] on div "0,00" at bounding box center [205, 281] width 32 height 11
type input "35"
click at [173, 182] on div "Tühjenda Salvesta Kinnita" at bounding box center [183, 177] width 341 height 18
click at [317, 307] on button "Kinnita" at bounding box center [334, 307] width 42 height 18
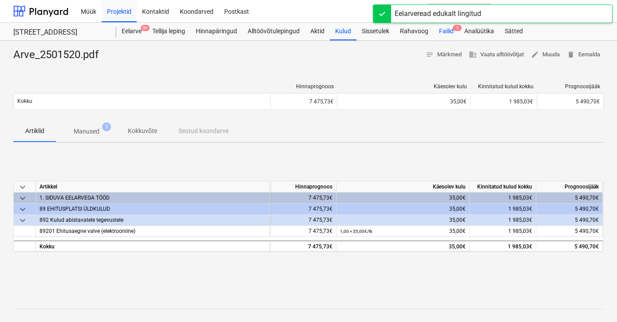
click at [449, 28] on div "Failid 1" at bounding box center [446, 32] width 25 height 18
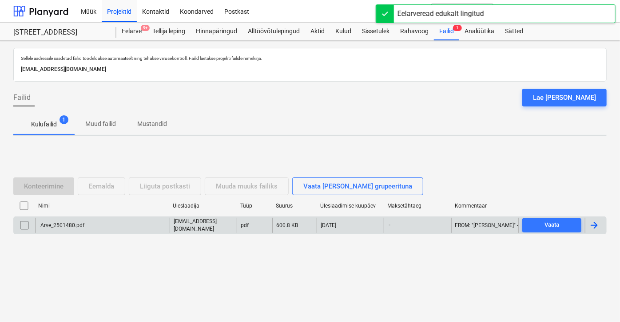
click at [59, 225] on div "Arve_2501480.pdf" at bounding box center [61, 225] width 45 height 6
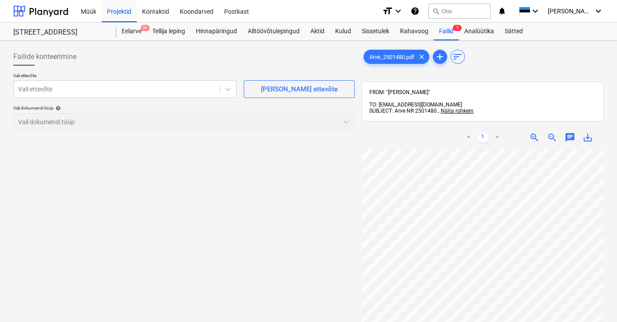
scroll to position [3, 0]
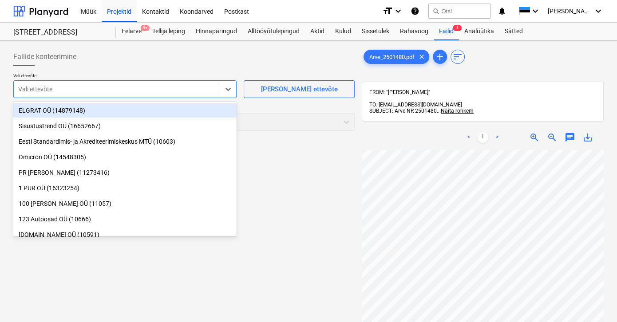
click at [64, 90] on div at bounding box center [116, 89] width 197 height 9
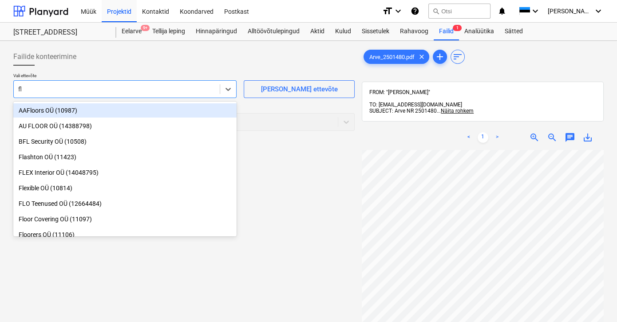
type input "fls"
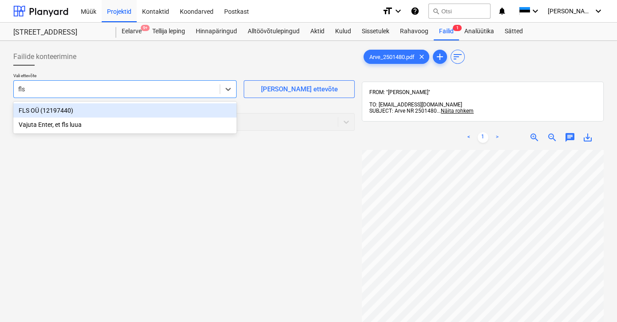
click at [33, 108] on div "FLS OÜ (12197440)" at bounding box center [124, 110] width 223 height 14
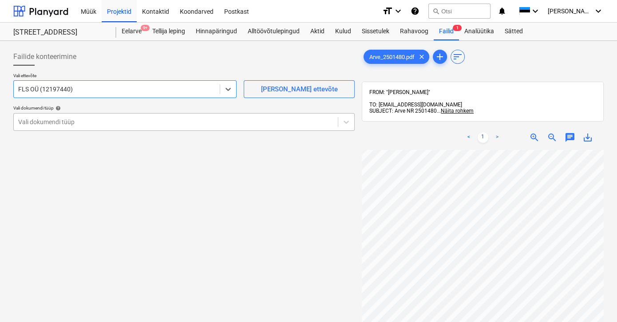
click at [36, 122] on div at bounding box center [175, 122] width 315 height 9
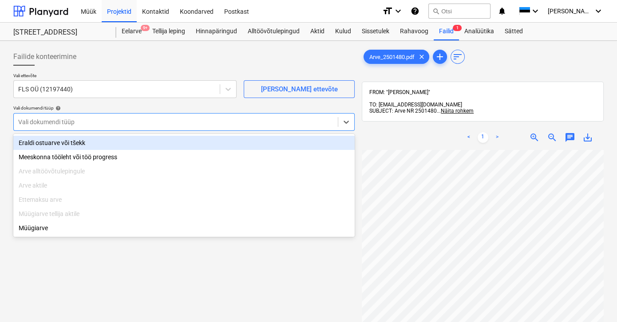
click at [47, 143] on div "Eraldi ostuarve või tšekk" at bounding box center [183, 143] width 341 height 14
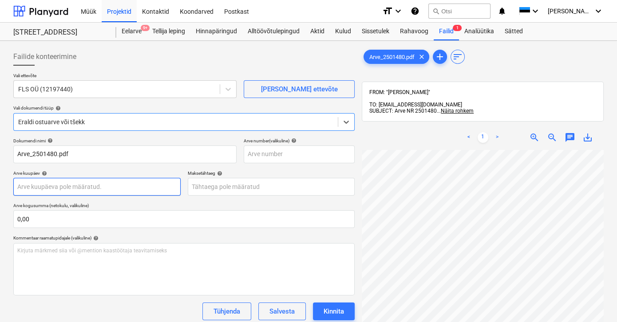
click at [50, 186] on body "Müük Projektid Kontaktid Koondarved Postkast format_size keyboard_arrow_down he…" at bounding box center [308, 161] width 617 height 322
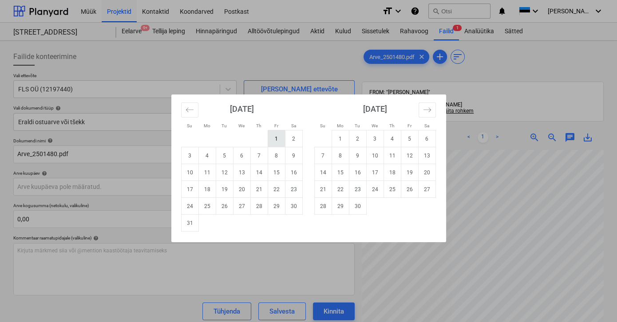
click at [277, 140] on td "1" at bounding box center [276, 139] width 17 height 17
type input "[DATE]"
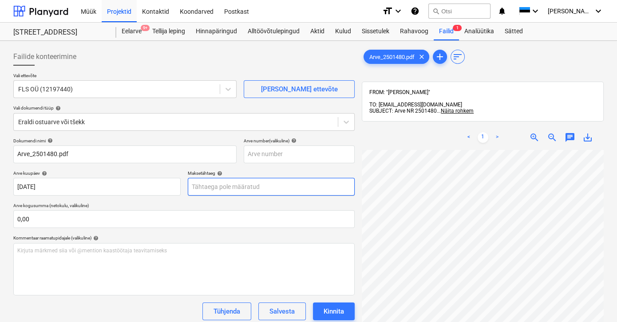
click at [247, 186] on body "Müük Projektid Kontaktid Koondarved Postkast format_size keyboard_arrow_down he…" at bounding box center [308, 161] width 617 height 322
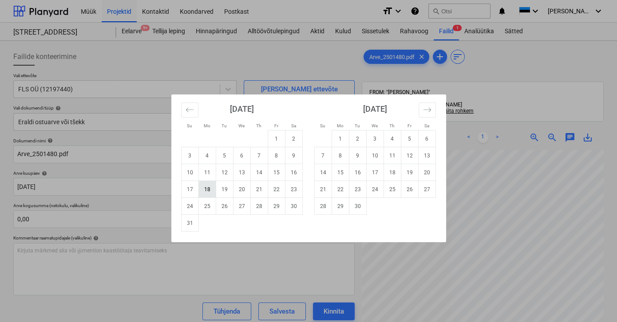
click at [205, 189] on td "18" at bounding box center [206, 189] width 17 height 17
type input "[DATE]"
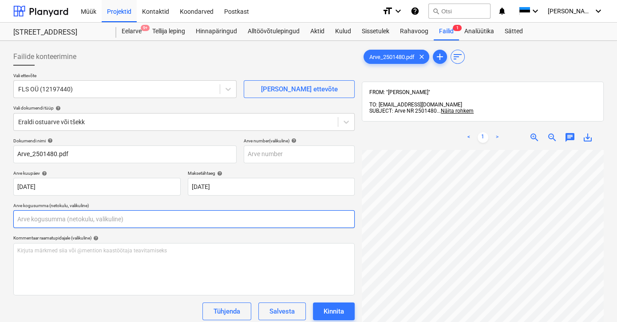
click at [46, 217] on input "text" at bounding box center [183, 219] width 341 height 18
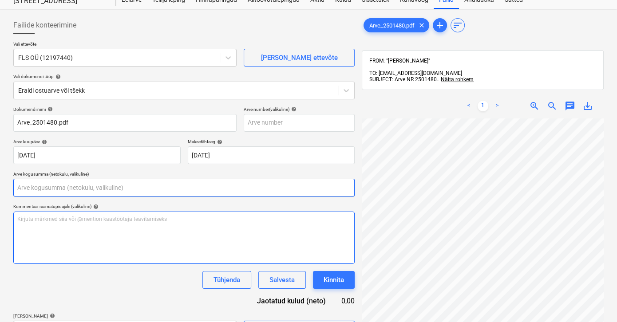
scroll to position [40, 0]
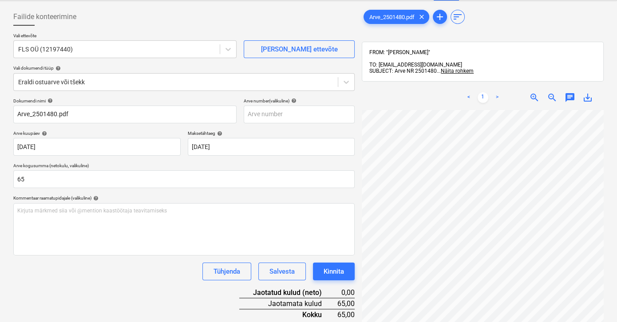
type input "65,00"
click at [137, 268] on div "Tühjenda Salvesta Kinnita" at bounding box center [183, 272] width 341 height 18
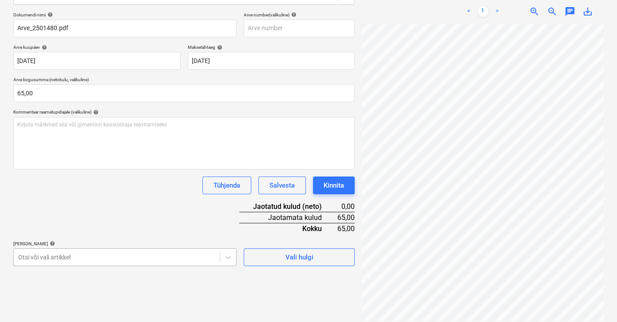
scroll to position [208, 0]
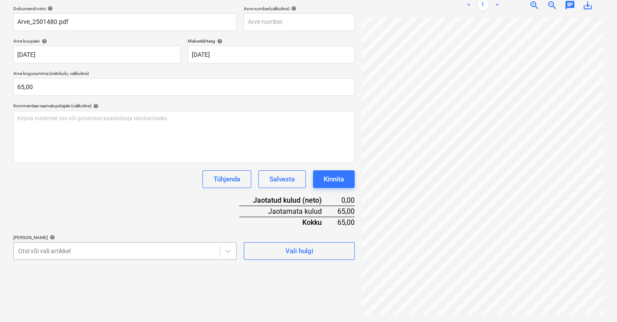
click at [146, 190] on body "Müük Projektid Kontaktid Koondarved Postkast format_size keyboard_arrow_down he…" at bounding box center [308, 29] width 617 height 322
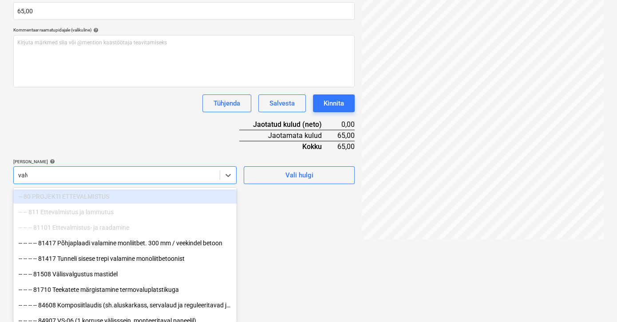
scroll to position [135, 0]
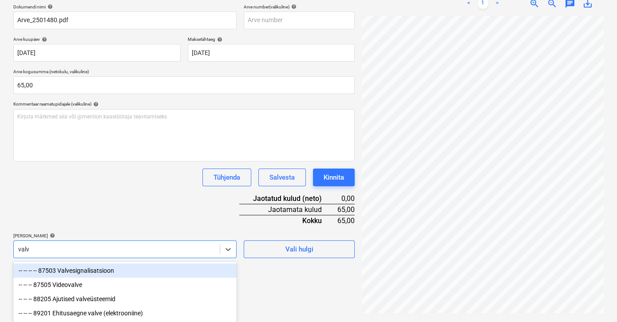
type input "valve"
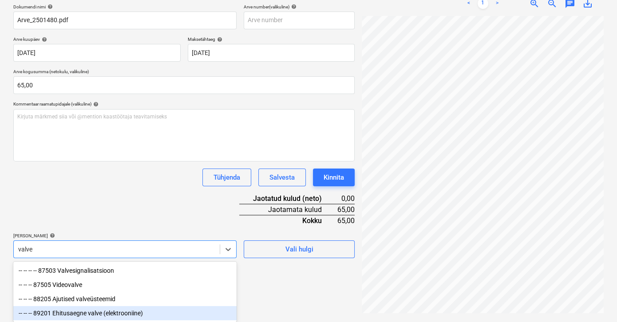
click at [67, 312] on div "-- -- -- 89201 Ehitusaegne valve (elektrooniine)" at bounding box center [124, 313] width 223 height 14
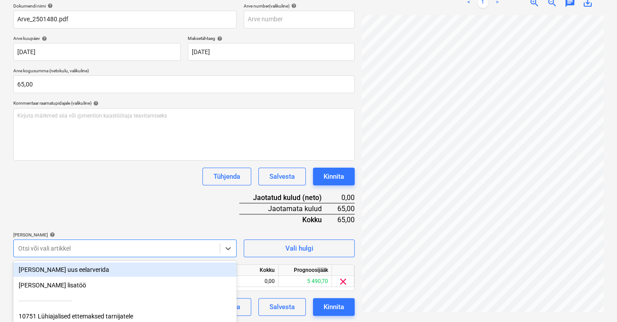
click at [113, 215] on div "Dokumendi nimi help Arve_2501480.pdf Arve number (valikuline) help Arve kuupäev…" at bounding box center [183, 159] width 341 height 313
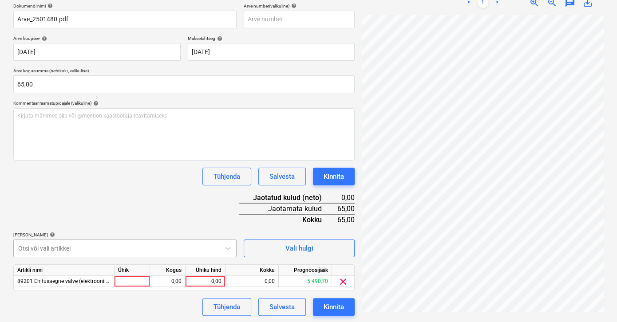
scroll to position [208, 0]
click at [114, 186] on body "Müük Projektid Kontaktid Koondarved Postkast format_size keyboard_arrow_down he…" at bounding box center [308, 25] width 617 height 322
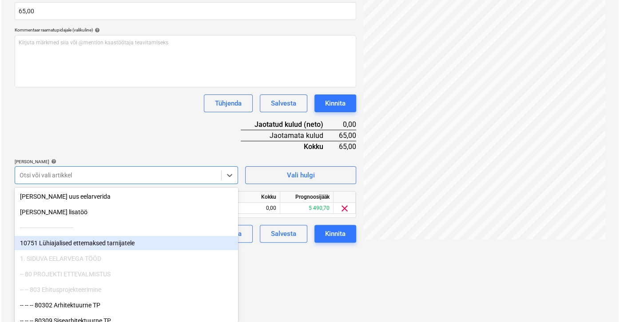
scroll to position [135, 0]
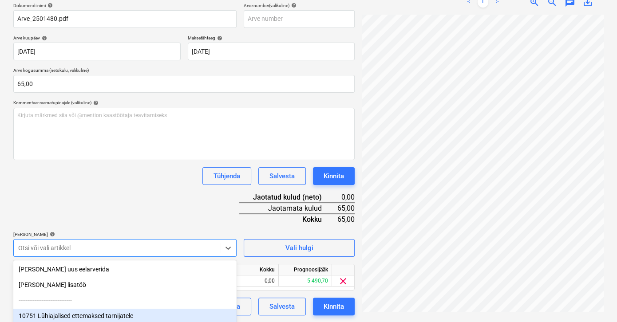
click at [307, 187] on html "Müük Projektid Kontaktid Koondarved Postkast format_size keyboard_arrow_down he…" at bounding box center [308, 26] width 617 height 322
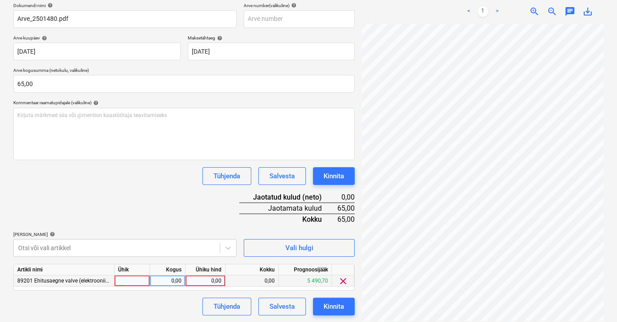
click at [205, 280] on div "0,00" at bounding box center [205, 281] width 32 height 11
type input "65"
click at [175, 302] on div "Tühjenda Salvesta Kinnita" at bounding box center [183, 307] width 341 height 18
click at [336, 304] on div "Kinnita" at bounding box center [334, 307] width 20 height 12
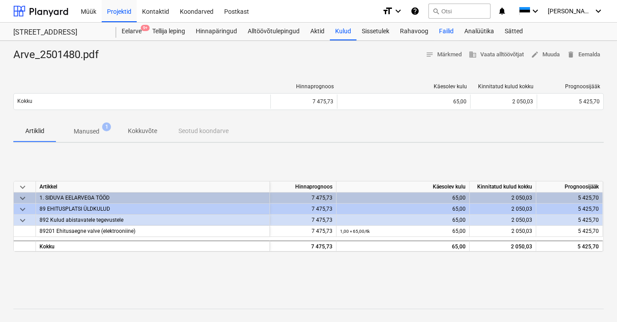
click at [447, 30] on div "Failid" at bounding box center [446, 32] width 25 height 18
